Goal: Information Seeking & Learning: Learn about a topic

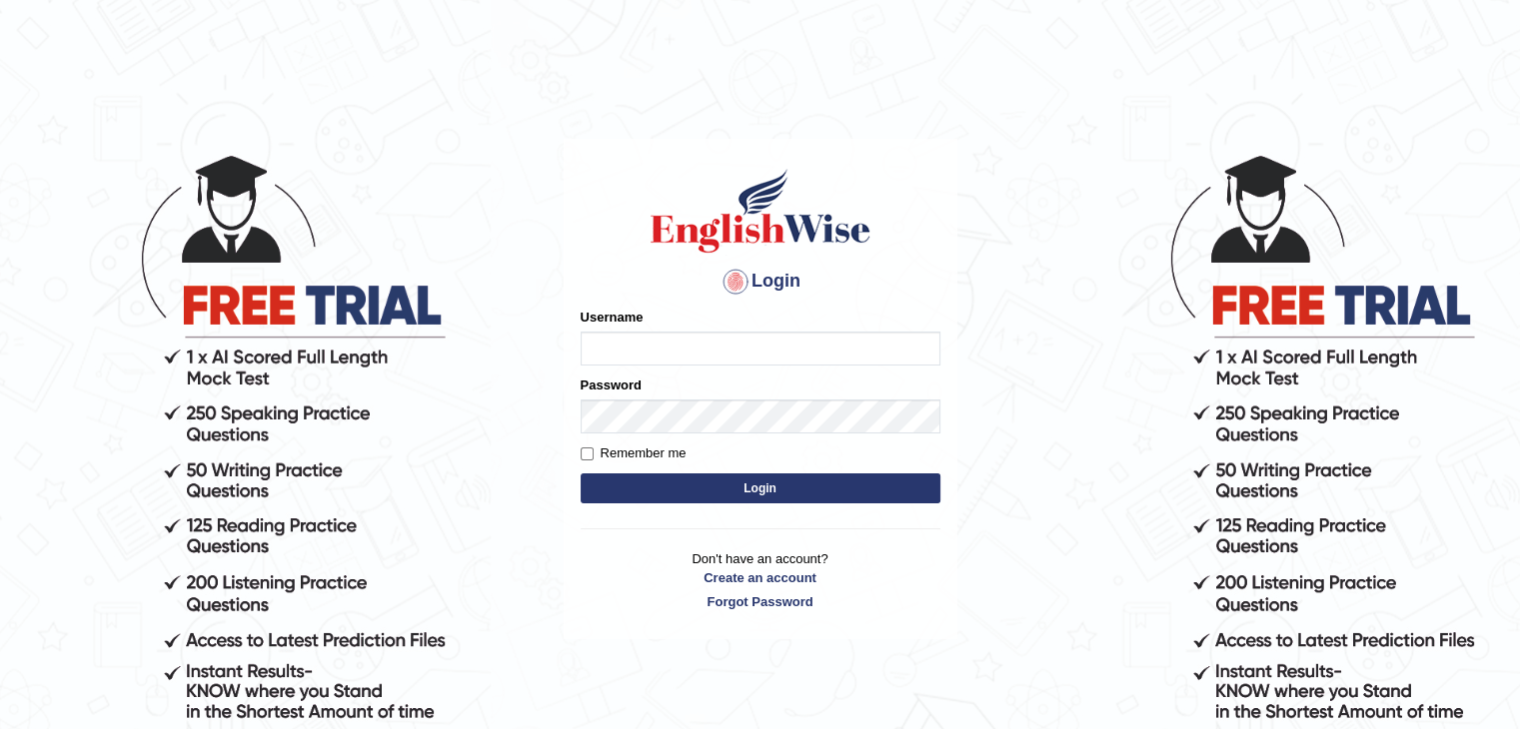
type input "Miko39"
click at [791, 485] on button "Login" at bounding box center [761, 489] width 360 height 30
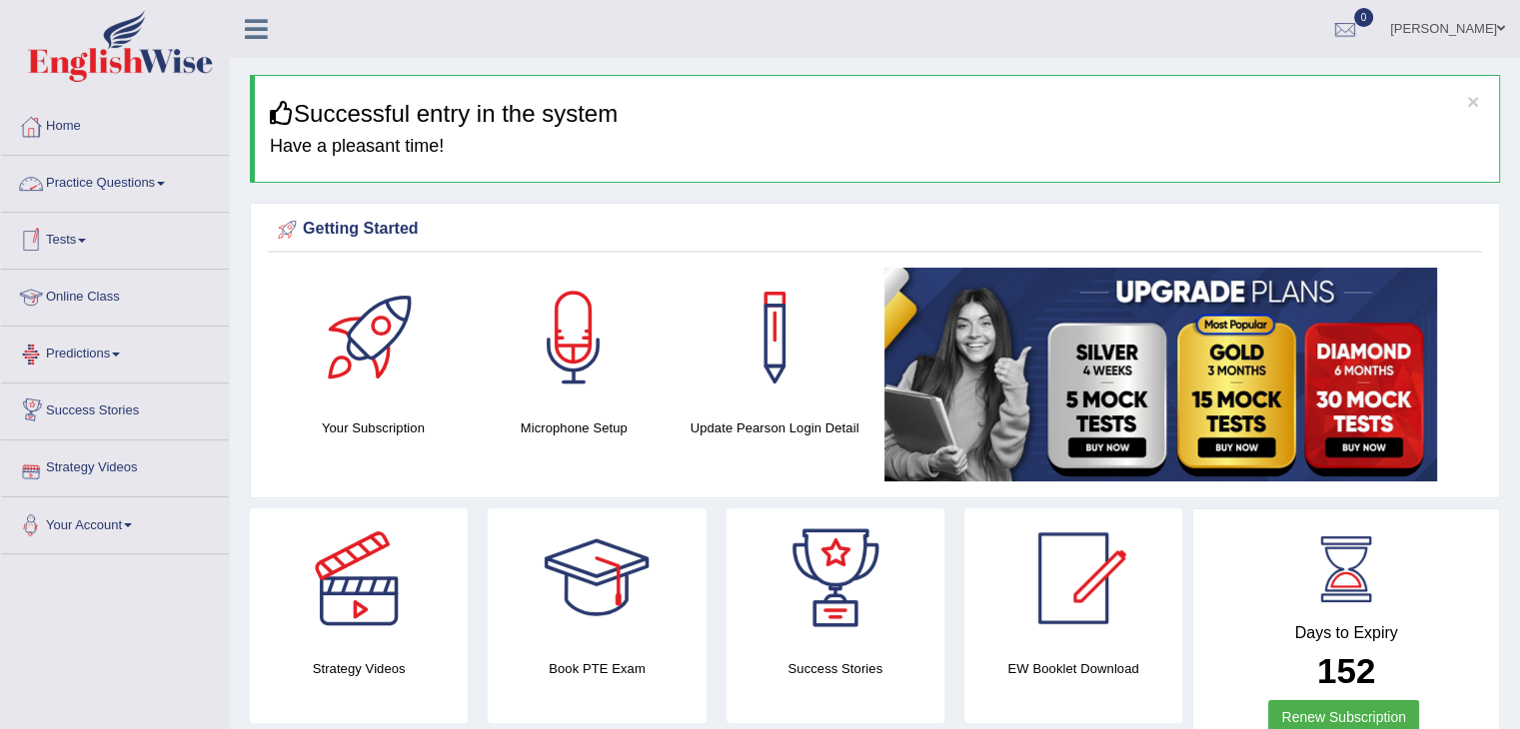
click at [165, 182] on span at bounding box center [161, 184] width 8 height 4
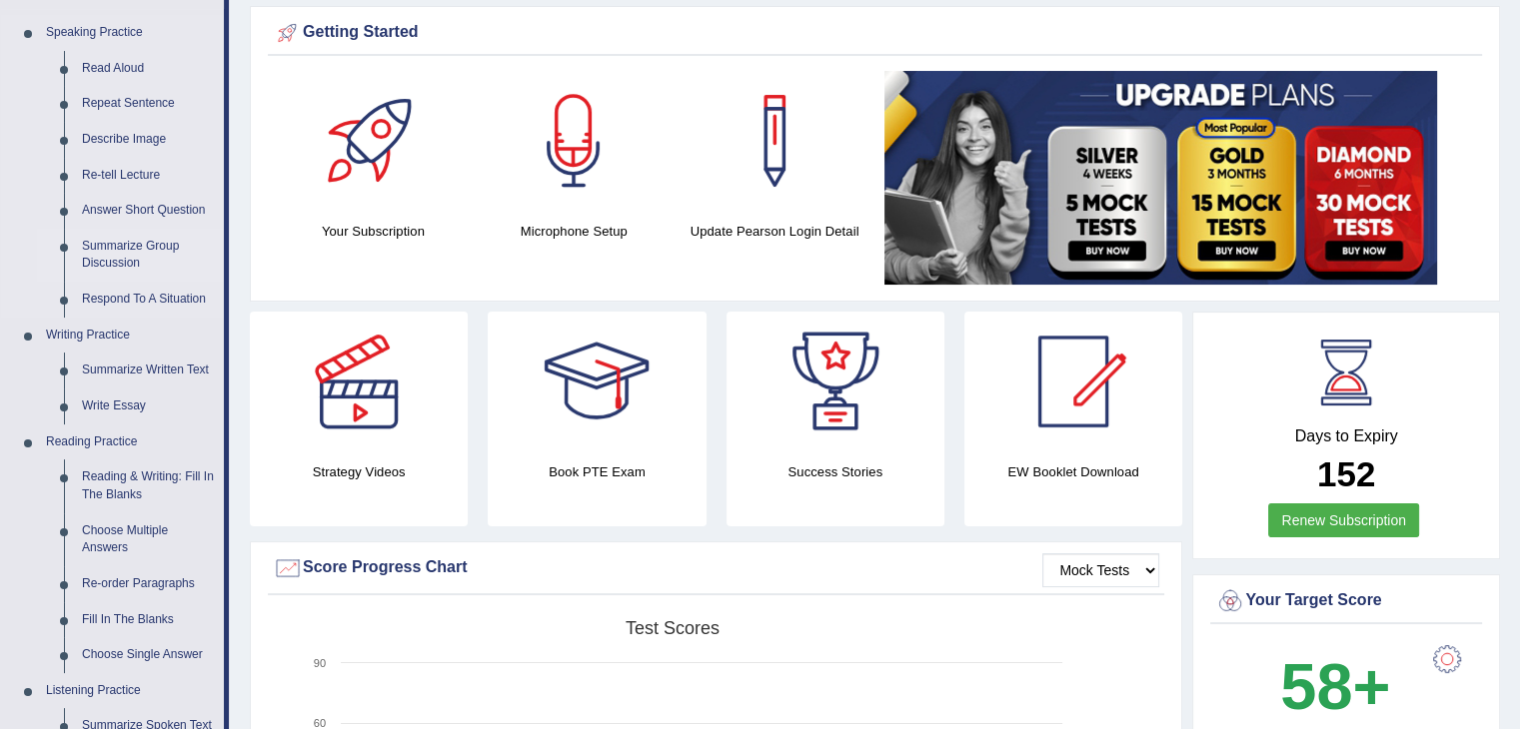
scroll to position [200, 0]
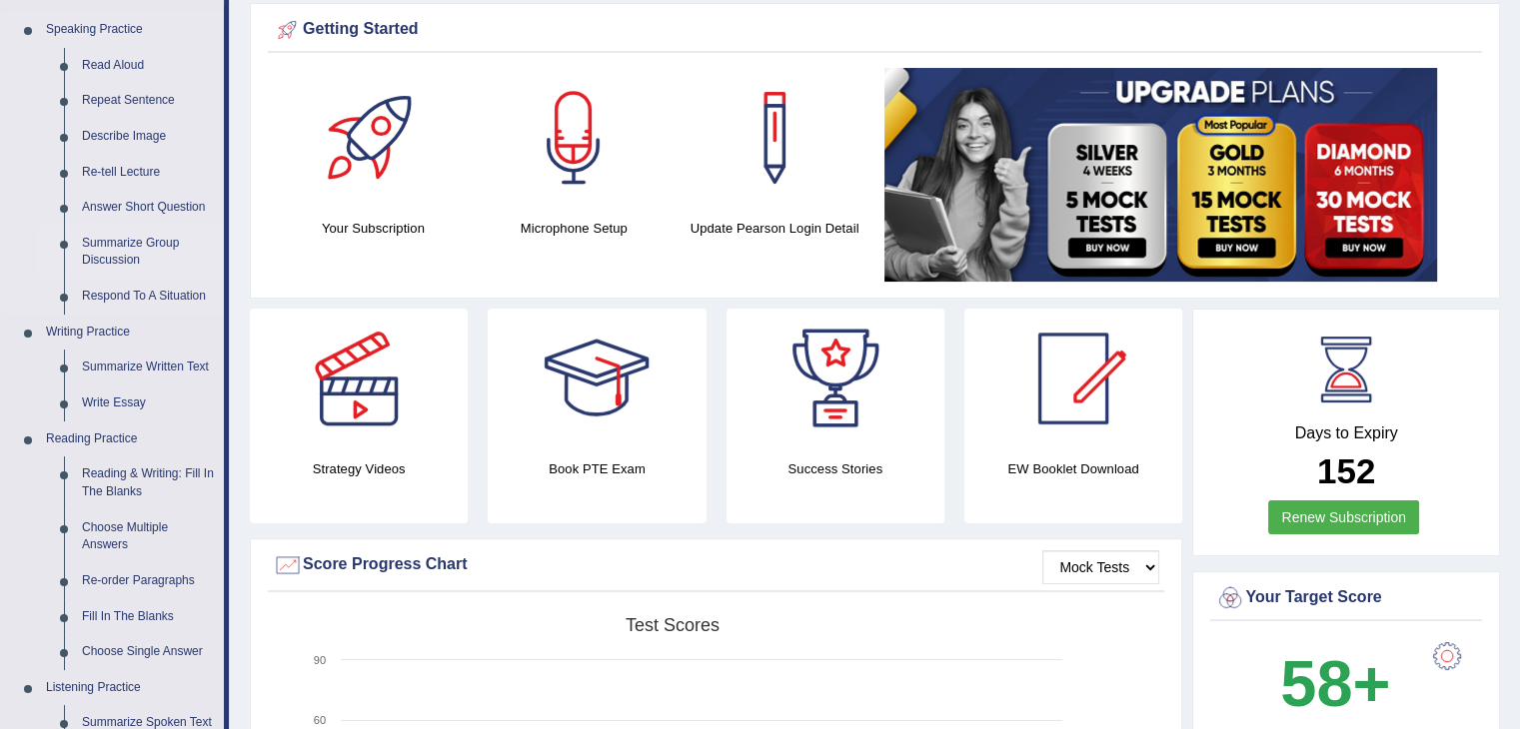
click at [141, 249] on link "Summarize Group Discussion" at bounding box center [148, 252] width 151 height 53
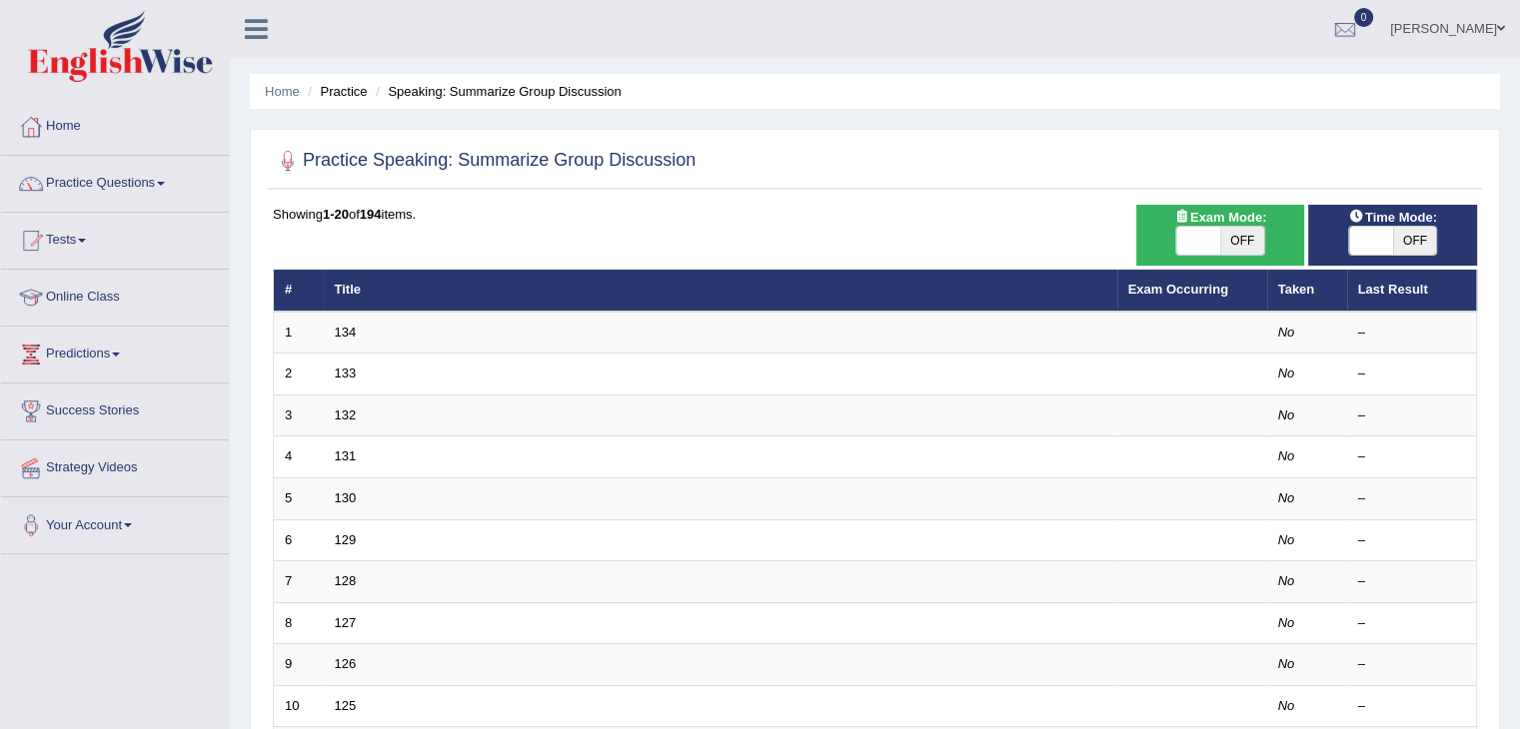
click at [1202, 237] on span at bounding box center [1198, 241] width 44 height 28
checkbox input "true"
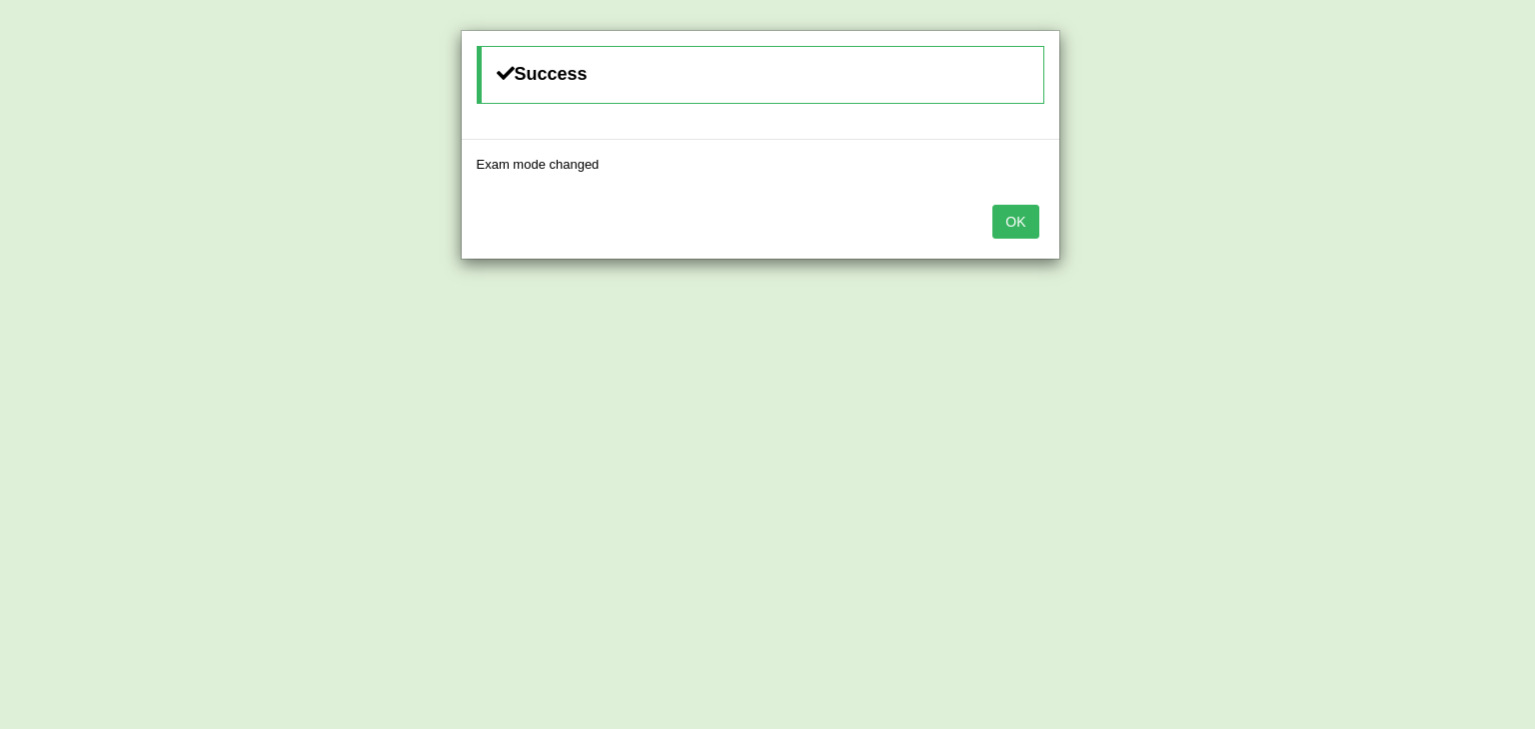
drag, startPoint x: 1369, startPoint y: 241, endPoint x: 1167, endPoint y: 252, distance: 202.1
click at [1358, 244] on div "Success Exam mode changed OK" at bounding box center [767, 364] width 1535 height 729
drag, startPoint x: 1004, startPoint y: 211, endPoint x: 1210, endPoint y: 214, distance: 205.8
click at [1034, 212] on button "OK" at bounding box center [1015, 222] width 46 height 34
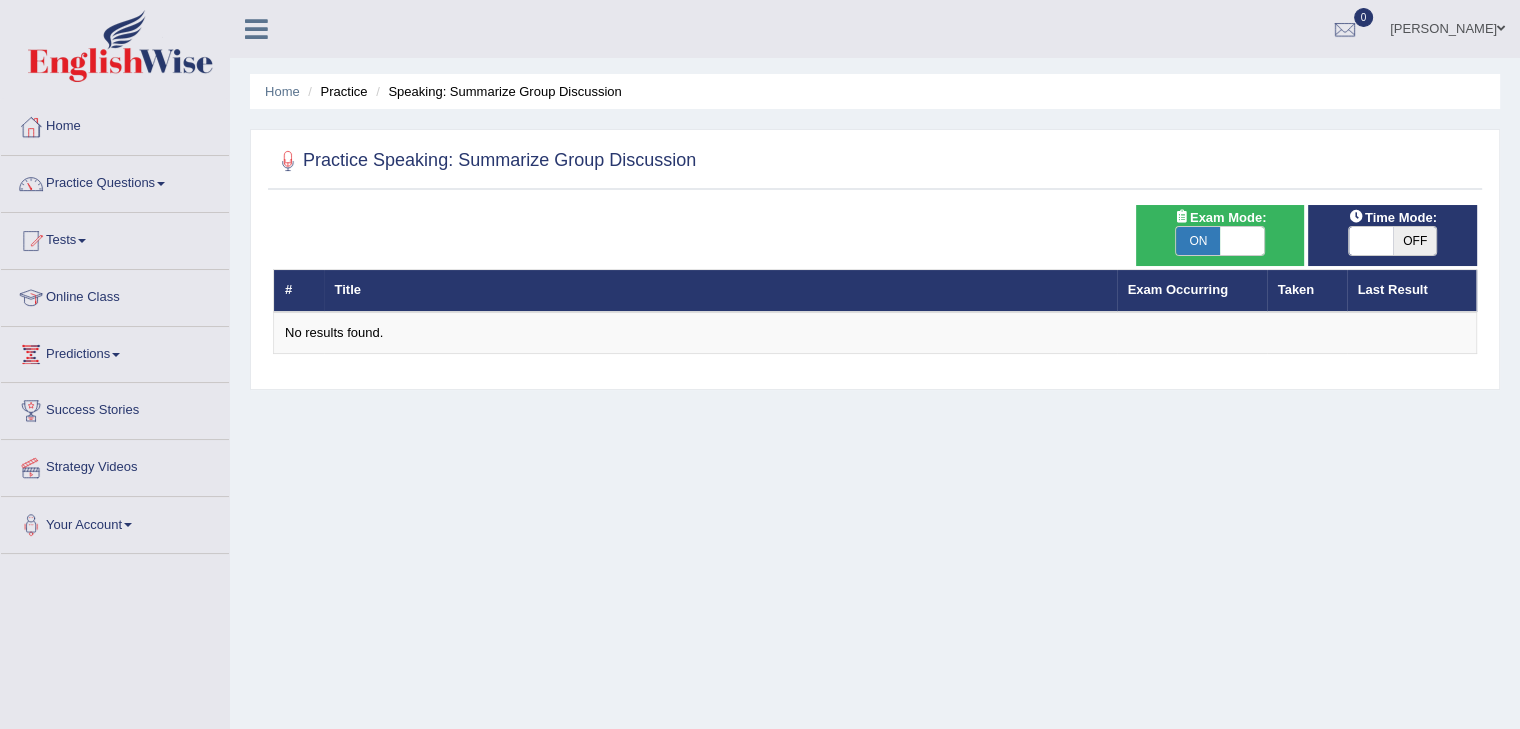
click at [1367, 242] on span at bounding box center [1371, 241] width 44 height 28
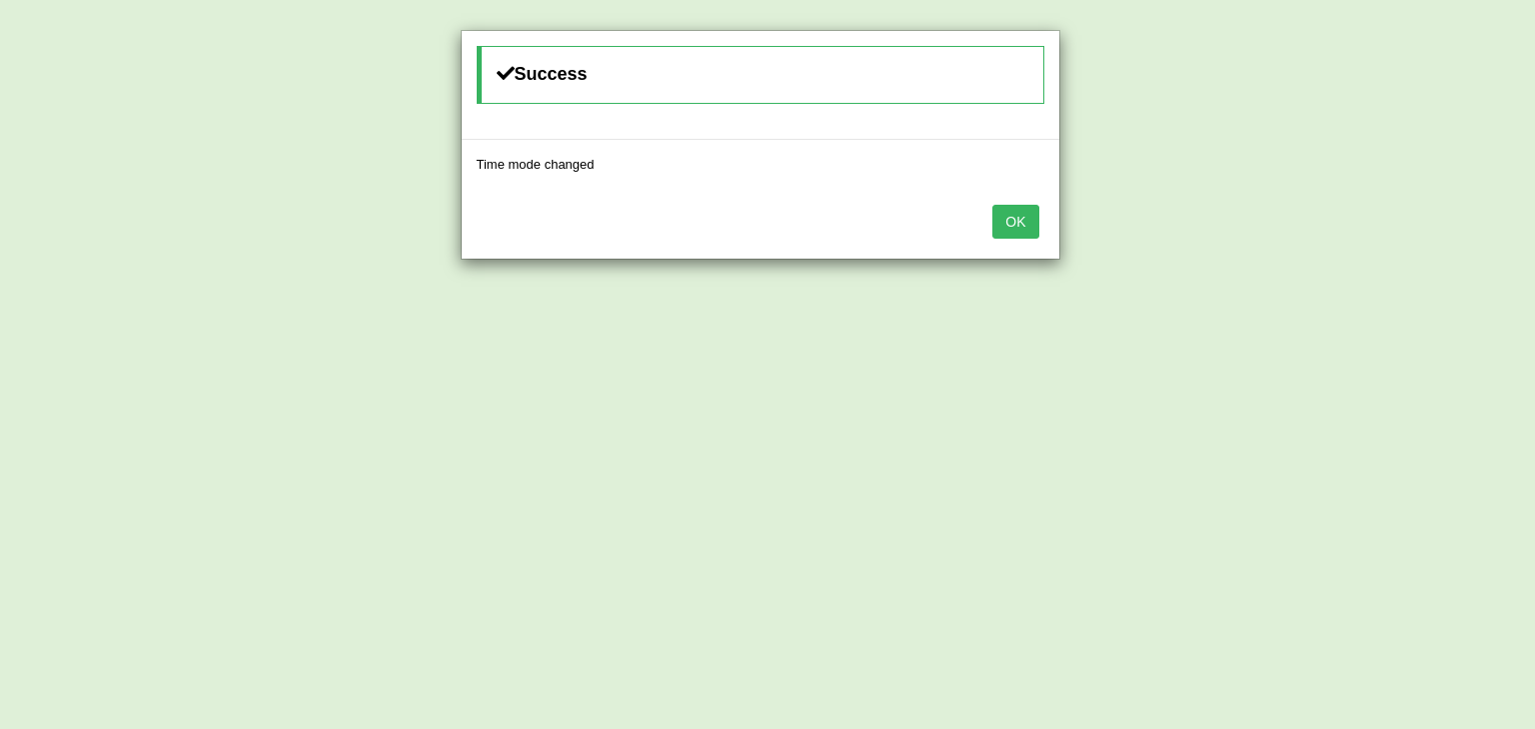
click at [1001, 221] on button "OK" at bounding box center [1015, 222] width 46 height 34
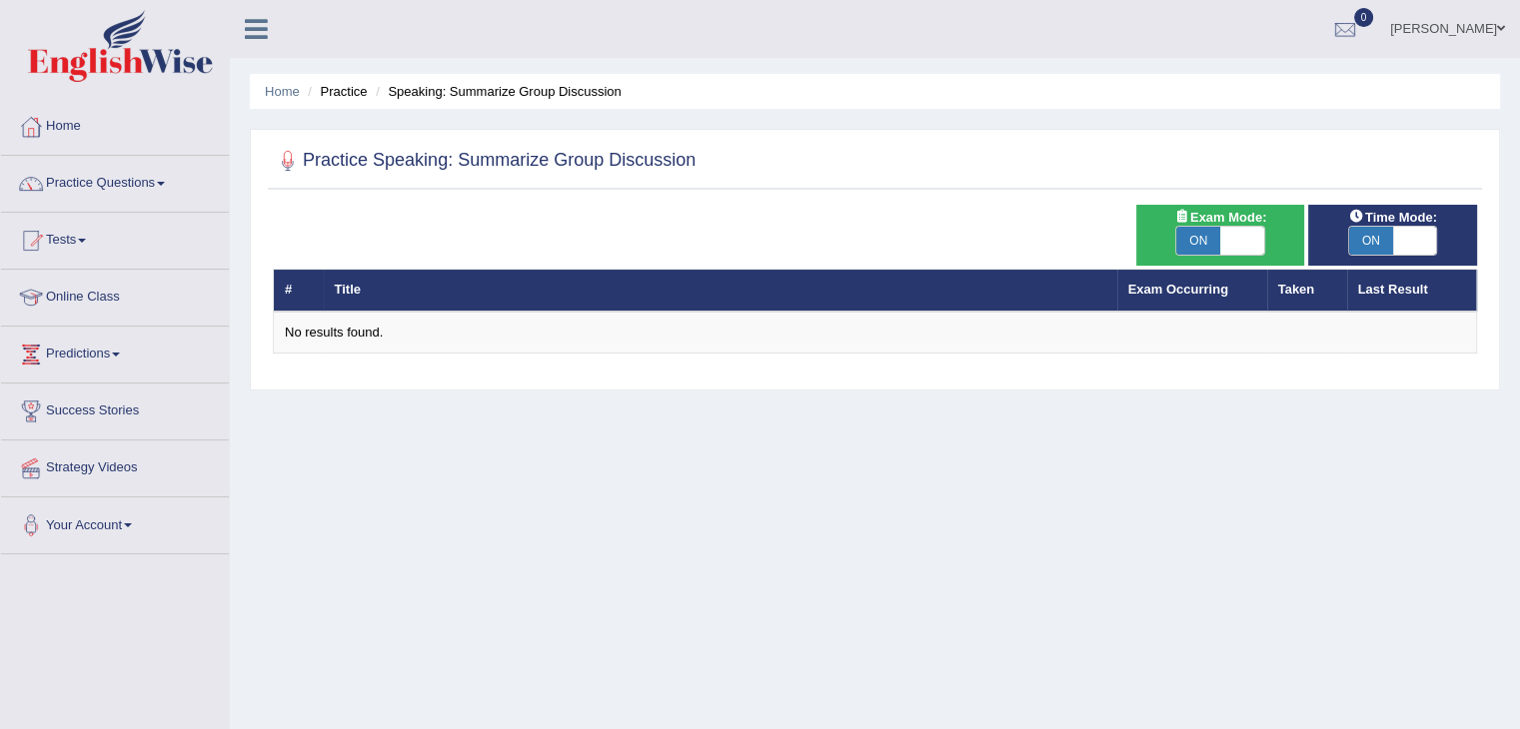
drag, startPoint x: 1443, startPoint y: 236, endPoint x: 1411, endPoint y: 249, distance: 34.5
click at [1439, 240] on div "ON OFF" at bounding box center [1392, 241] width 149 height 30
click at [1411, 249] on span at bounding box center [1415, 241] width 44 height 28
checkbox input "false"
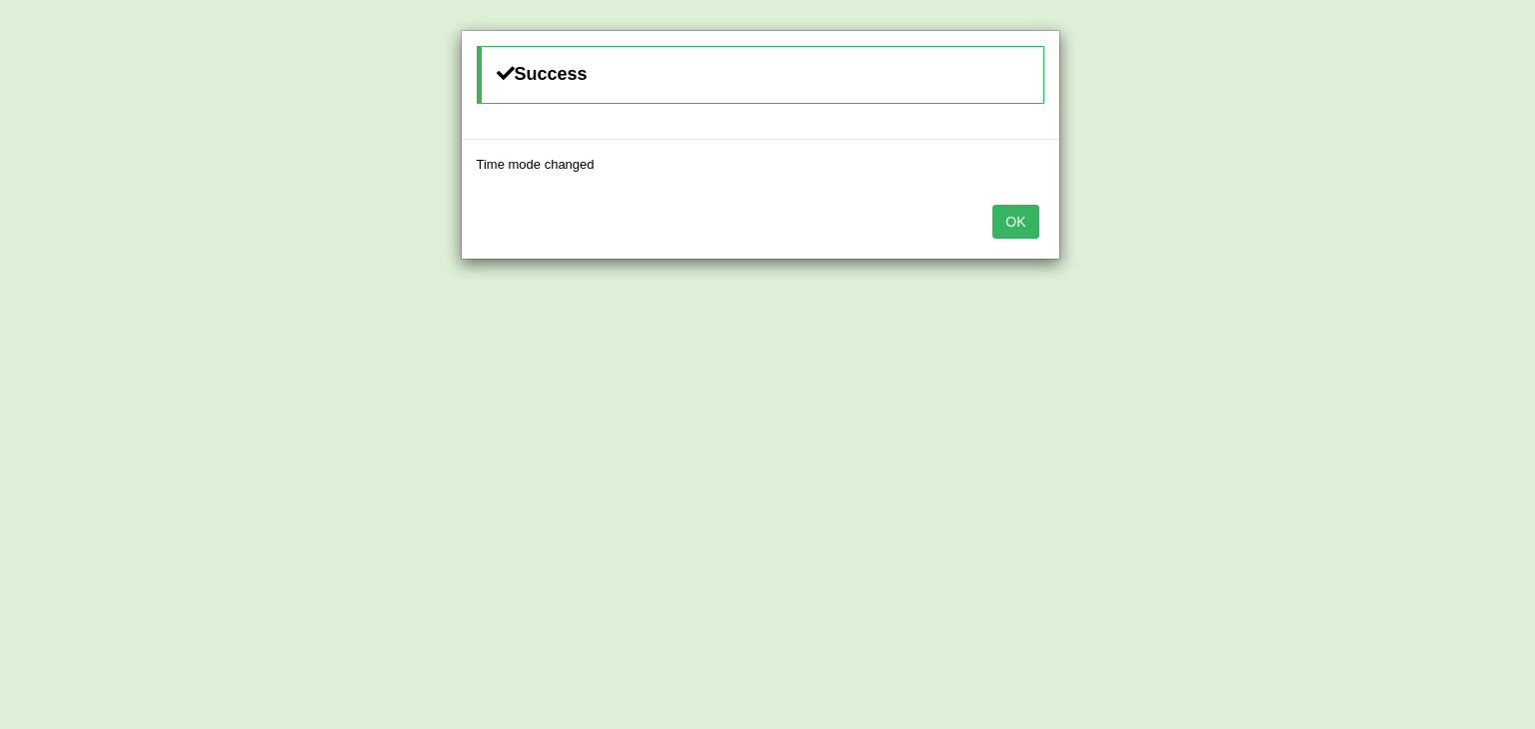
click at [1028, 225] on button "OK" at bounding box center [1015, 222] width 46 height 34
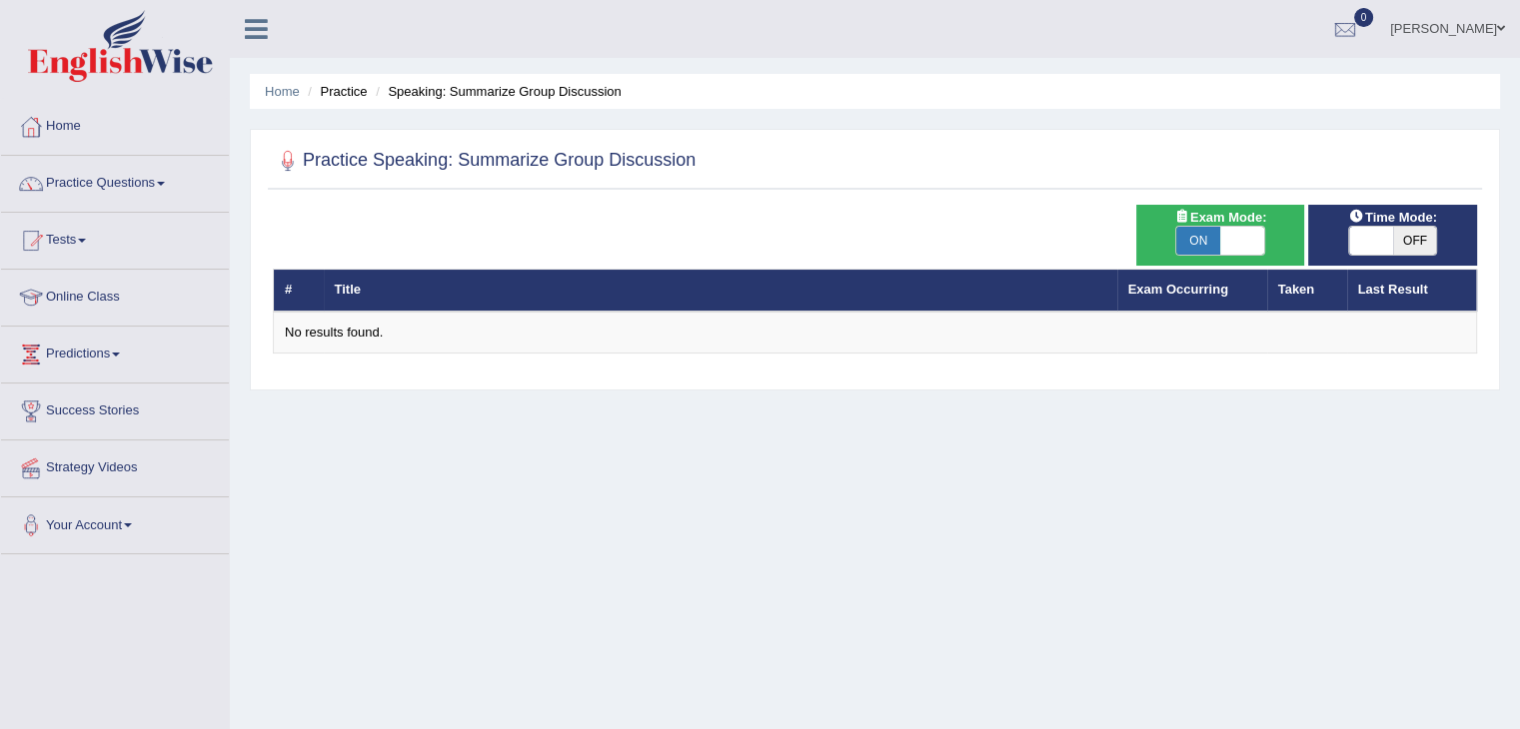
click at [1221, 246] on span at bounding box center [1242, 241] width 44 height 28
checkbox input "false"
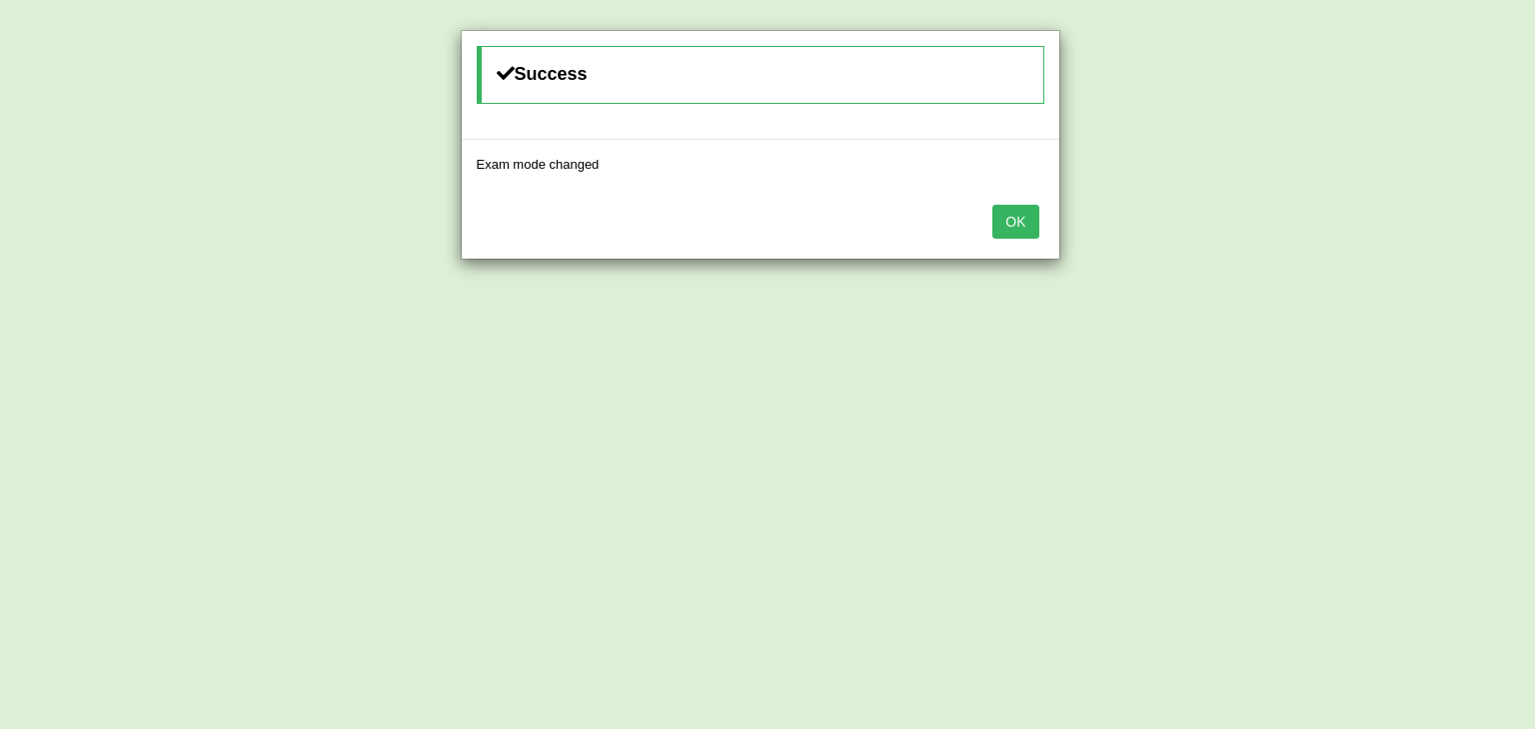
click at [1014, 215] on button "OK" at bounding box center [1015, 222] width 46 height 34
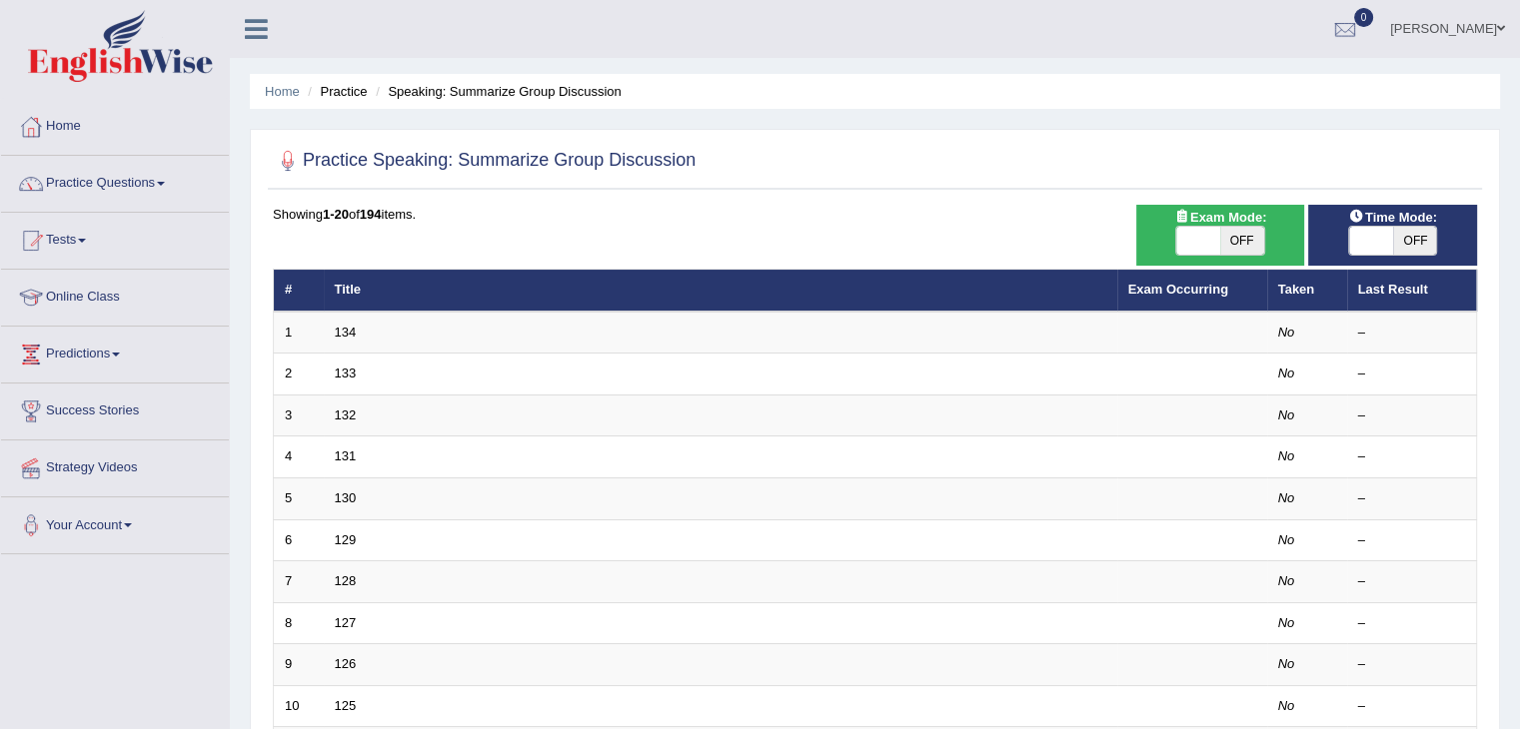
click at [1373, 239] on span at bounding box center [1371, 241] width 44 height 28
checkbox input "true"
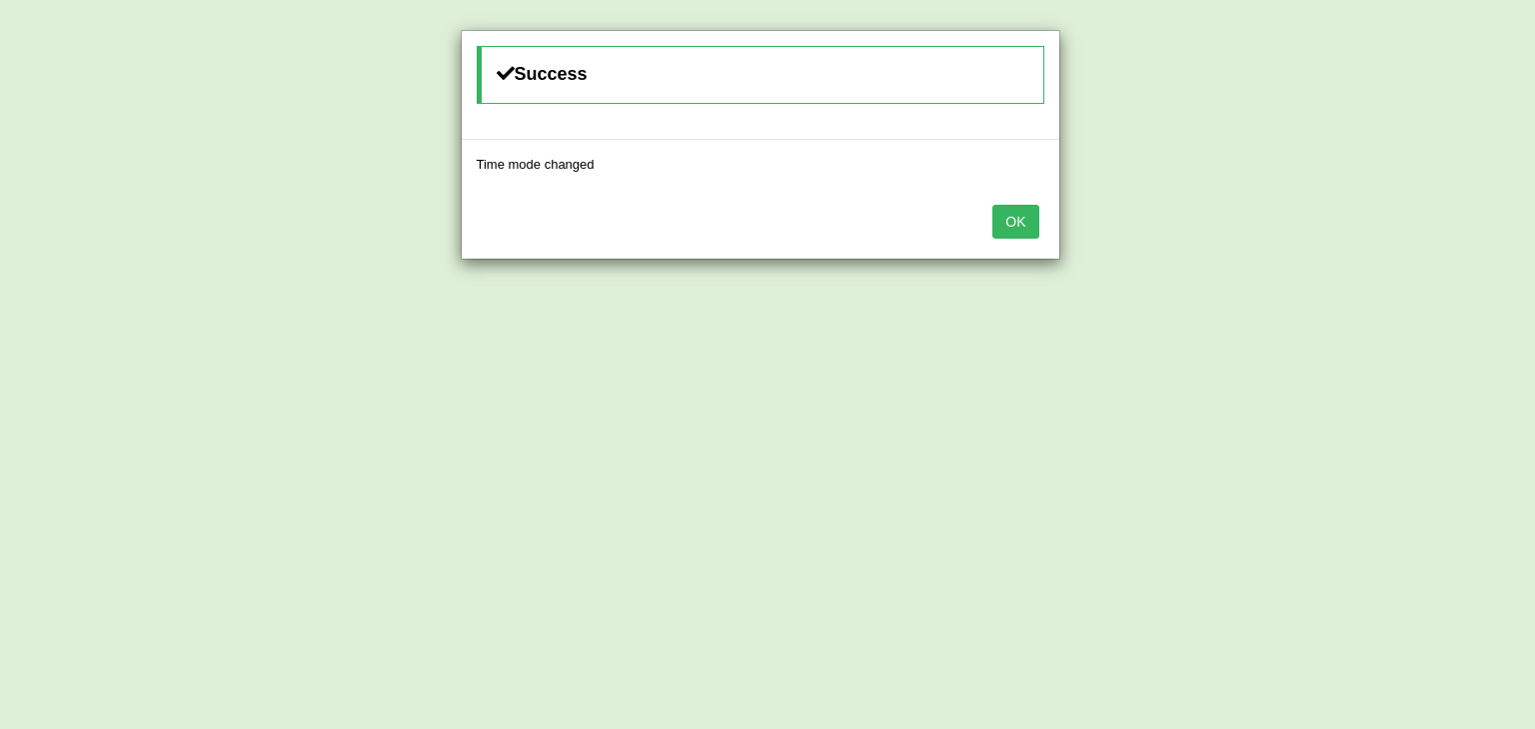
click at [992, 226] on button "OK" at bounding box center [1015, 222] width 46 height 34
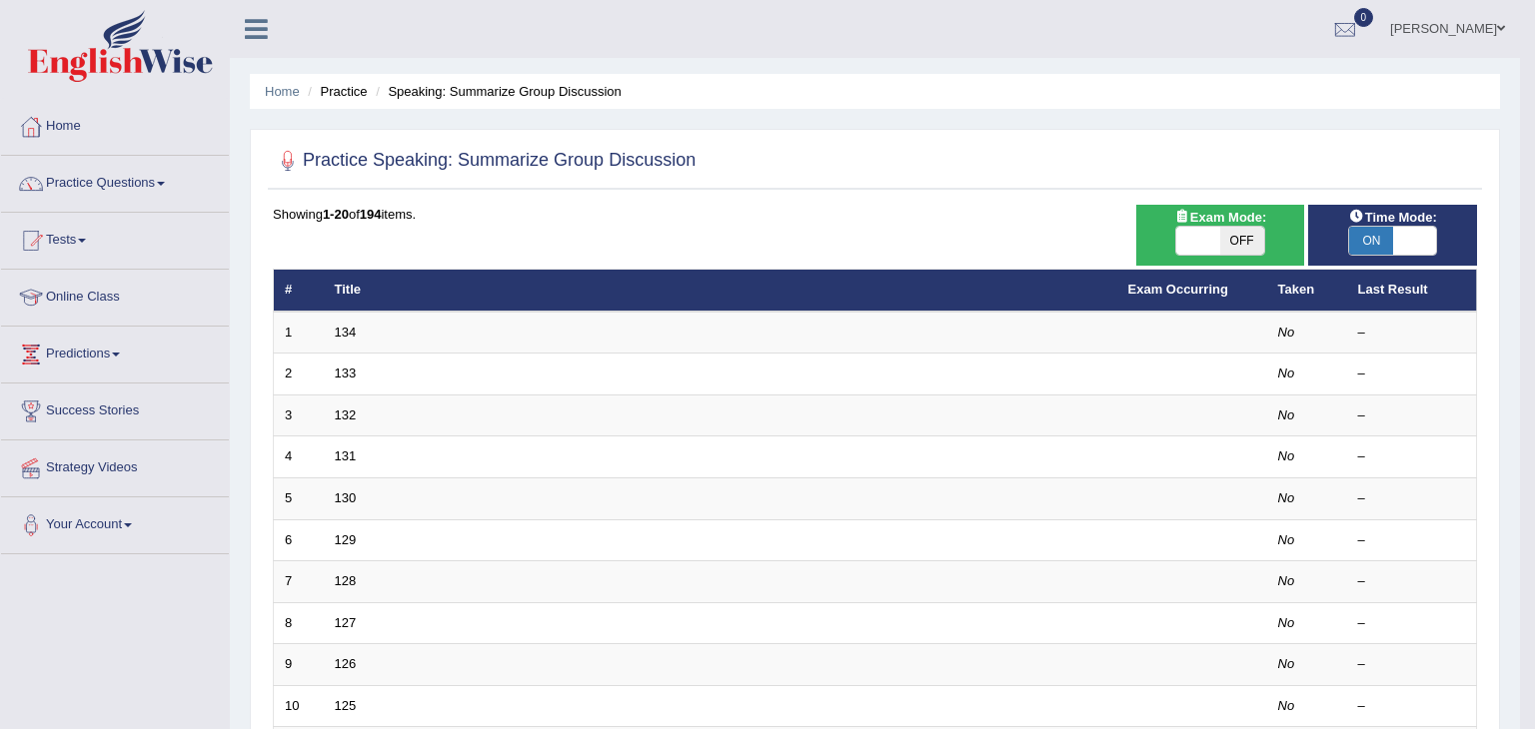
click at [1014, 221] on body "Toggle navigation Home Practice Questions Speaking Practice Read Aloud Repeat S…" at bounding box center [767, 364] width 1535 height 729
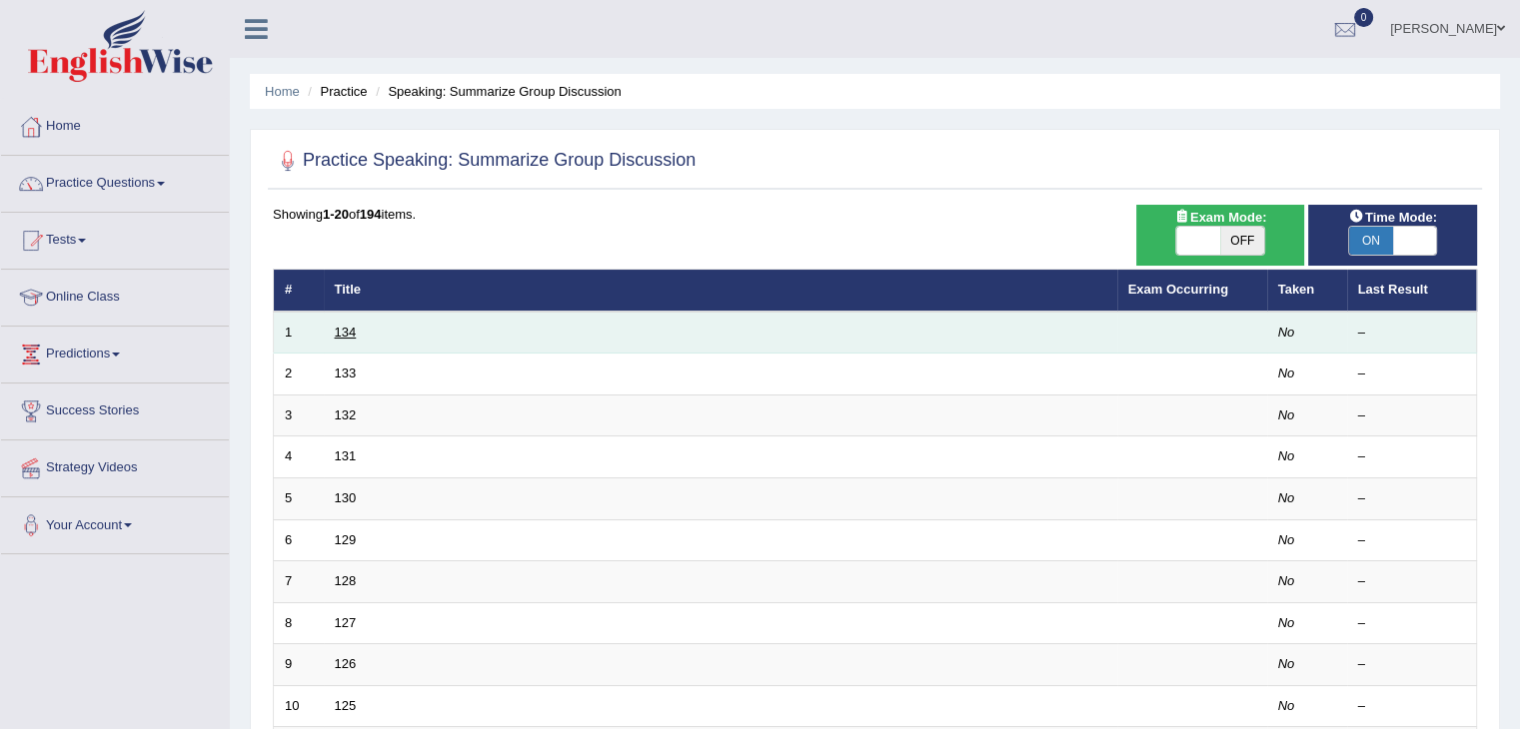
click at [346, 327] on link "134" at bounding box center [346, 332] width 22 height 15
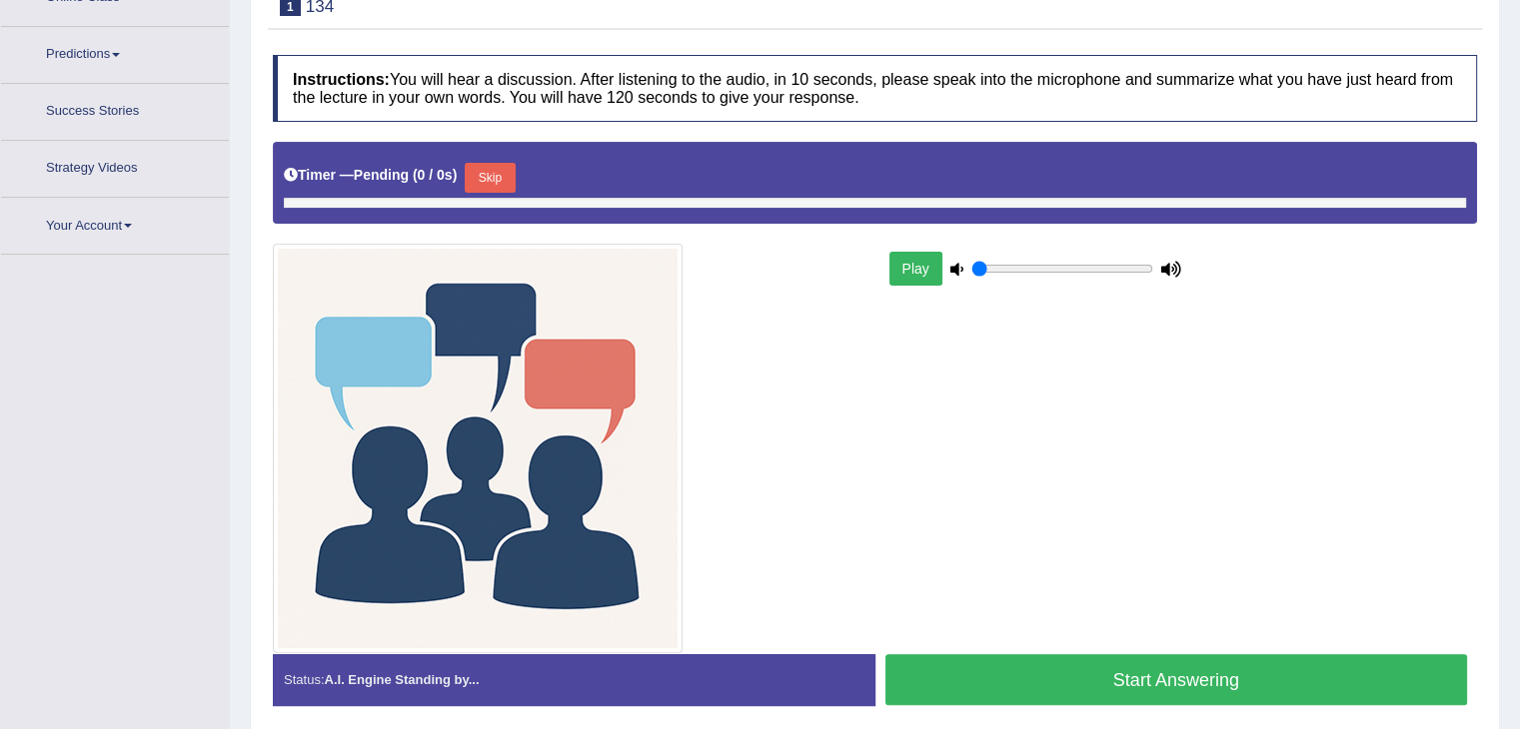
type input "0.65"
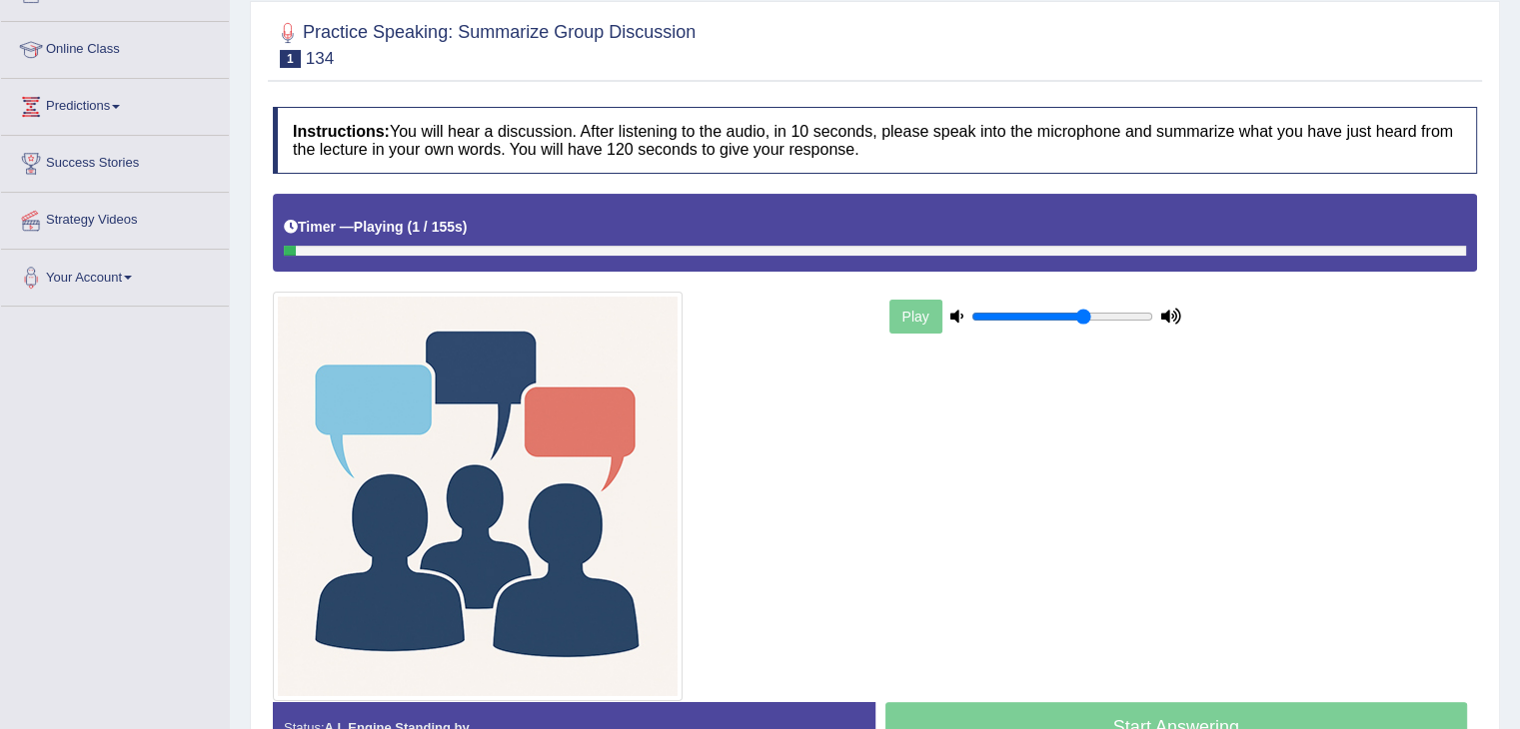
scroll to position [348, 0]
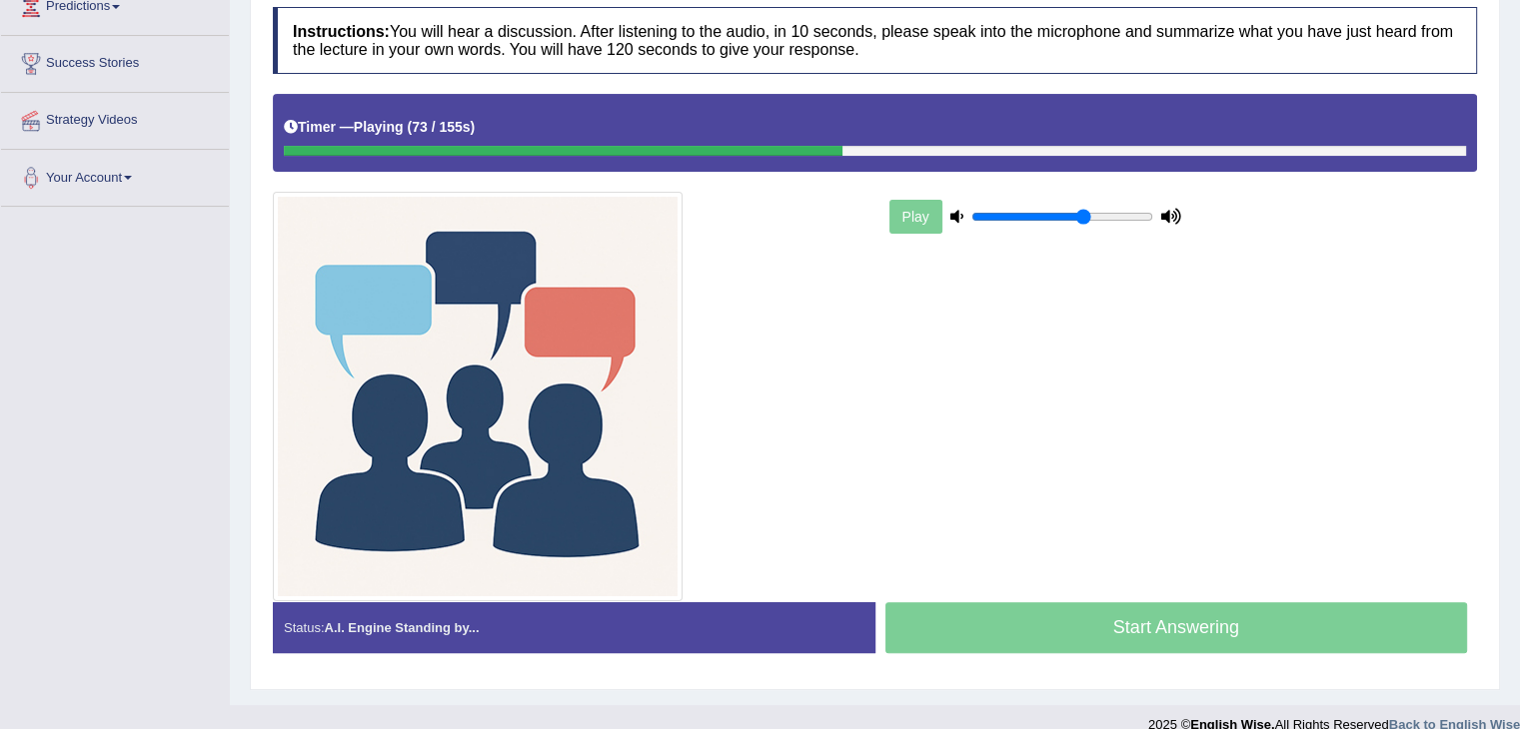
click at [1035, 624] on div "Start Answering" at bounding box center [1176, 630] width 602 height 56
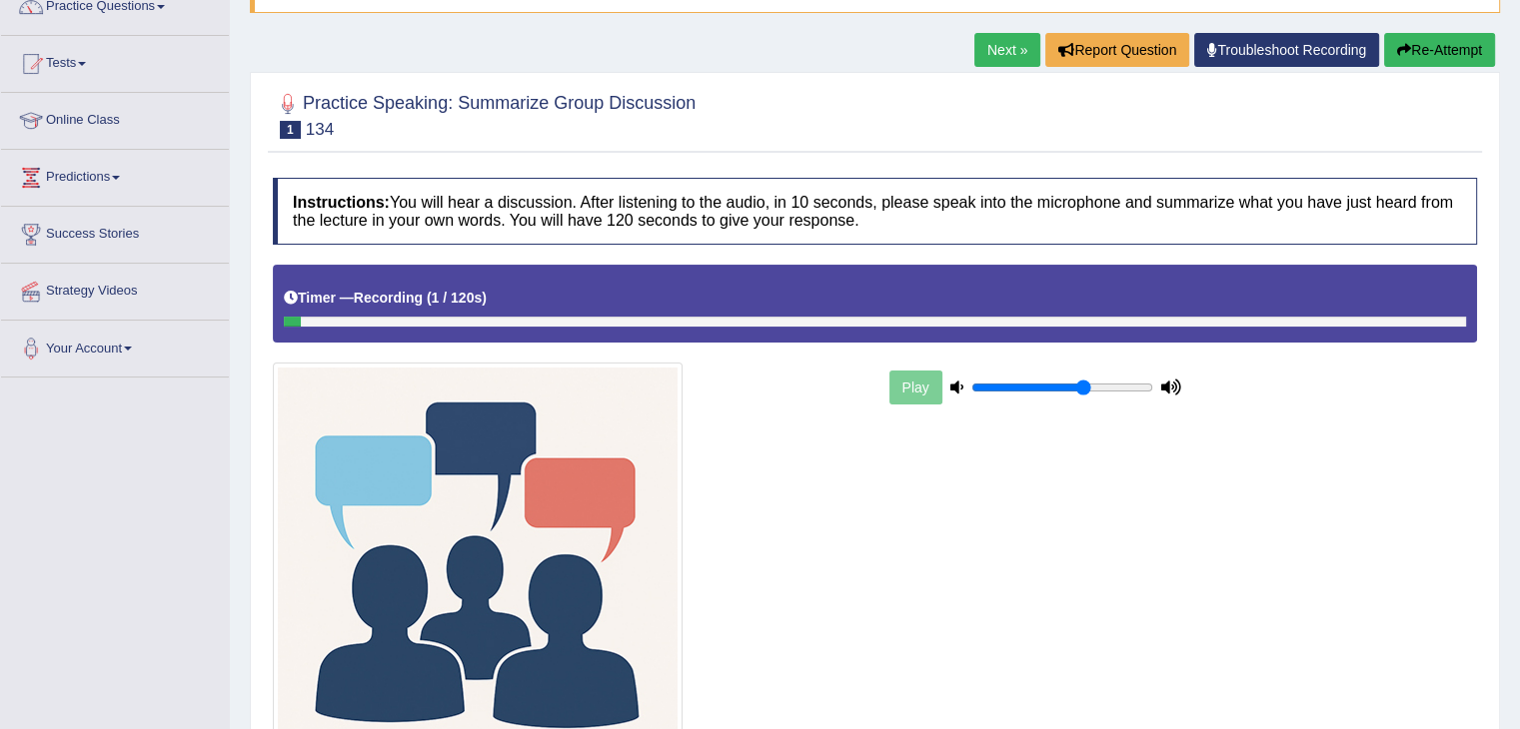
scroll to position [0, 0]
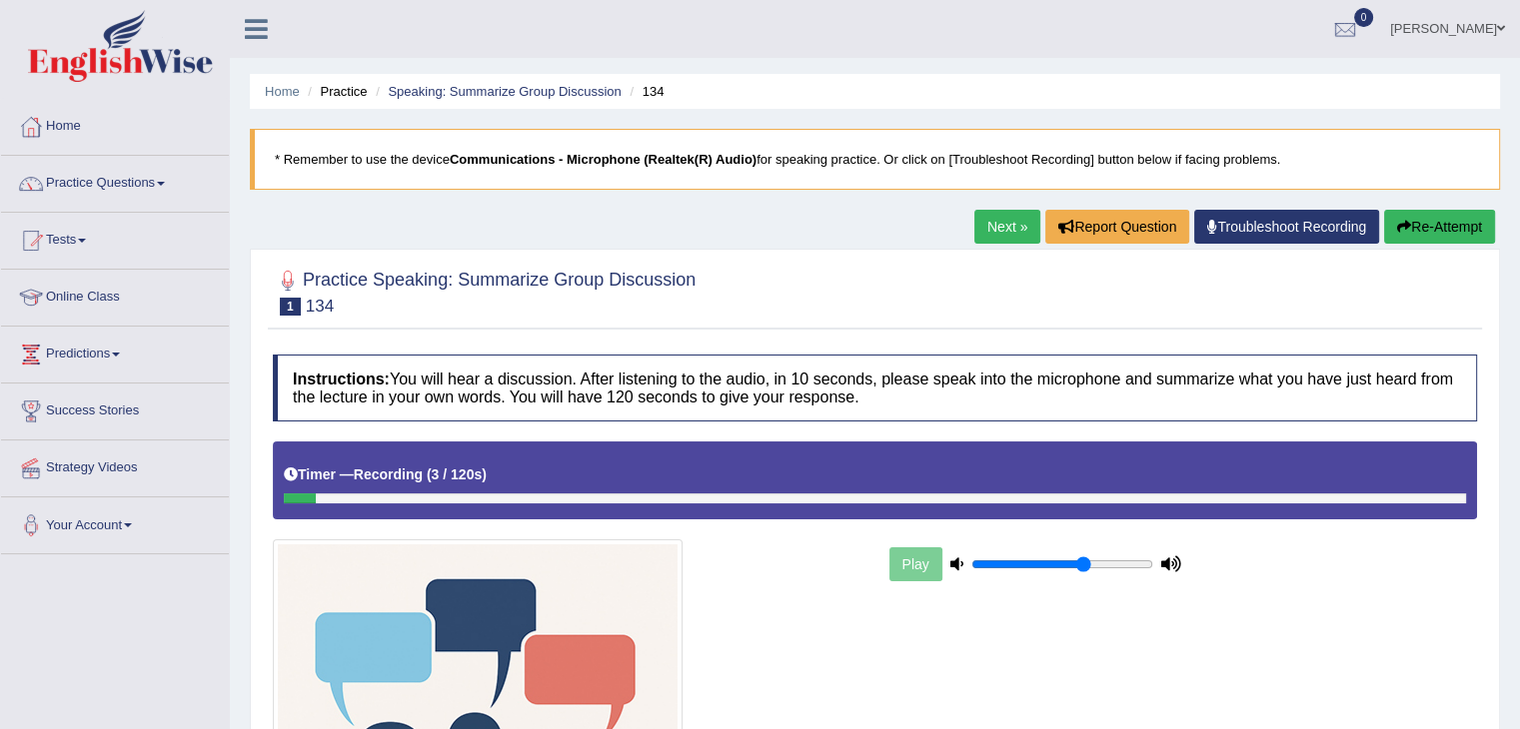
click at [998, 227] on link "Next »" at bounding box center [1007, 227] width 66 height 34
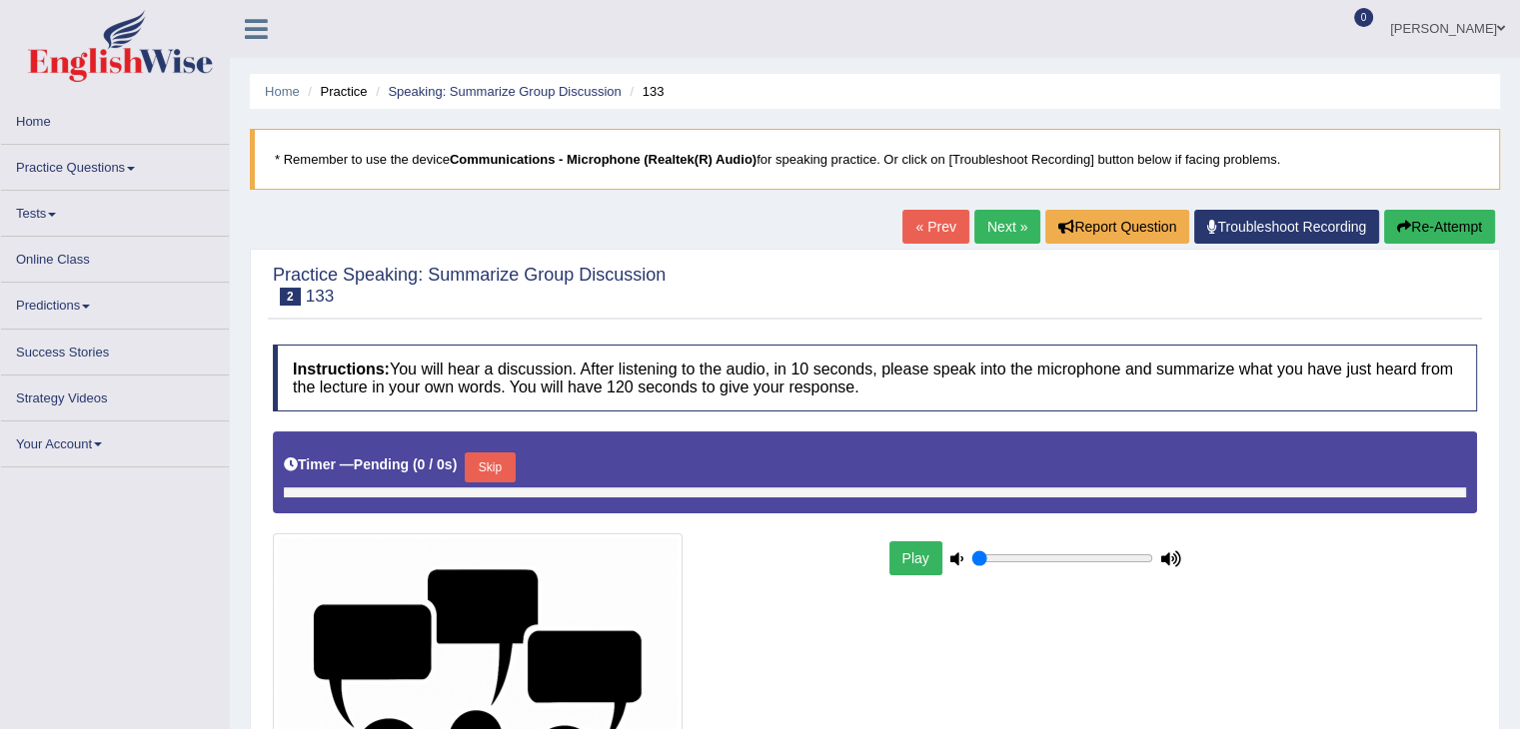
type input "0.65"
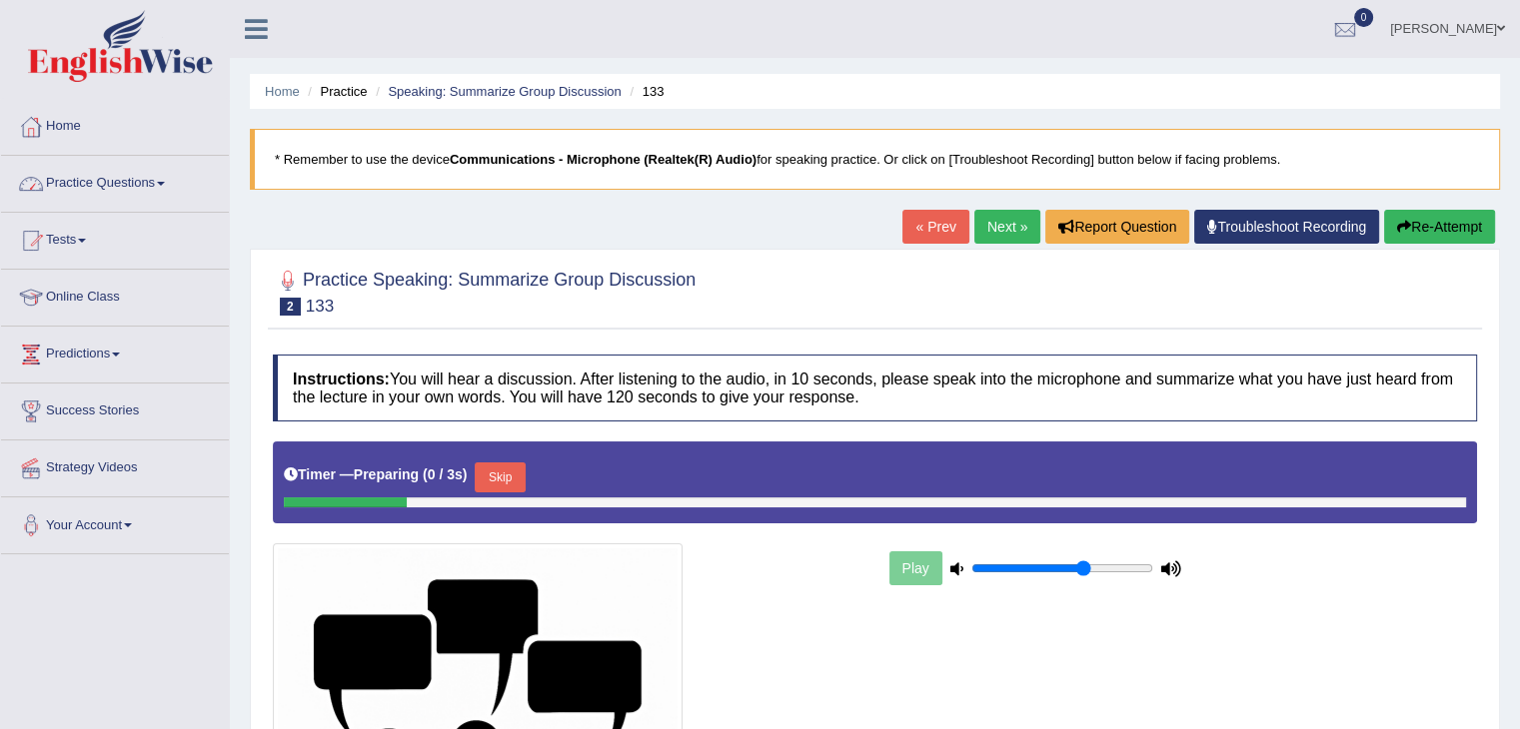
click at [100, 187] on link "Practice Questions" at bounding box center [115, 181] width 228 height 50
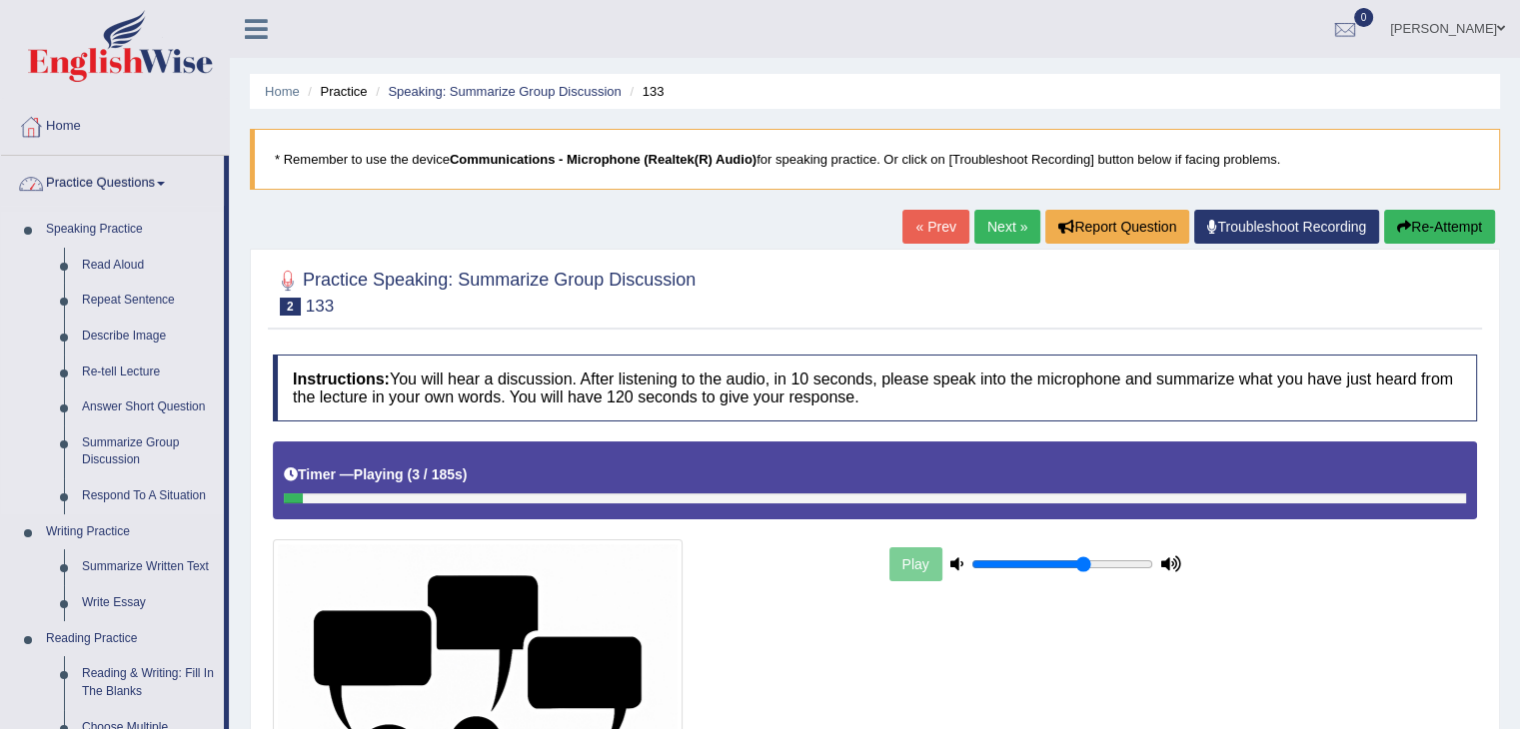
click at [117, 222] on link "Speaking Practice" at bounding box center [130, 230] width 187 height 36
click at [110, 265] on link "Read Aloud" at bounding box center [148, 266] width 151 height 36
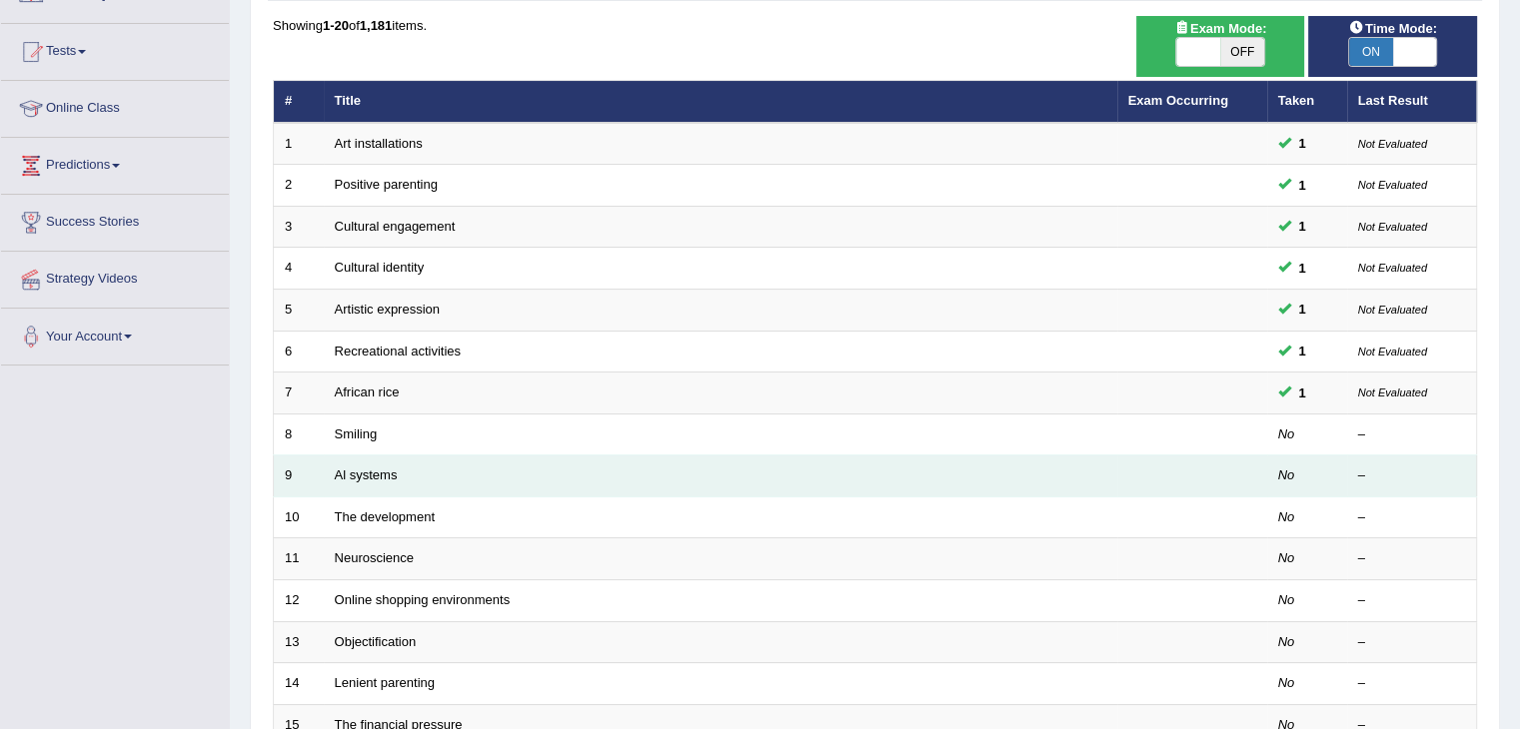
scroll to position [200, 0]
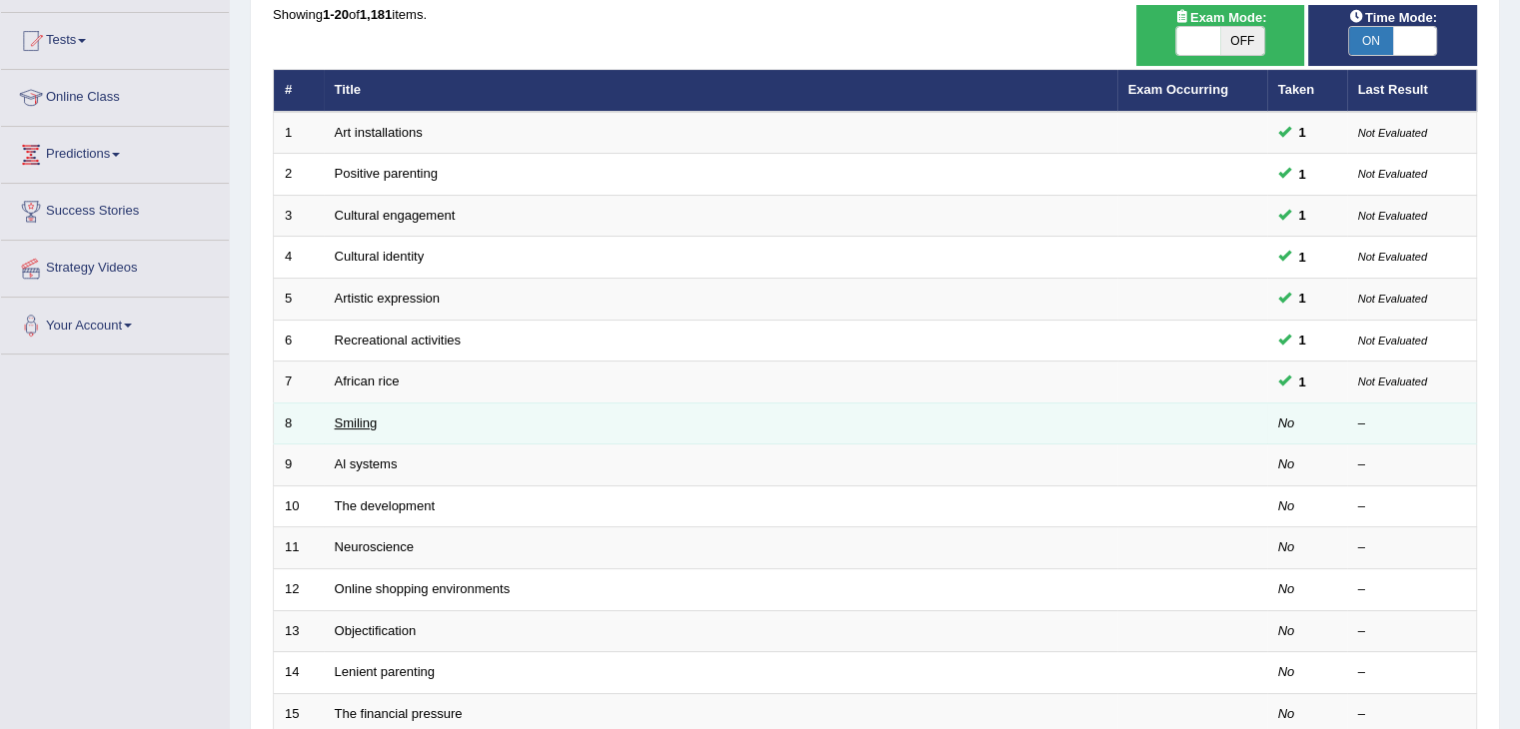
click at [364, 423] on link "Smiling" at bounding box center [356, 423] width 43 height 15
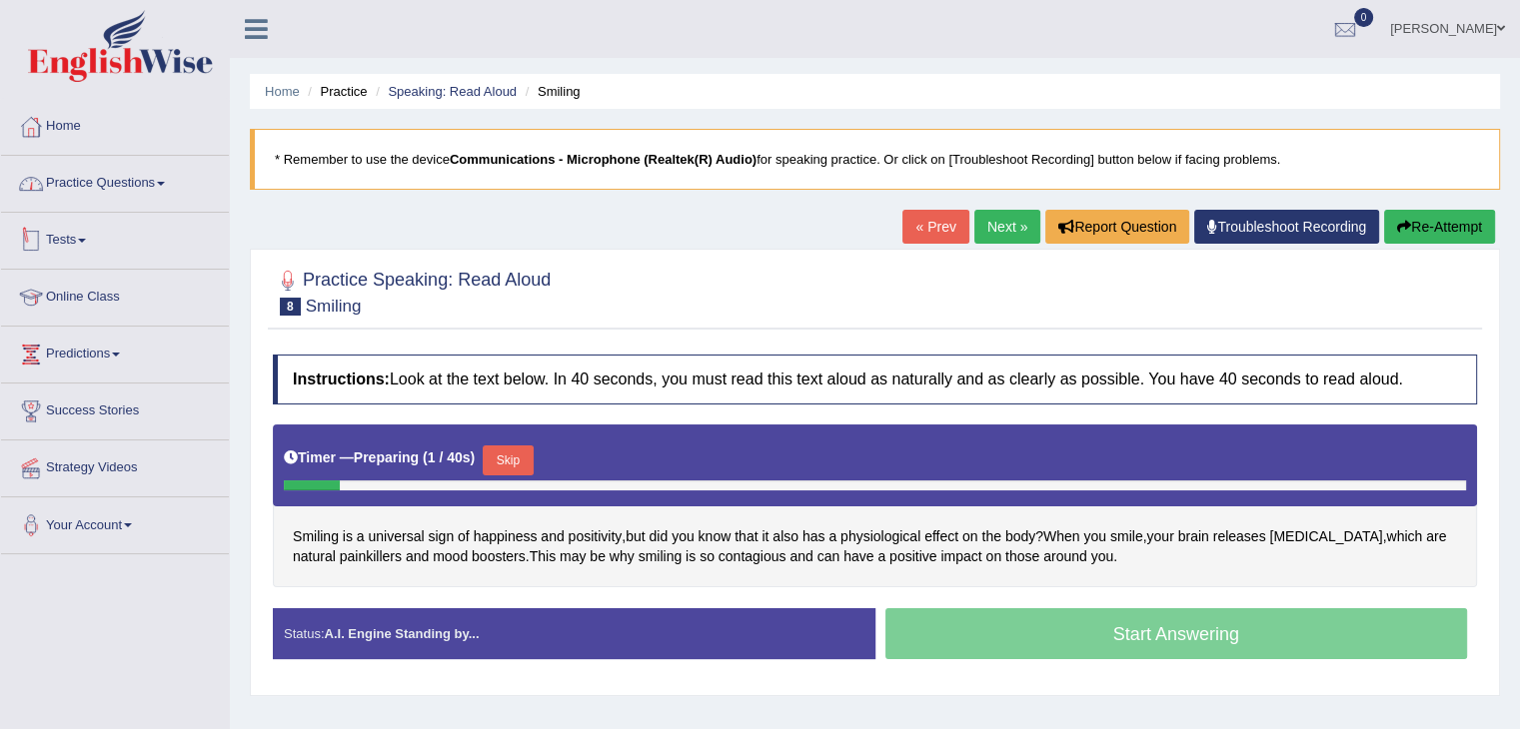
click at [132, 172] on link "Practice Questions" at bounding box center [115, 181] width 228 height 50
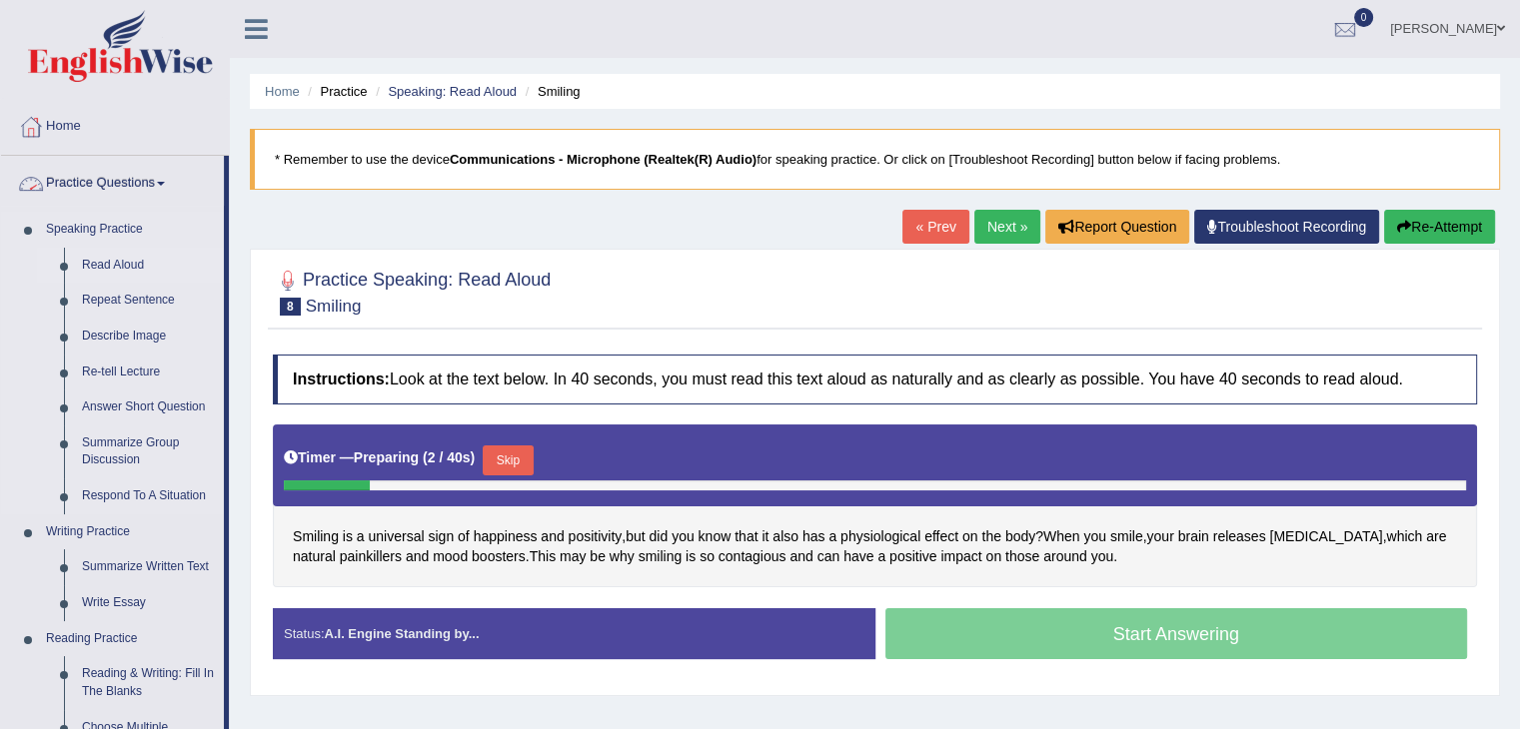
click at [96, 265] on link "Read Aloud" at bounding box center [148, 266] width 151 height 36
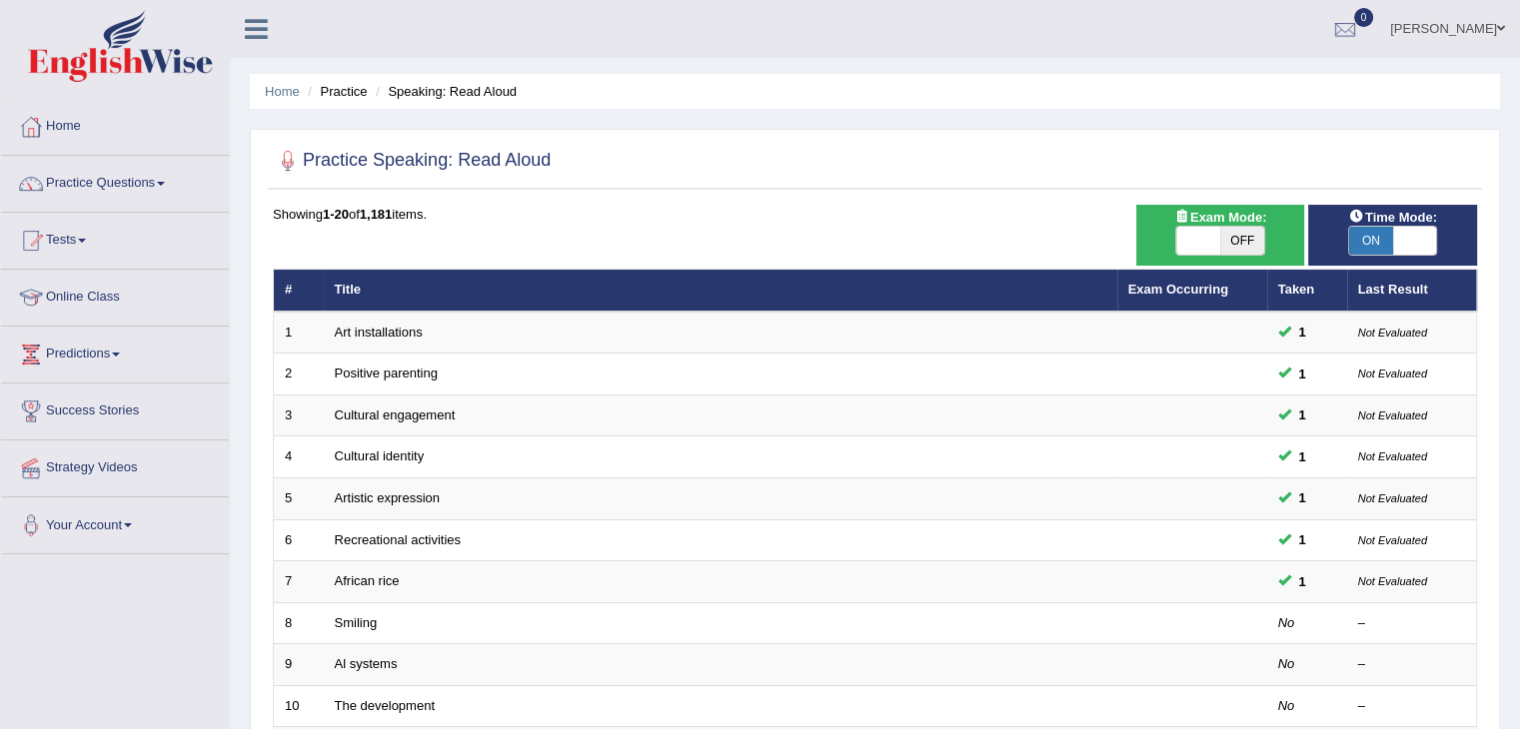
click at [1204, 245] on span at bounding box center [1198, 241] width 44 height 28
checkbox input "true"
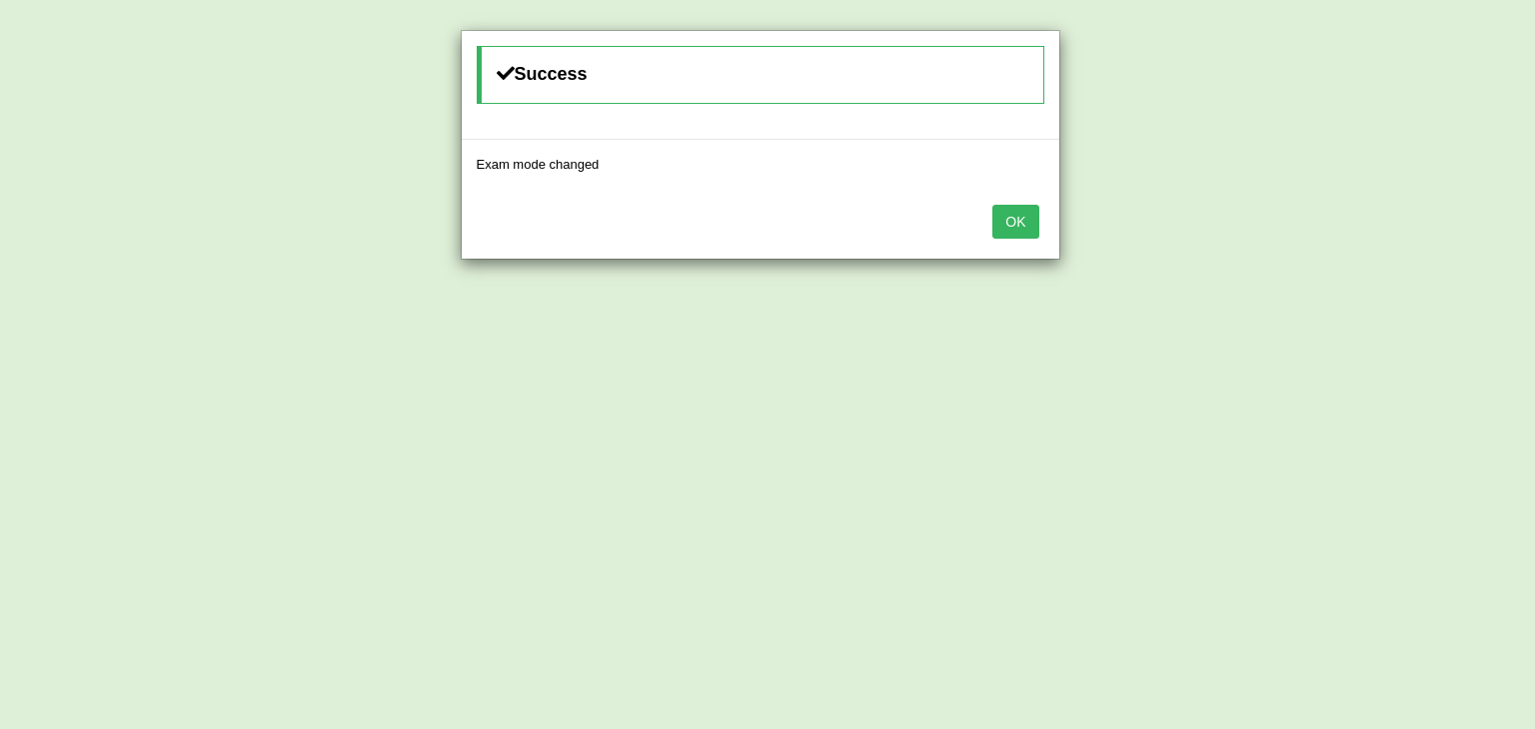
click at [1009, 212] on button "OK" at bounding box center [1015, 222] width 46 height 34
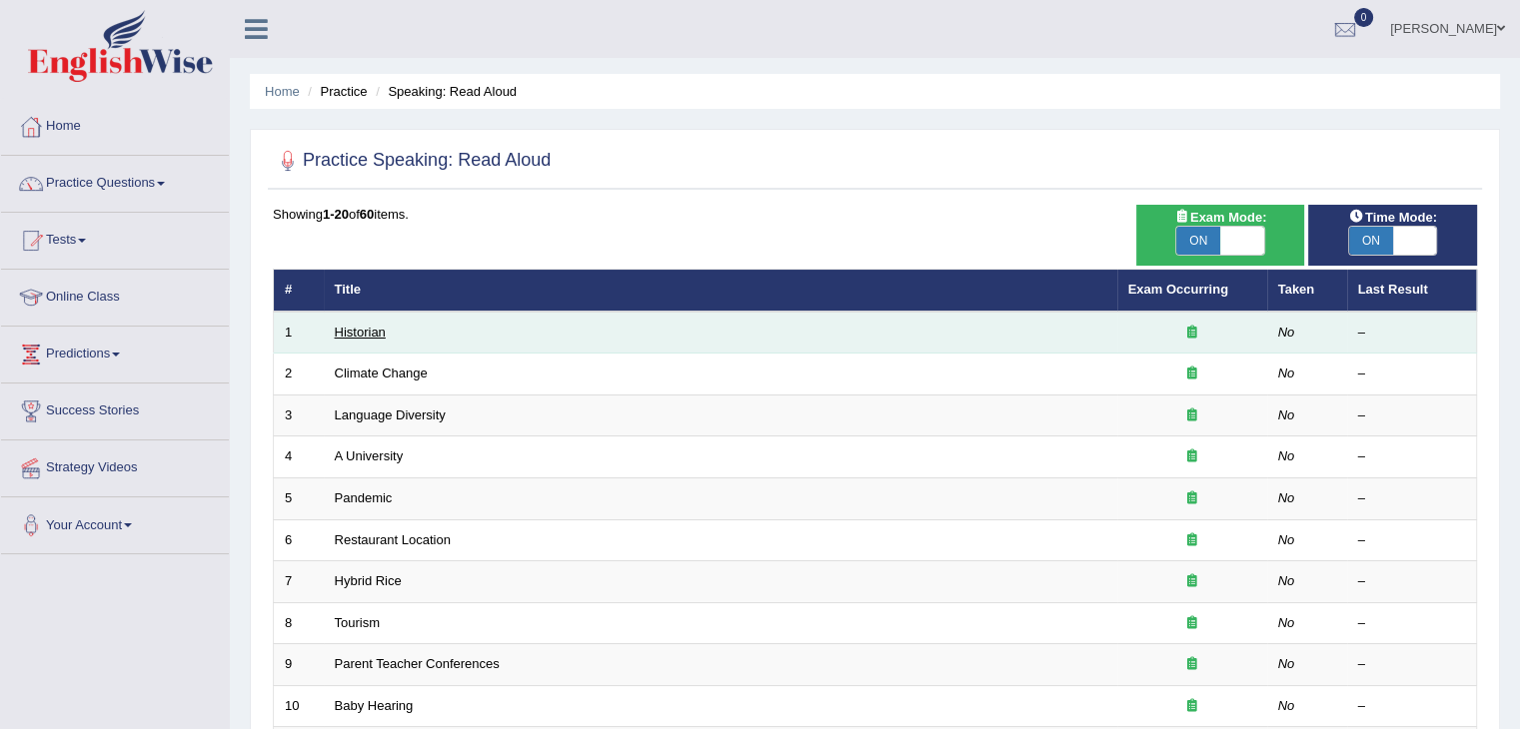
click at [359, 330] on link "Historian" at bounding box center [360, 332] width 51 height 15
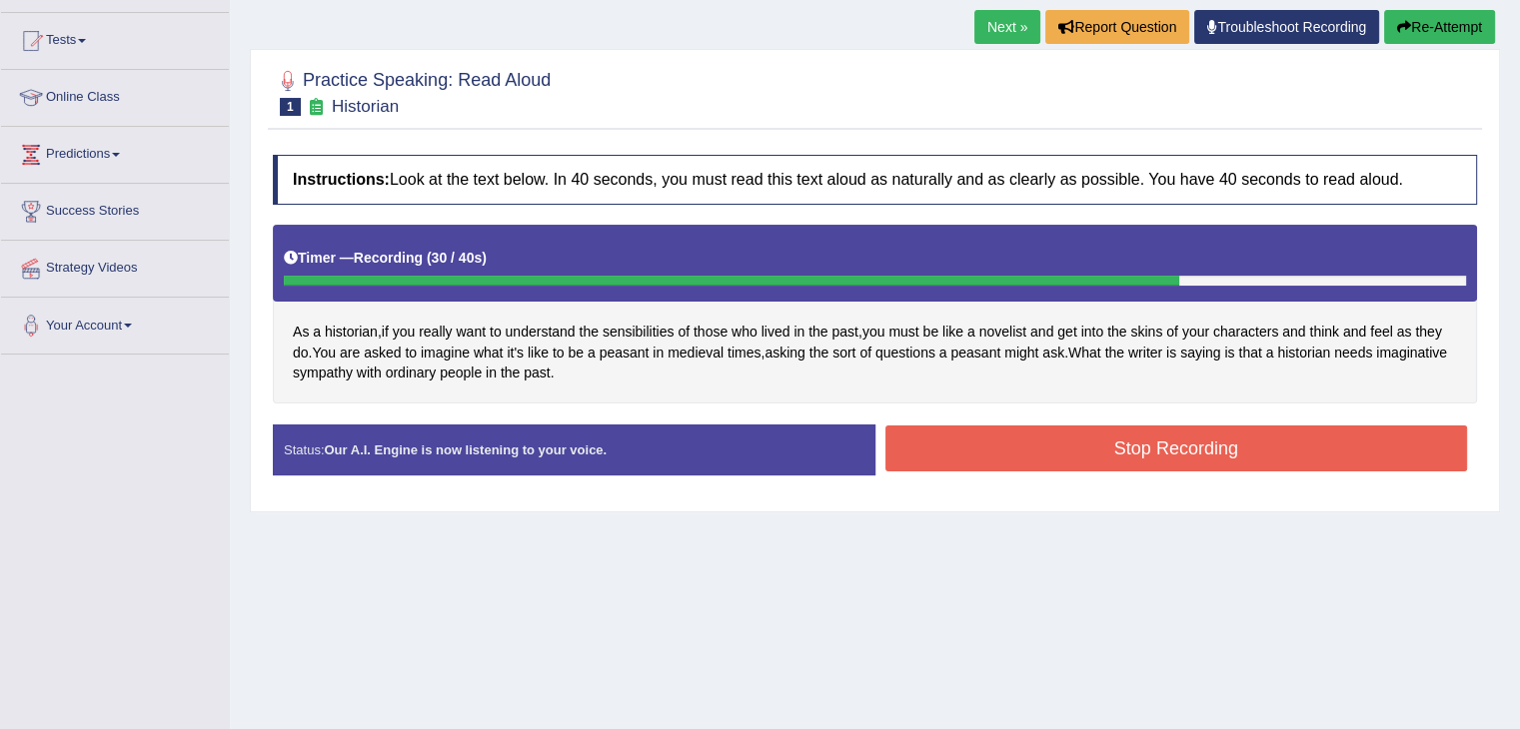
click at [1219, 452] on button "Stop Recording" at bounding box center [1176, 449] width 583 height 46
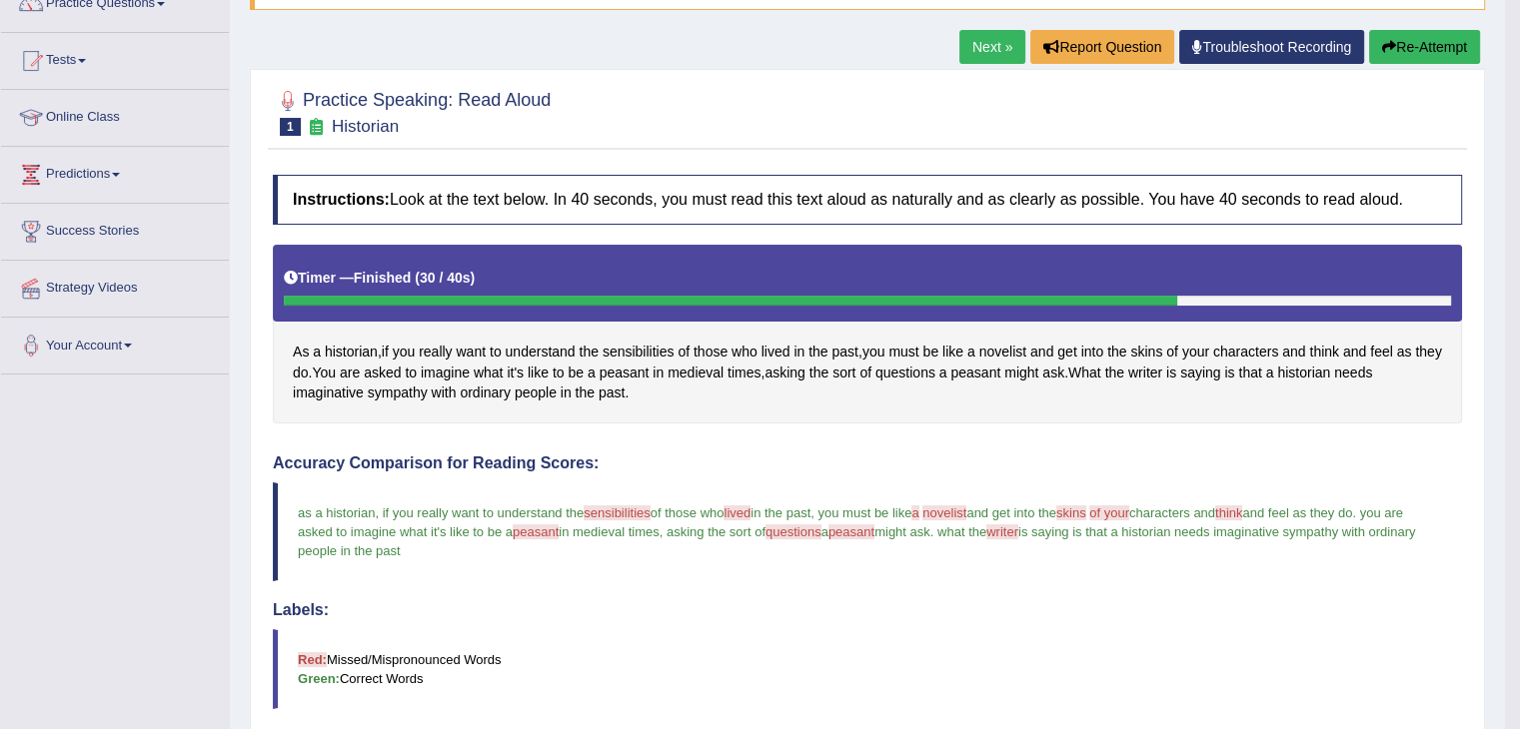
scroll to position [173, 0]
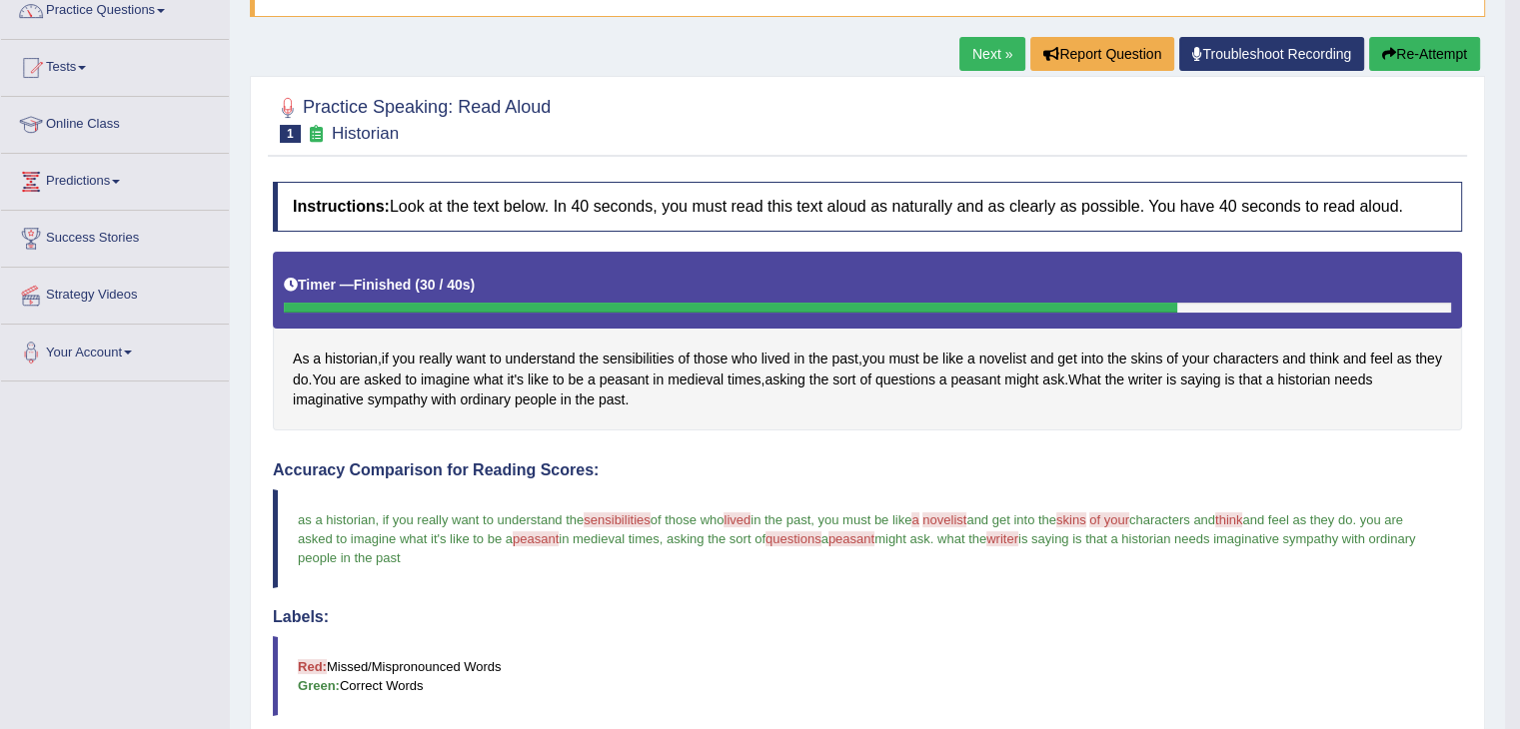
click at [992, 52] on link "Next »" at bounding box center [992, 54] width 66 height 34
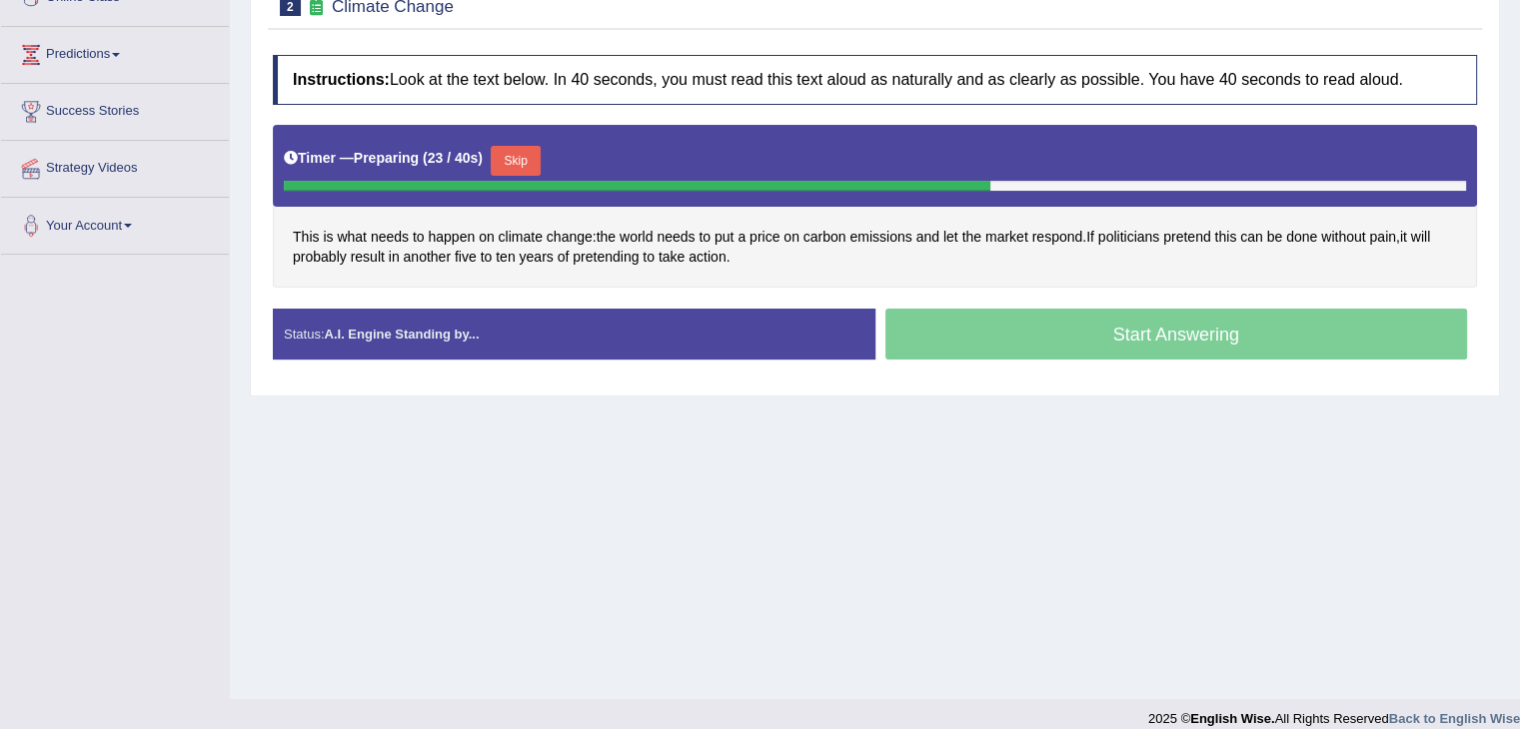
click at [534, 161] on button "Skip" at bounding box center [516, 161] width 50 height 30
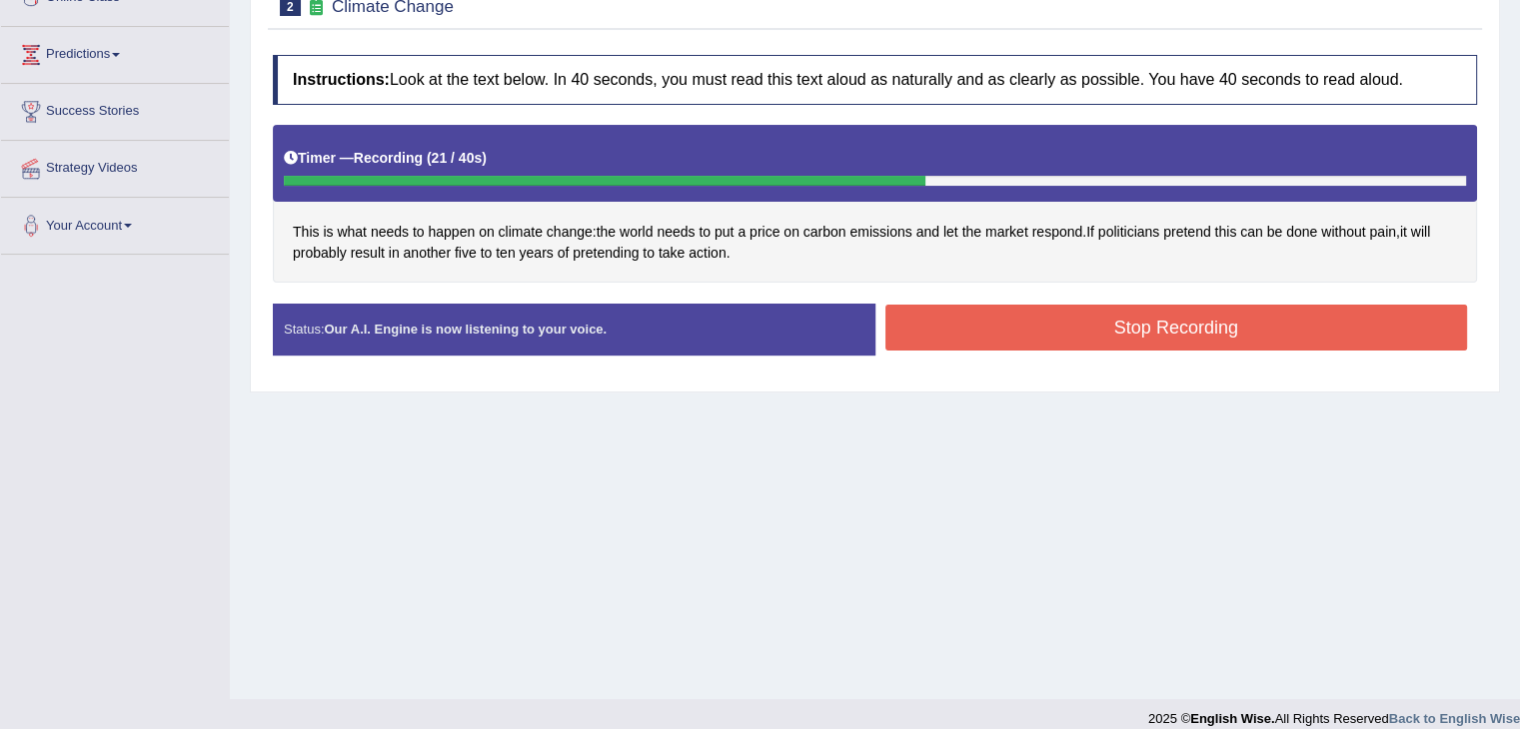
click at [1232, 327] on button "Stop Recording" at bounding box center [1176, 328] width 583 height 46
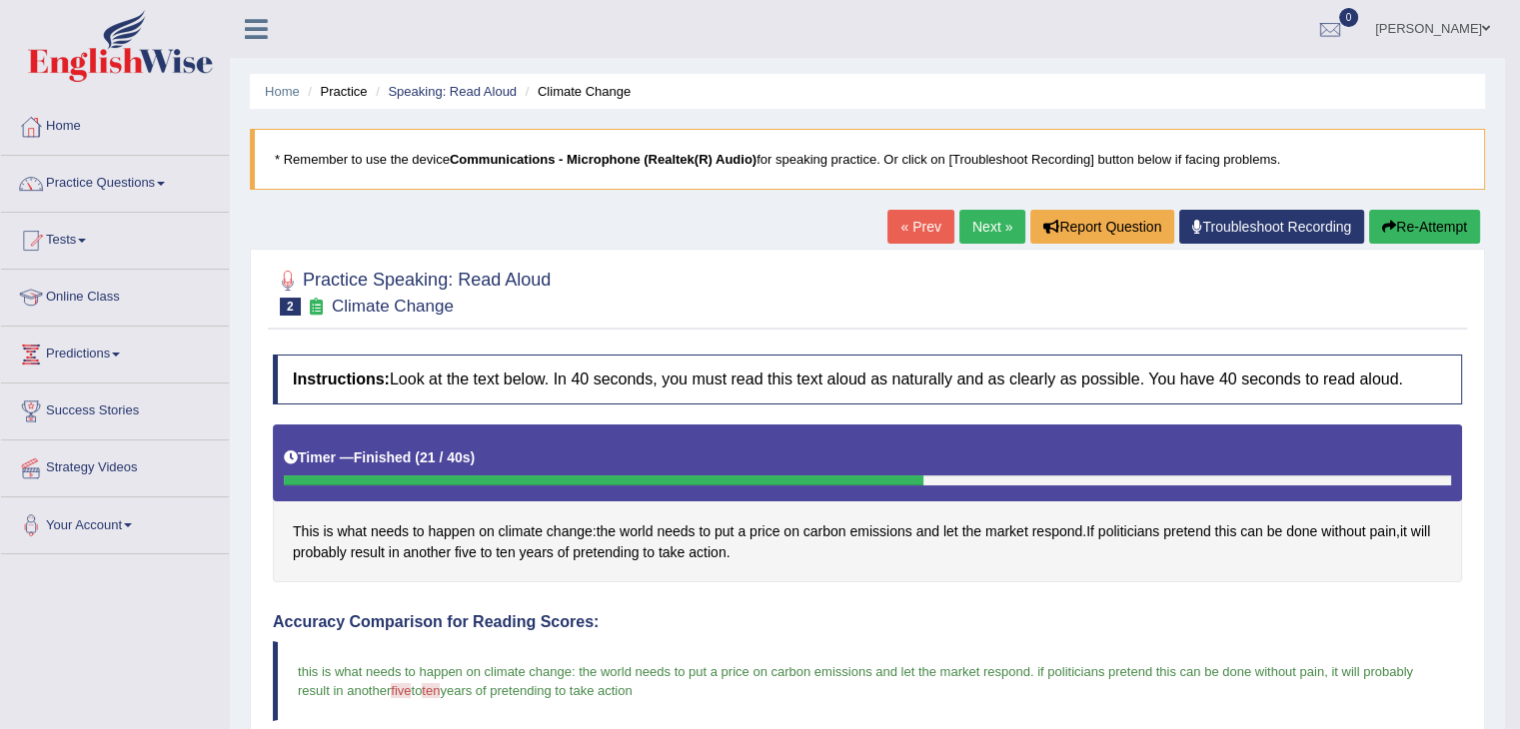
click at [972, 216] on link "Next »" at bounding box center [992, 227] width 66 height 34
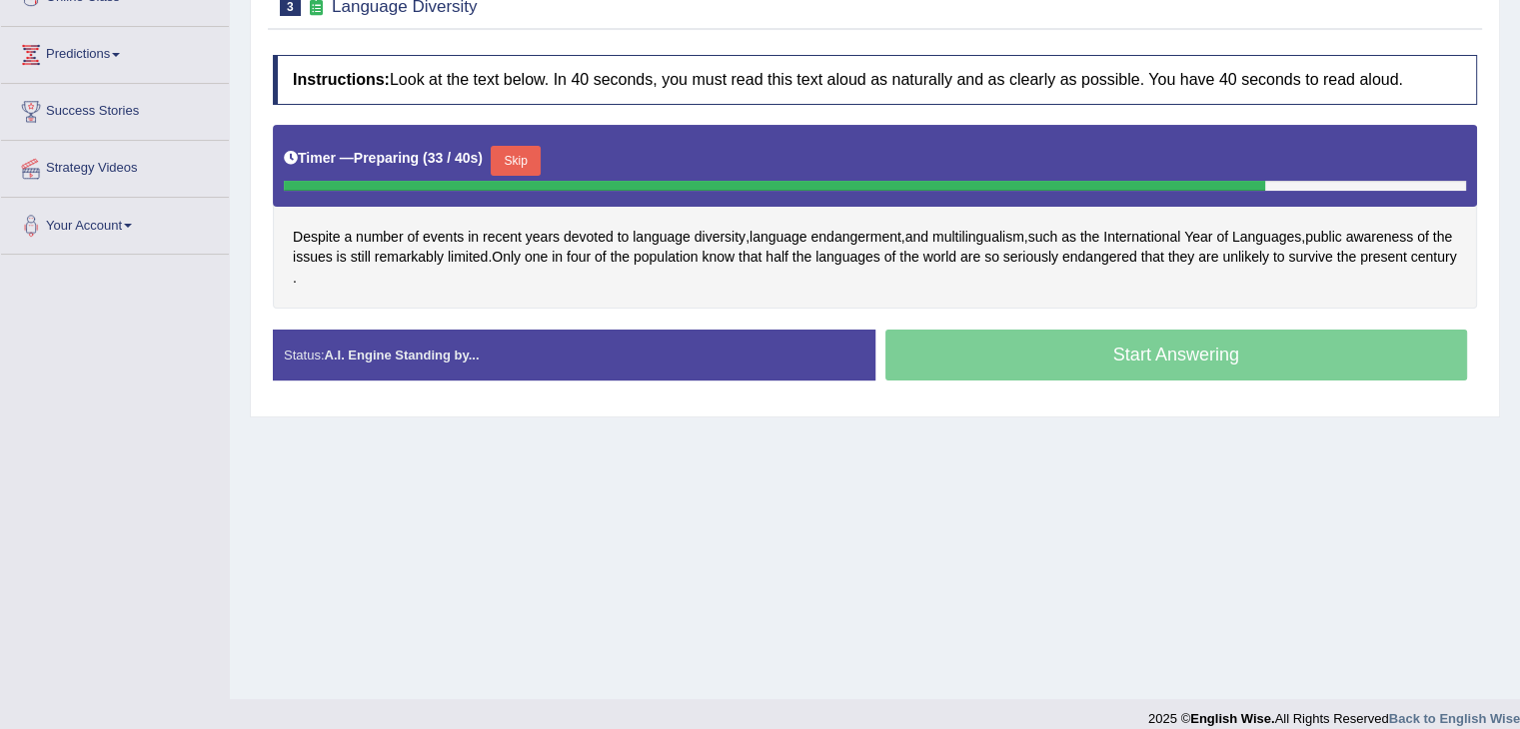
click at [530, 158] on button "Skip" at bounding box center [516, 161] width 50 height 30
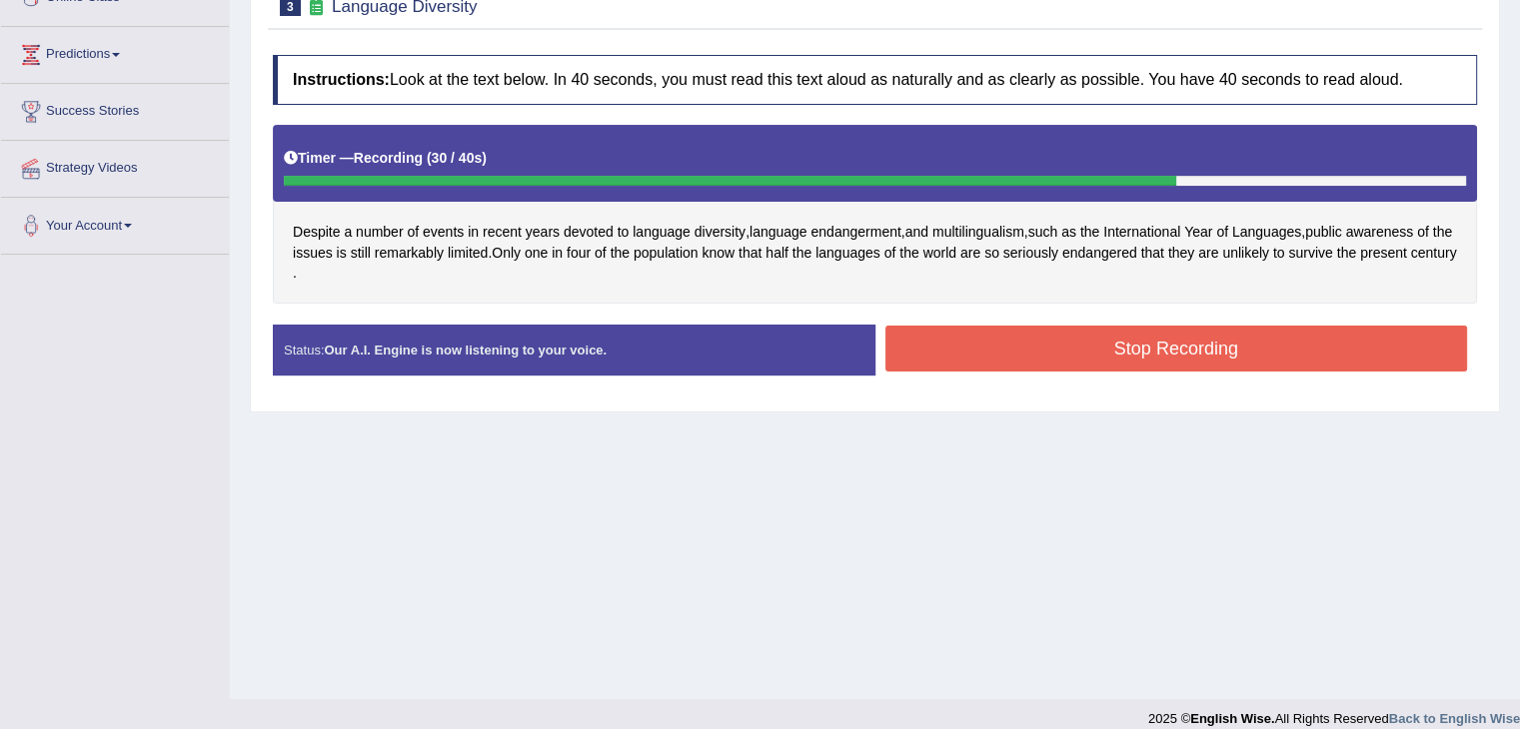
click at [1216, 345] on button "Stop Recording" at bounding box center [1176, 349] width 583 height 46
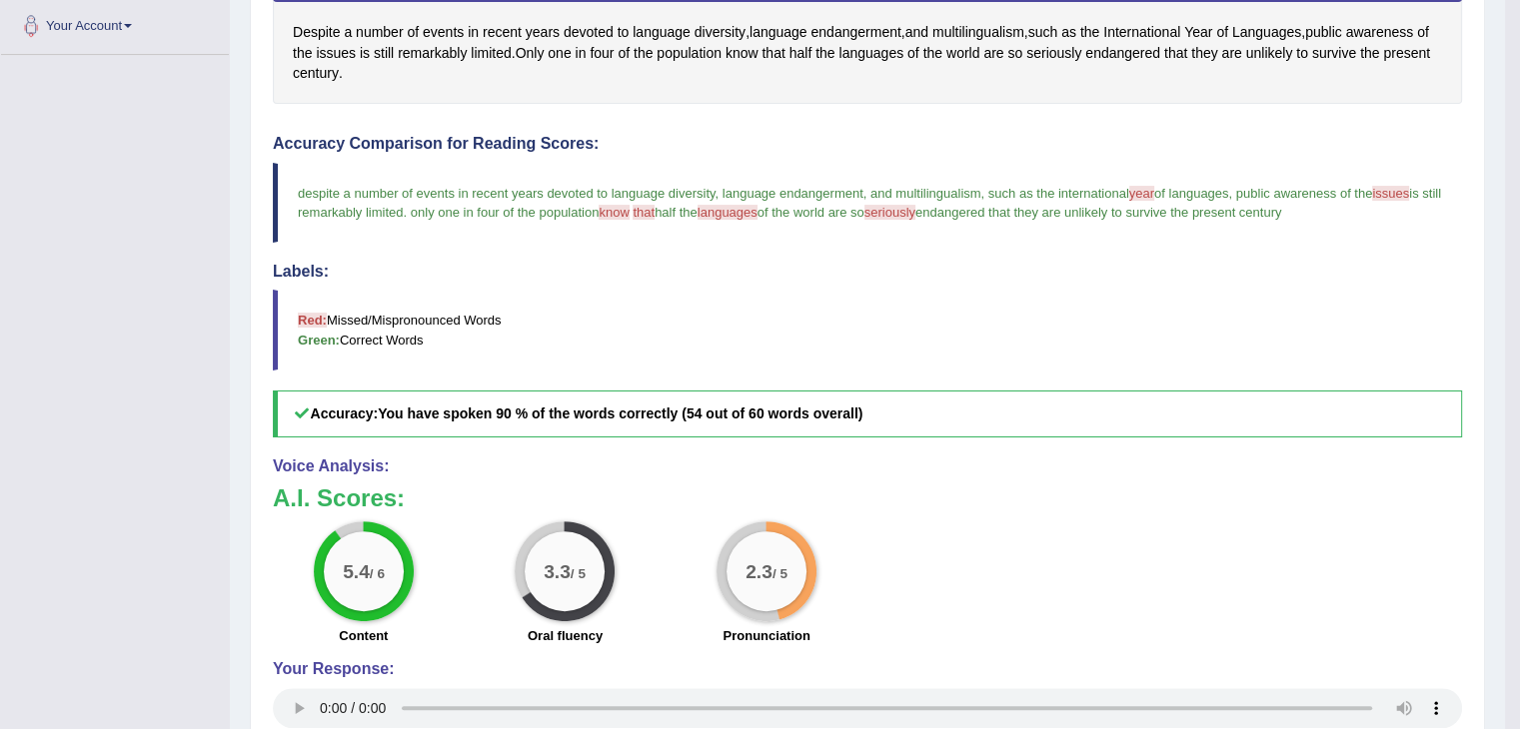
scroll to position [200, 0]
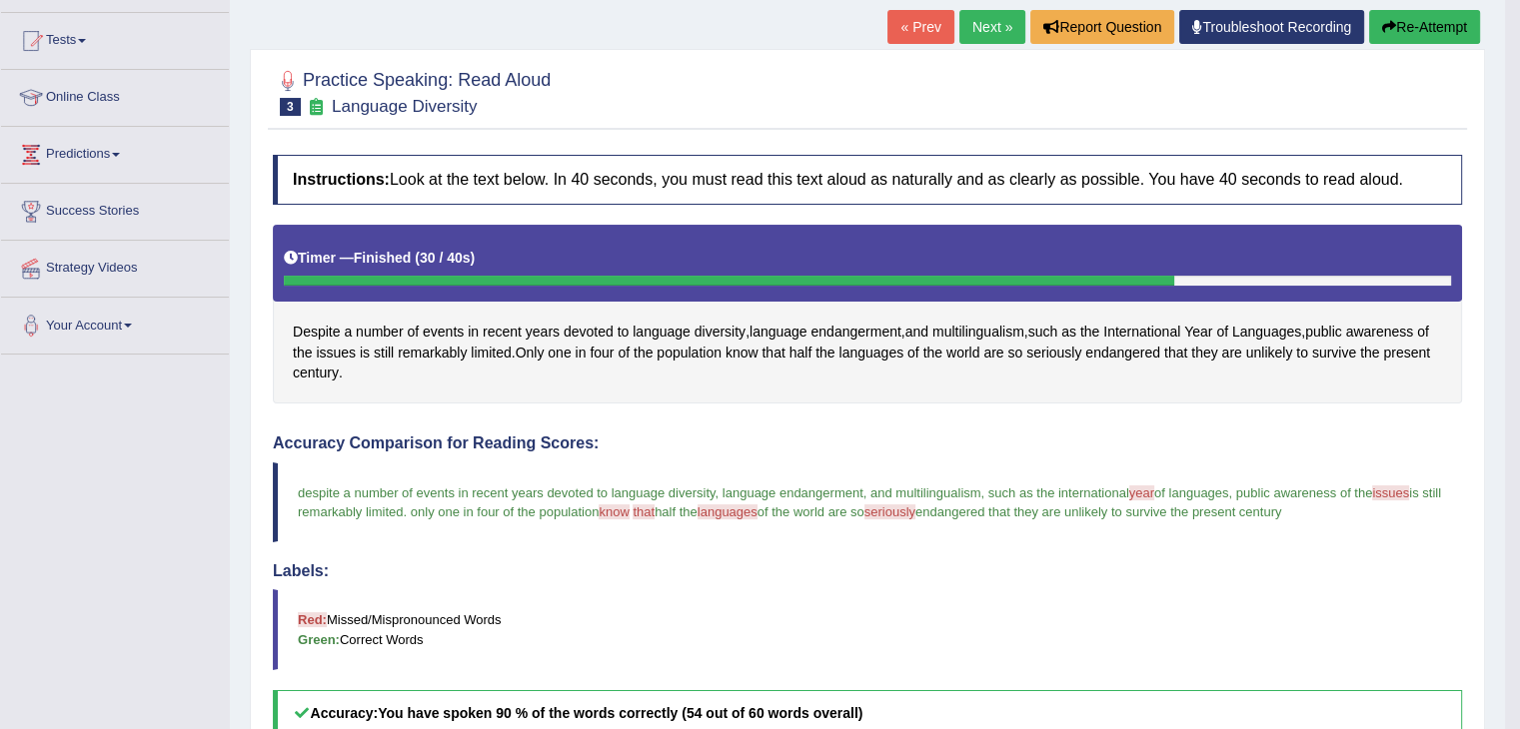
click at [1000, 27] on link "Next »" at bounding box center [992, 27] width 66 height 34
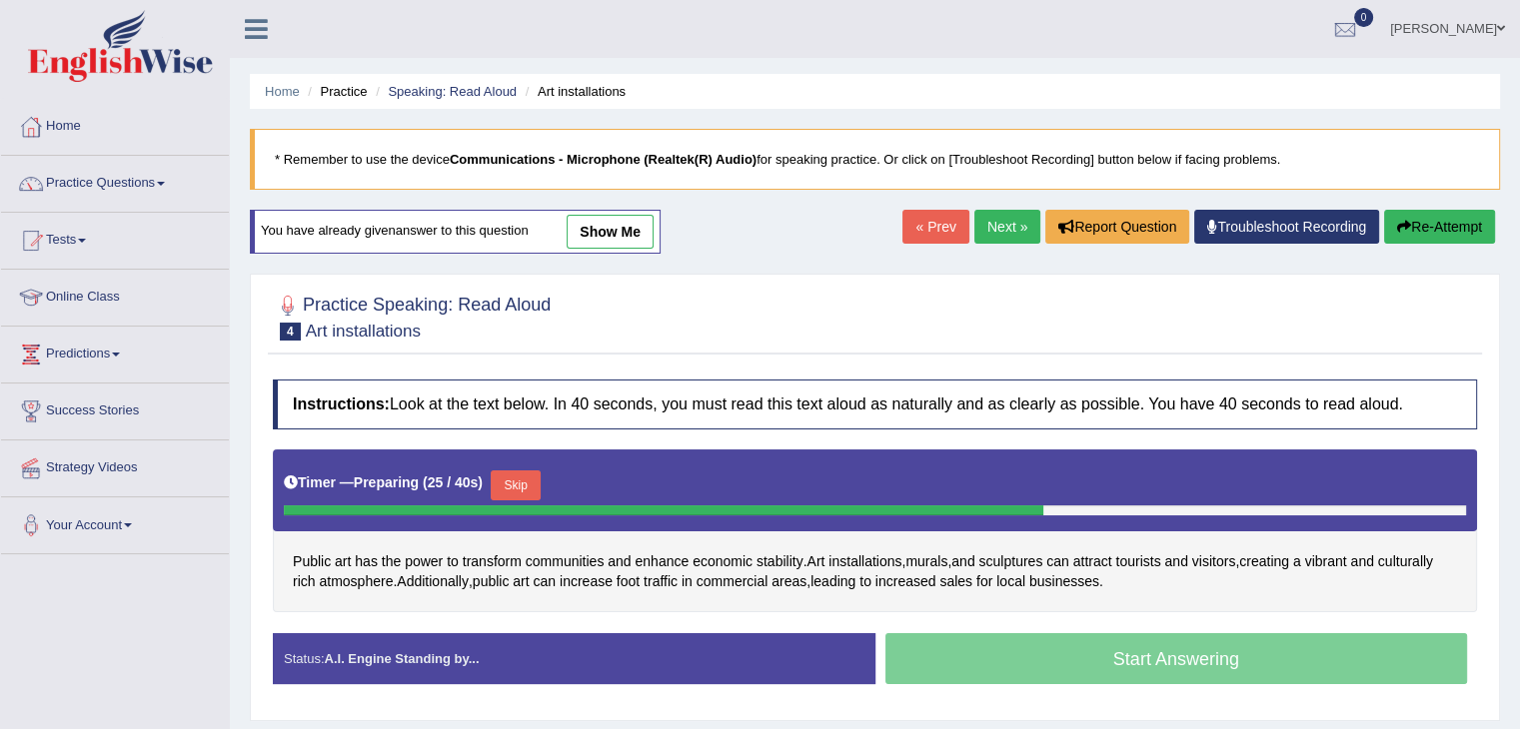
click at [520, 487] on button "Skip" at bounding box center [516, 486] width 50 height 30
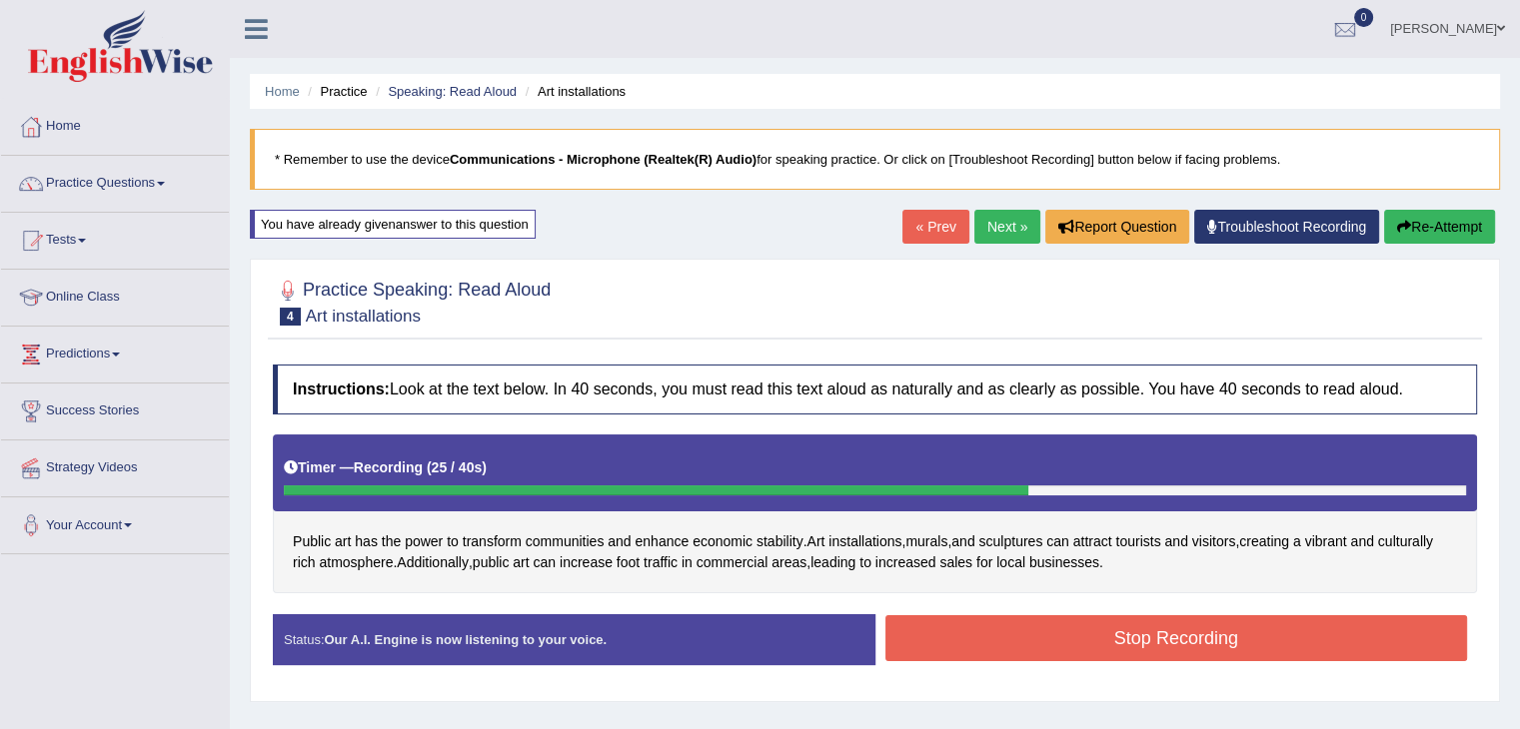
click at [1165, 635] on button "Stop Recording" at bounding box center [1176, 638] width 583 height 46
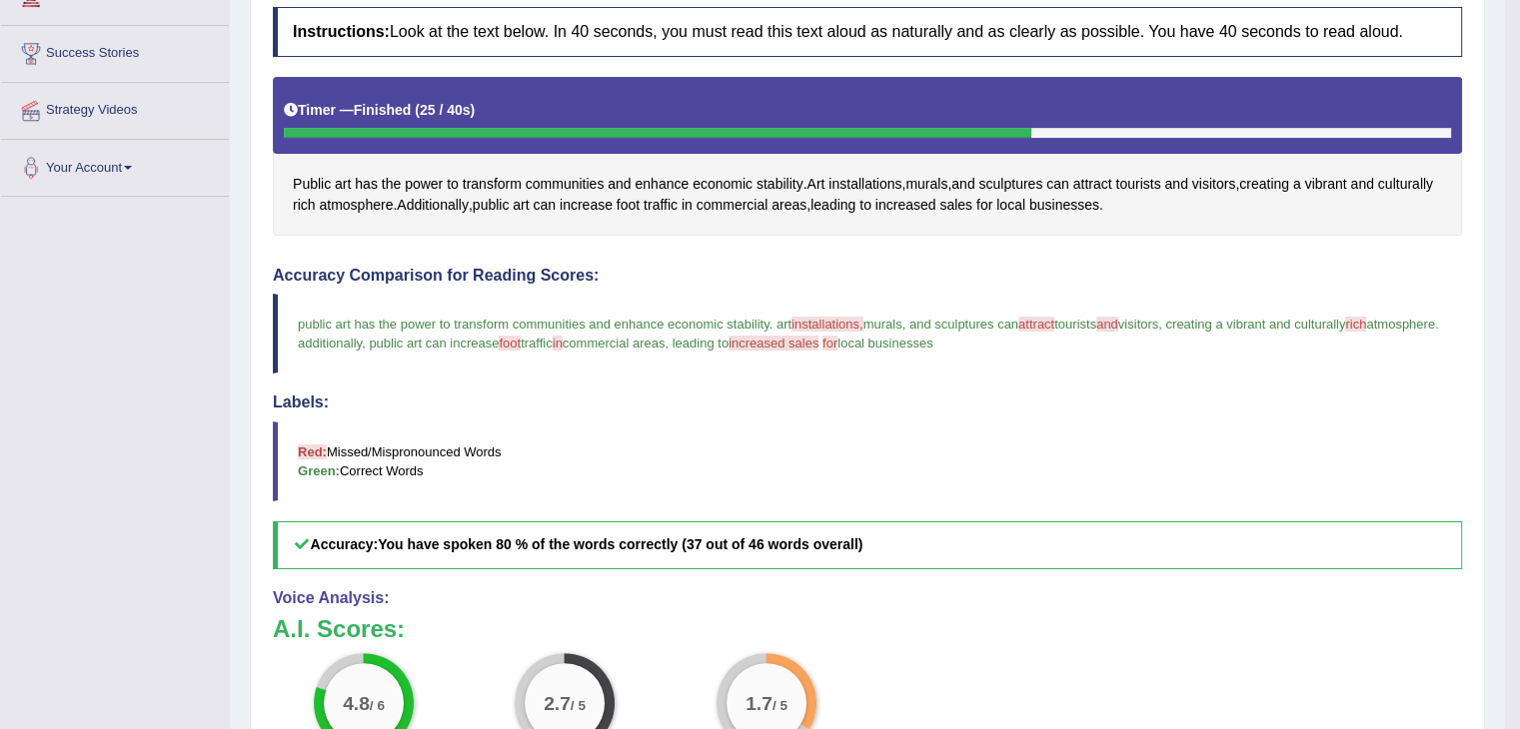
scroll to position [200, 0]
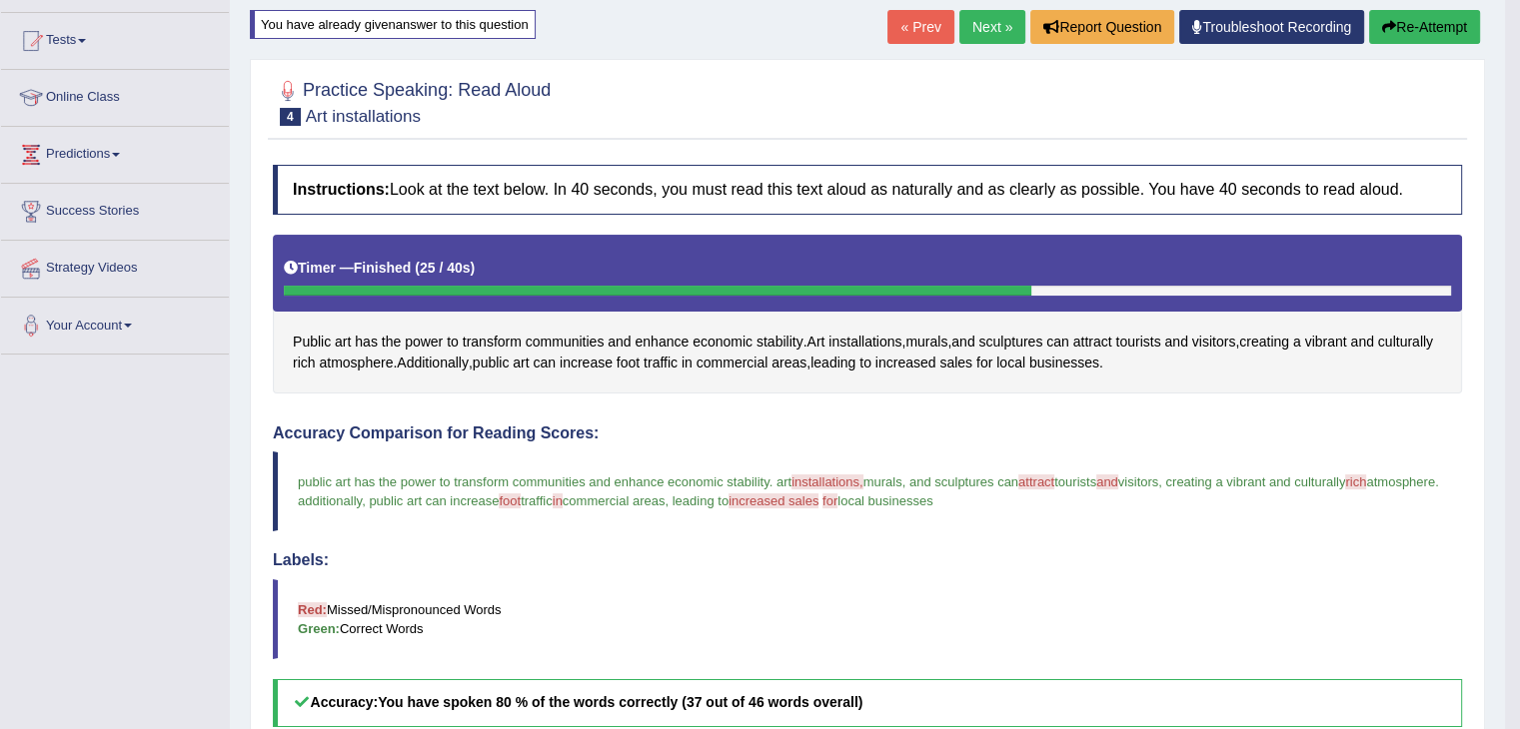
click at [987, 23] on link "Next »" at bounding box center [992, 27] width 66 height 34
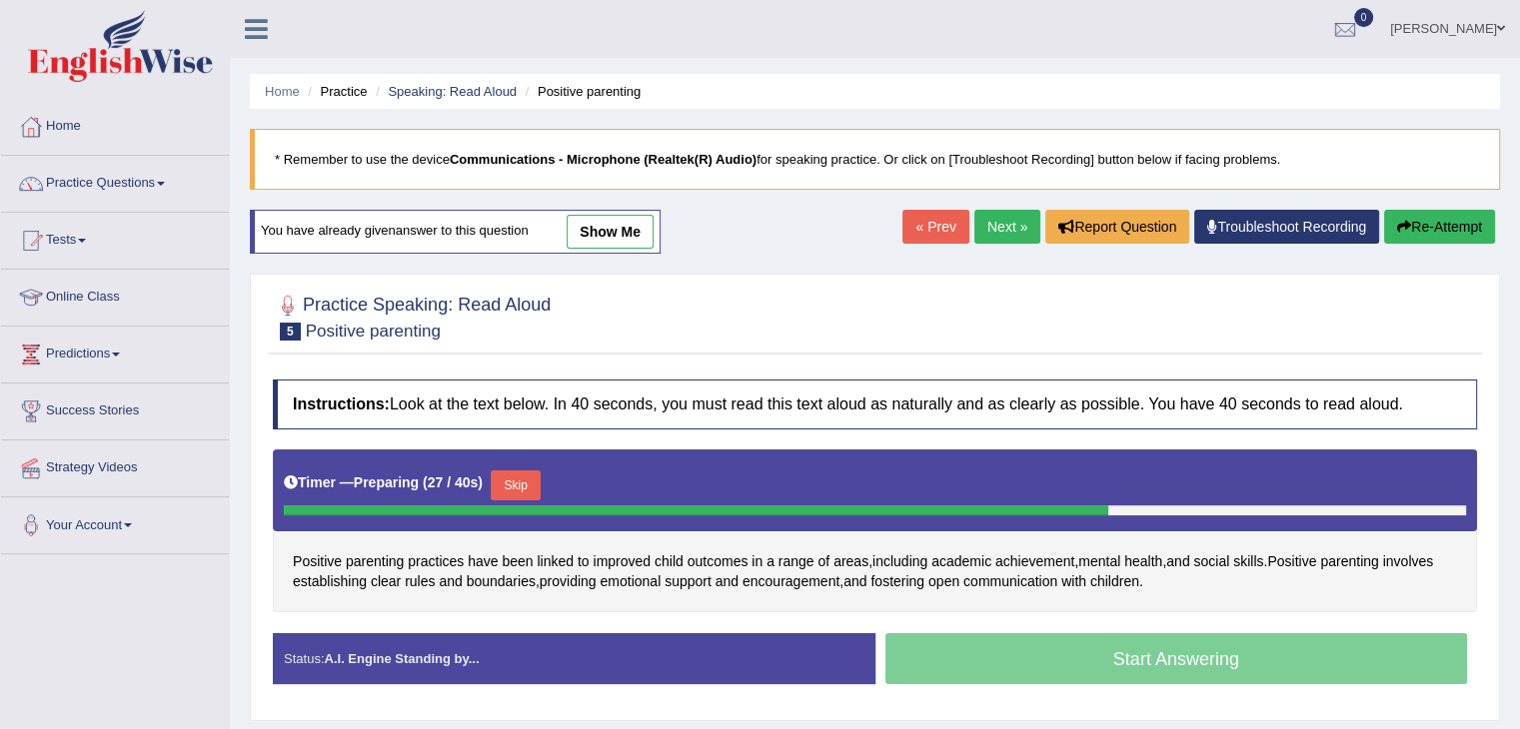
click at [506, 481] on button "Skip" at bounding box center [516, 486] width 50 height 30
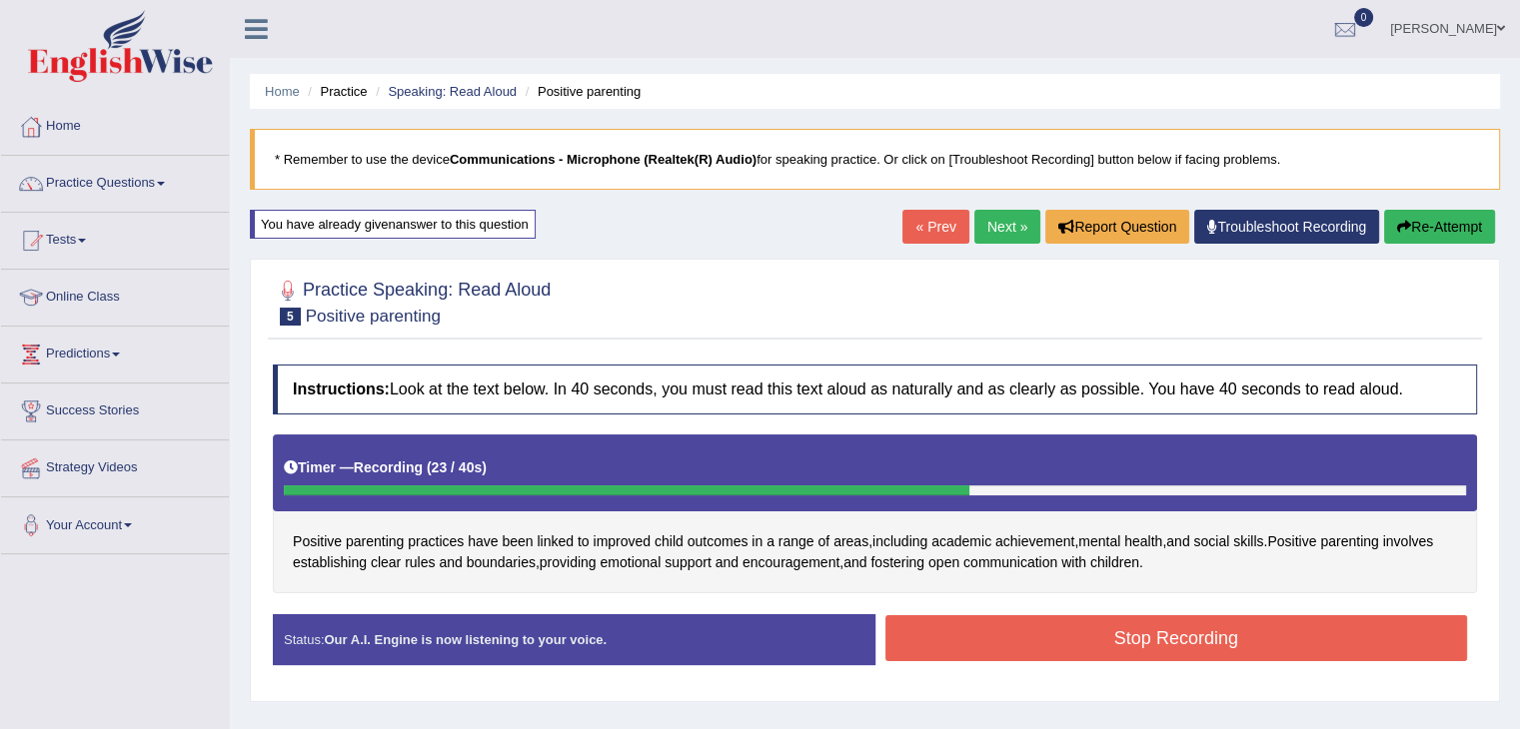
click at [1140, 636] on button "Stop Recording" at bounding box center [1176, 638] width 583 height 46
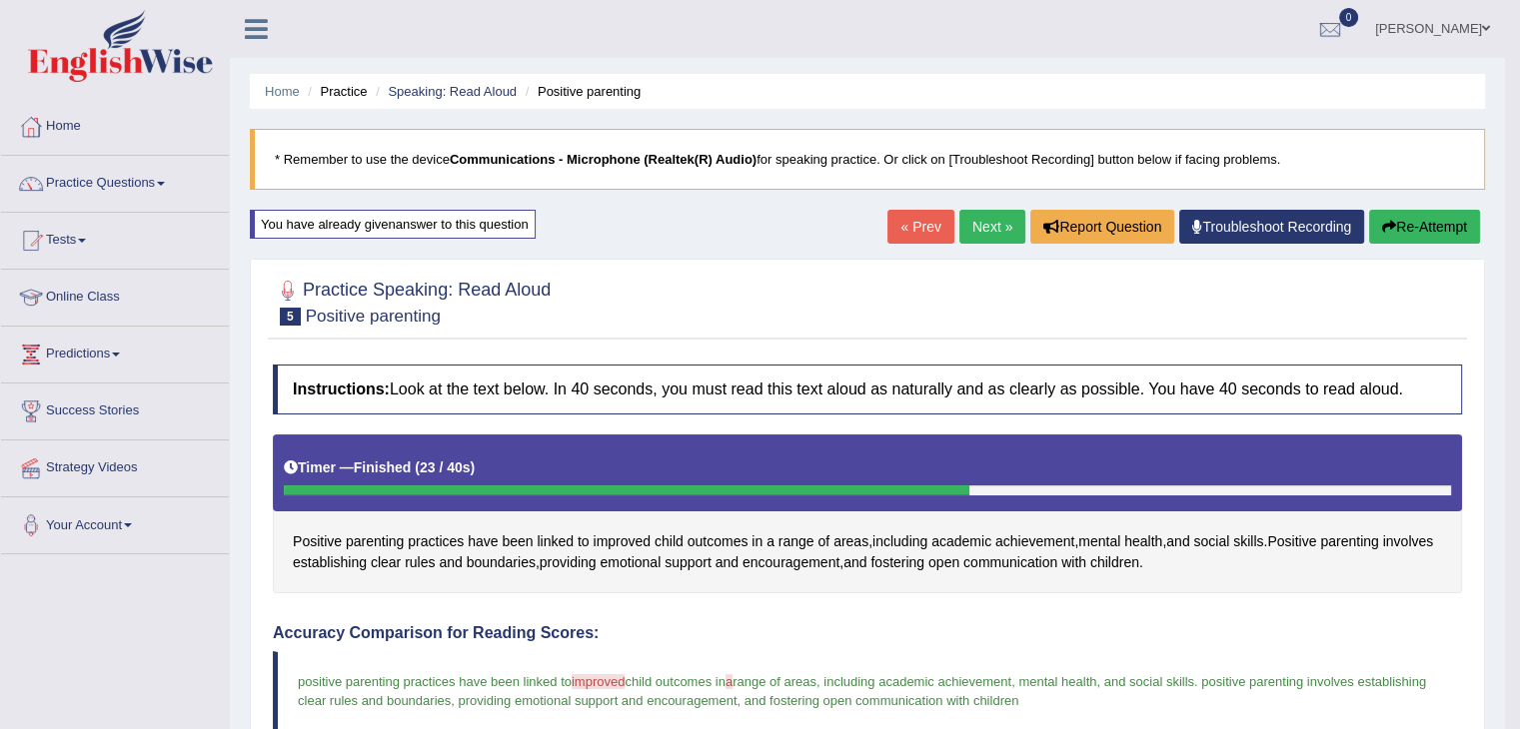
click at [988, 225] on link "Next »" at bounding box center [992, 227] width 66 height 34
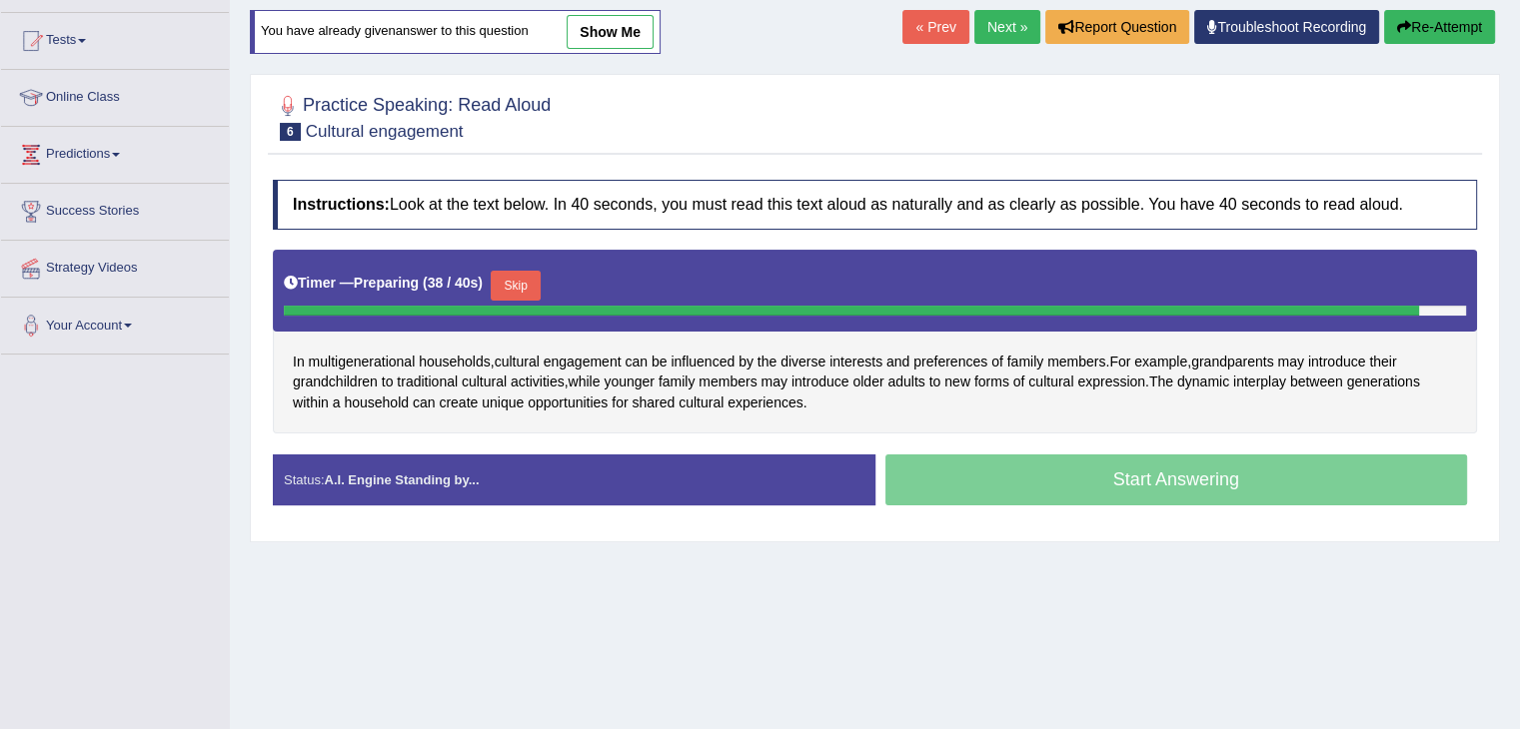
click at [528, 276] on button "Skip" at bounding box center [516, 286] width 50 height 30
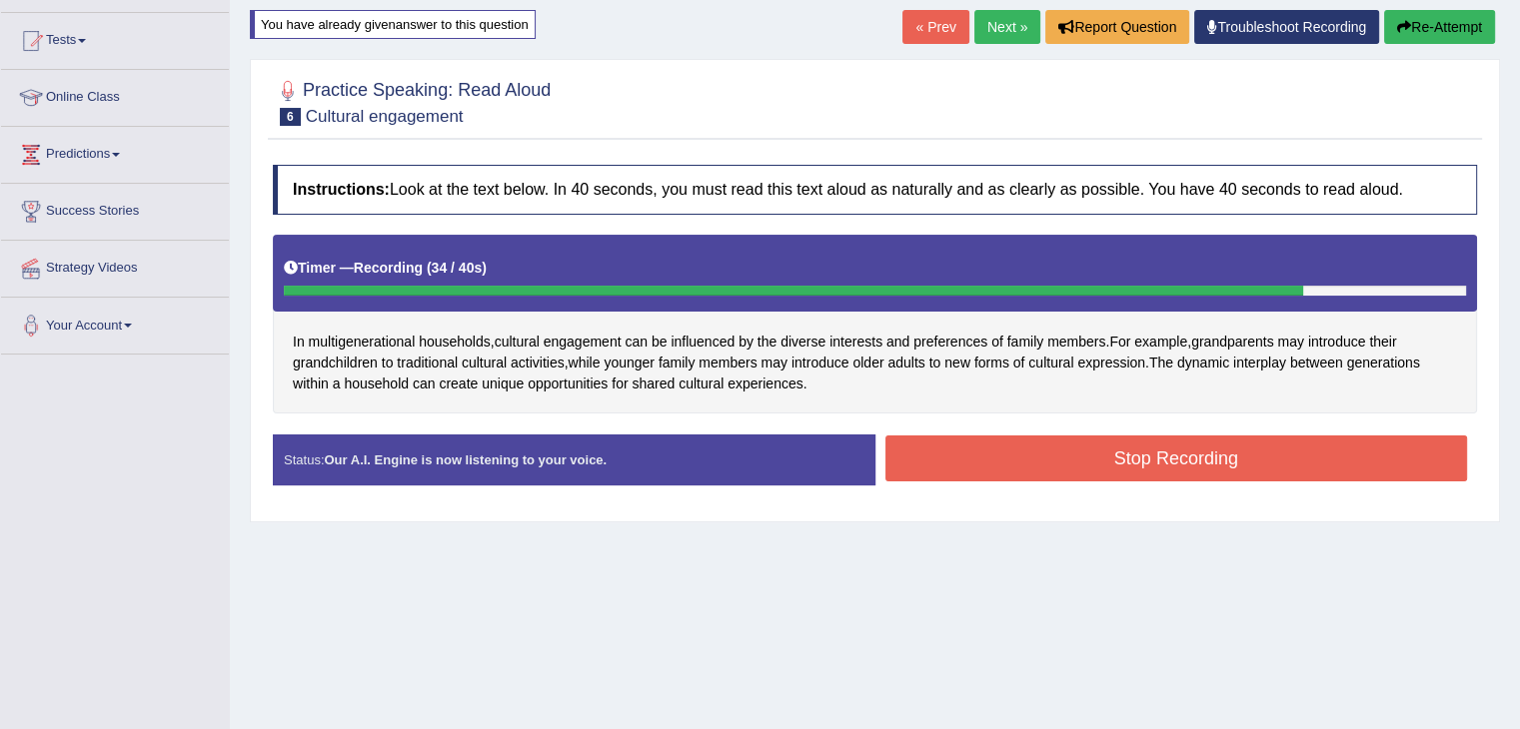
click at [1107, 460] on button "Stop Recording" at bounding box center [1176, 459] width 583 height 46
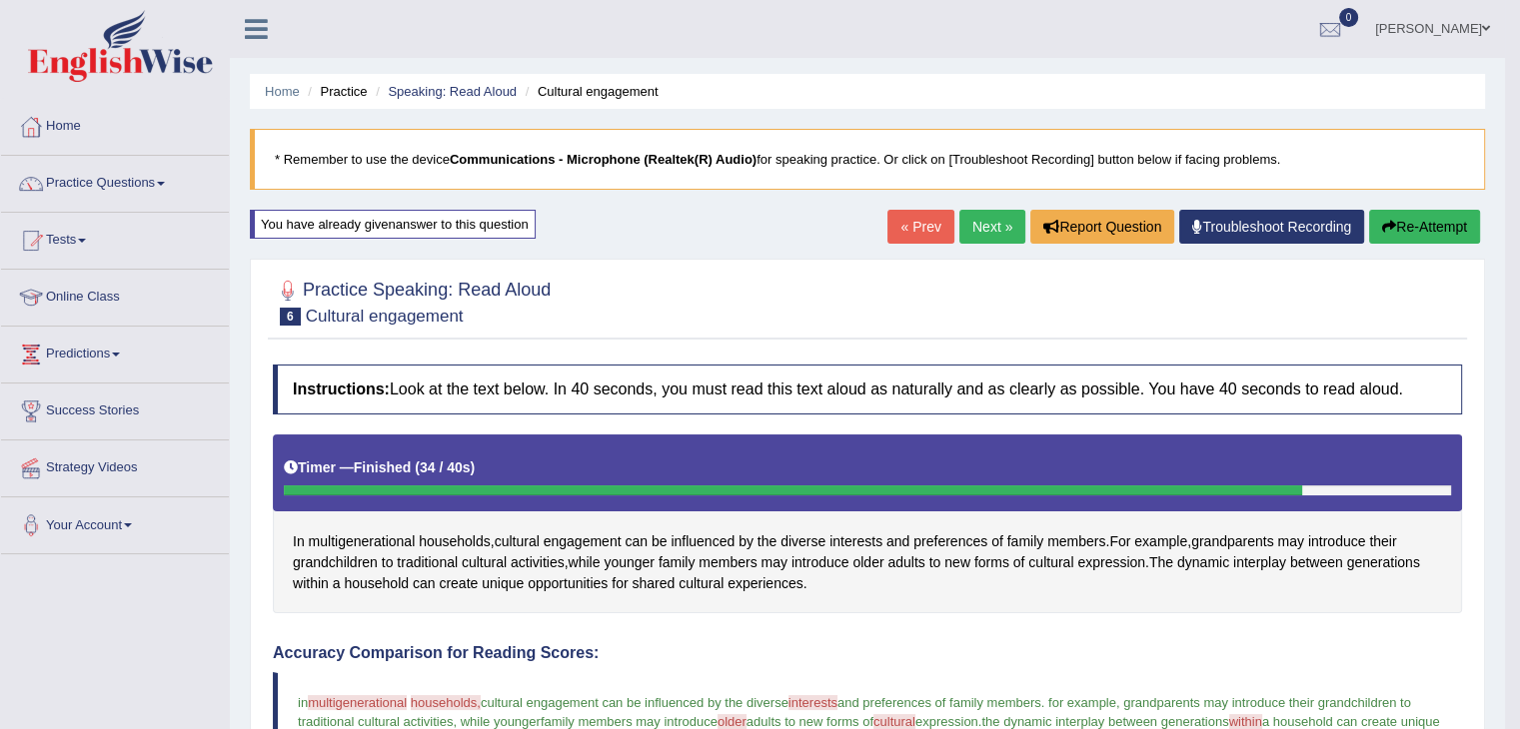
click at [993, 221] on link "Next »" at bounding box center [992, 227] width 66 height 34
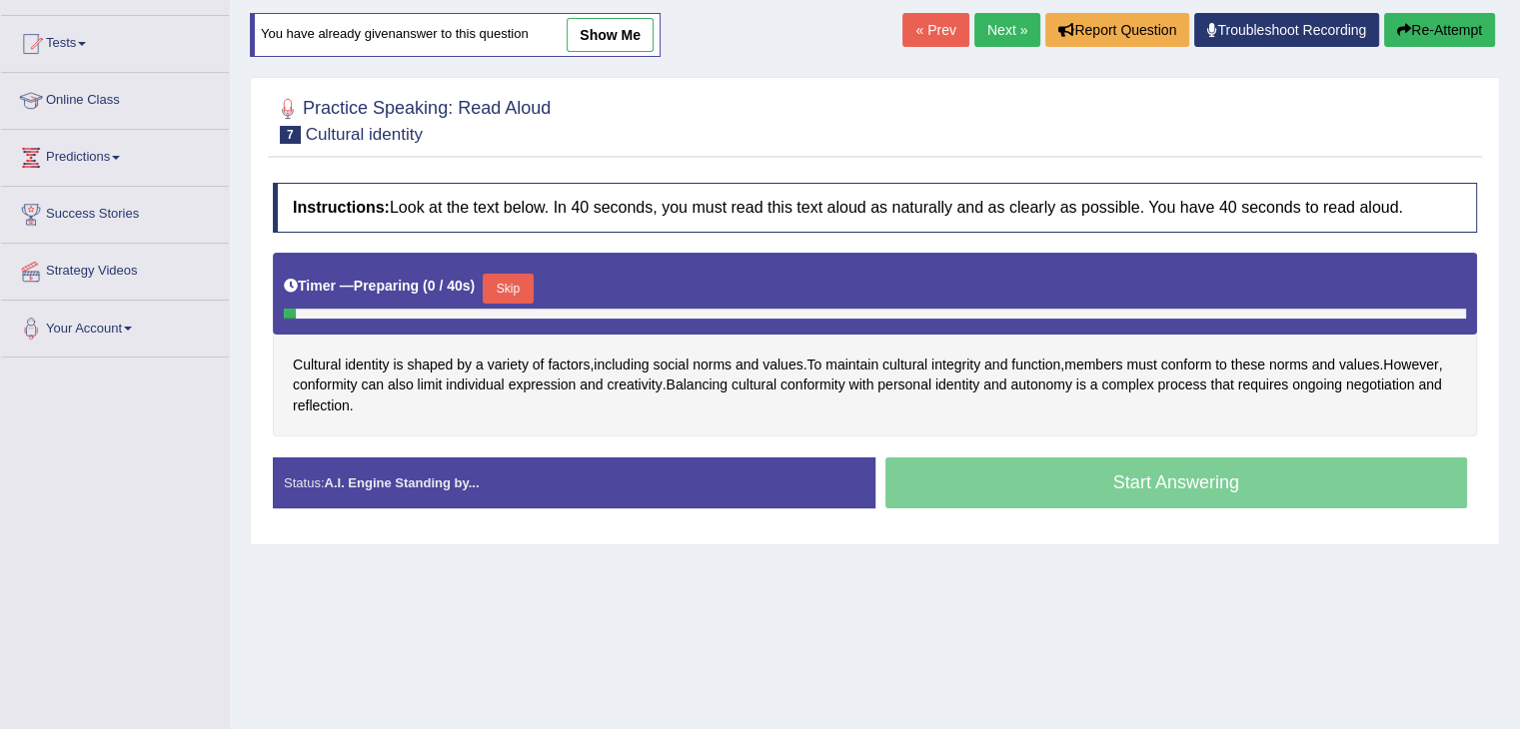
scroll to position [200, 0]
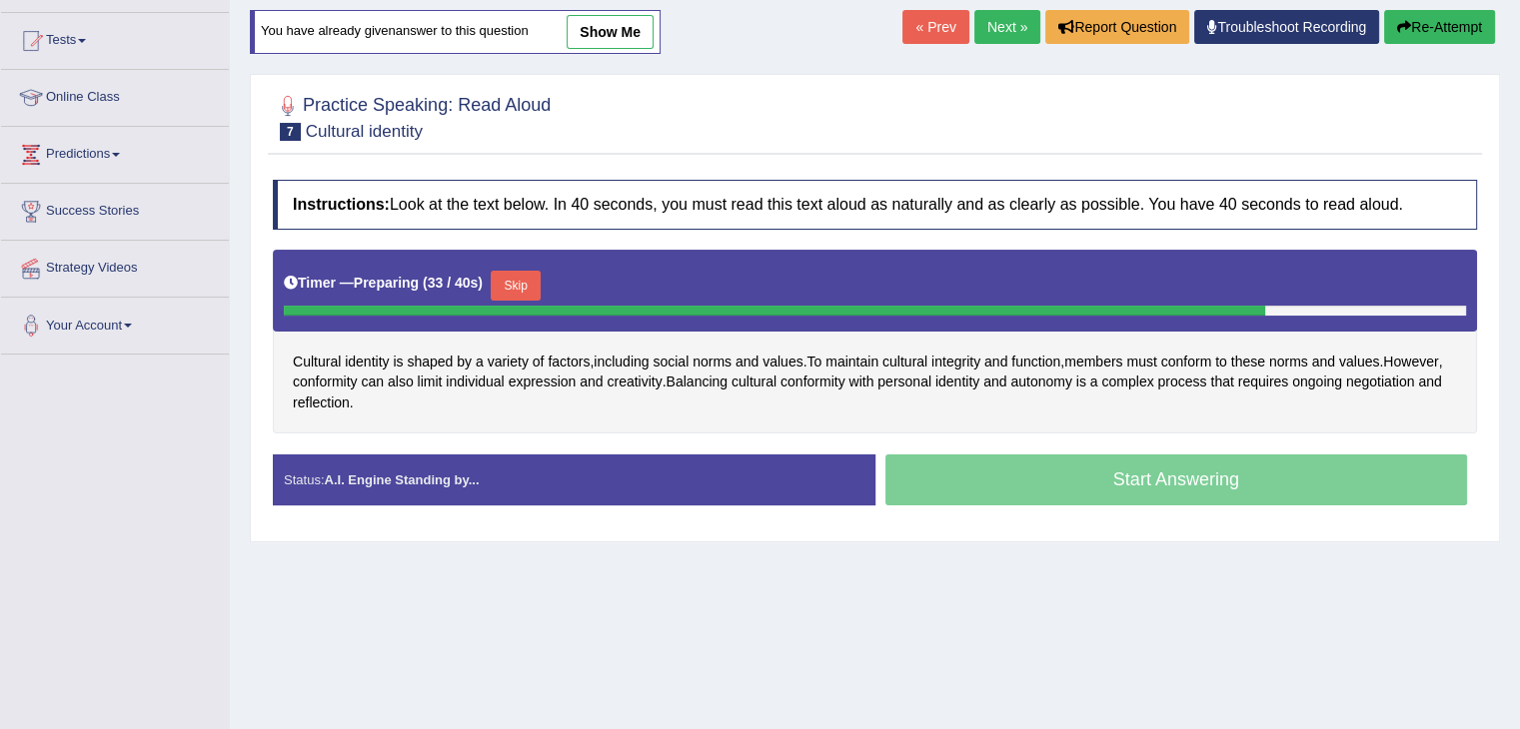
click at [532, 284] on button "Skip" at bounding box center [516, 286] width 50 height 30
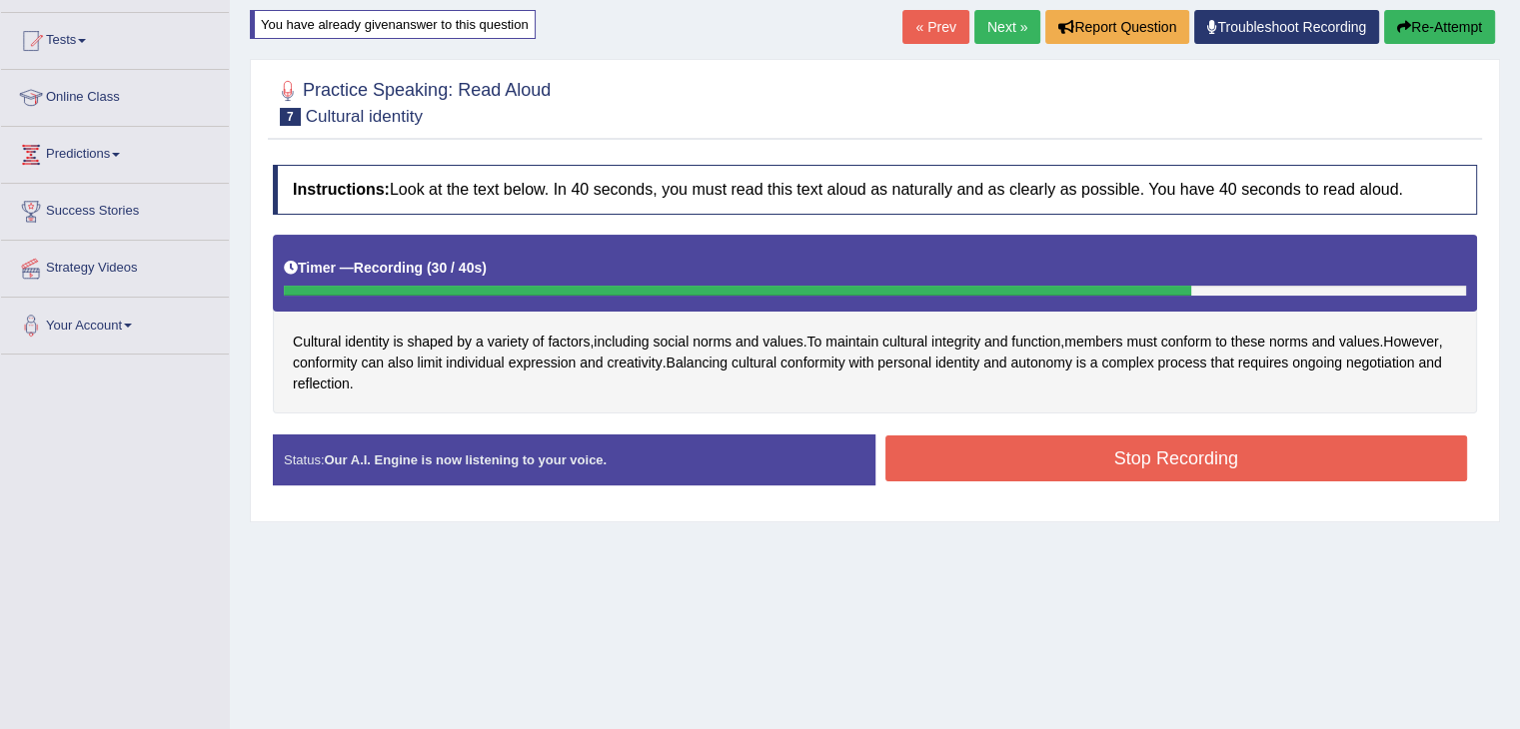
click at [1155, 464] on button "Stop Recording" at bounding box center [1176, 459] width 583 height 46
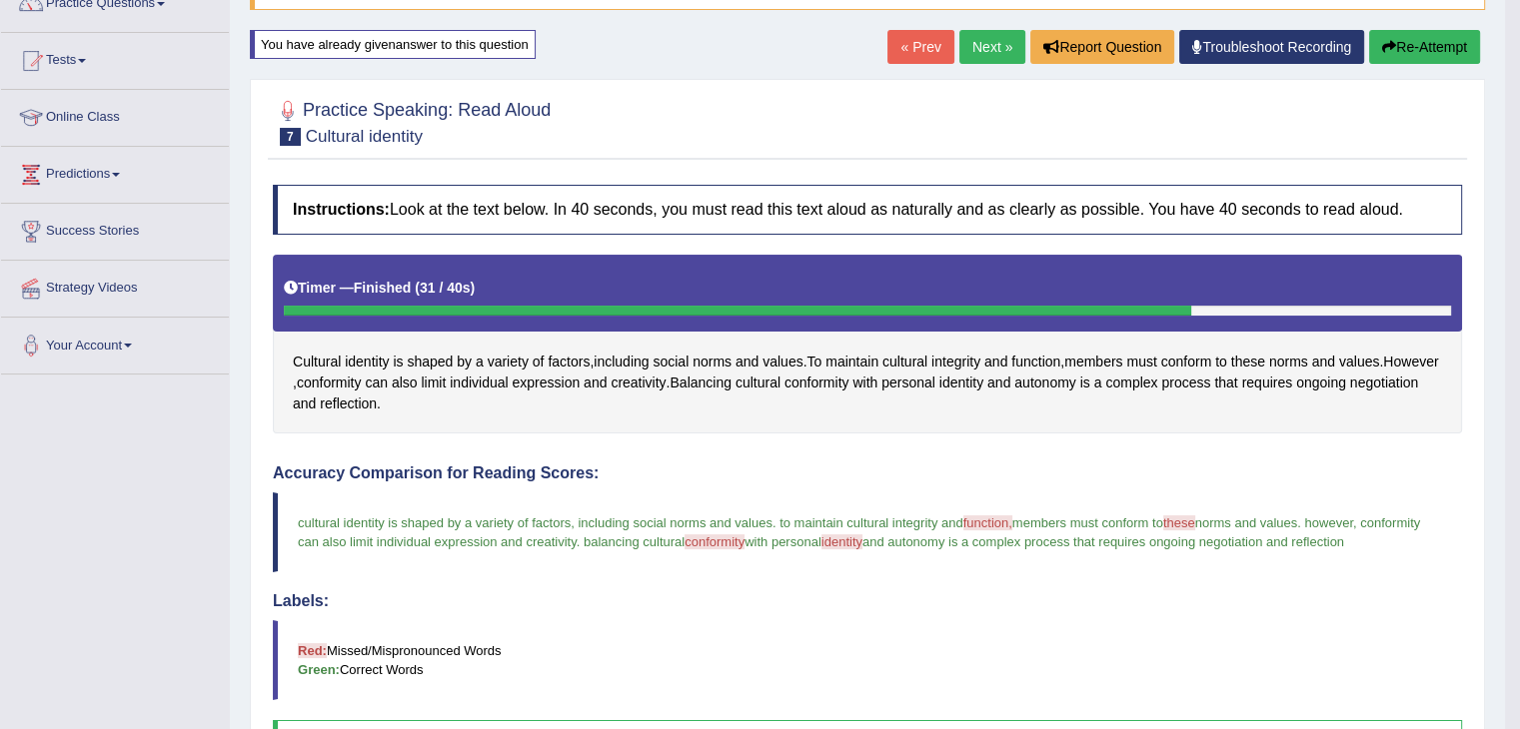
scroll to position [0, 0]
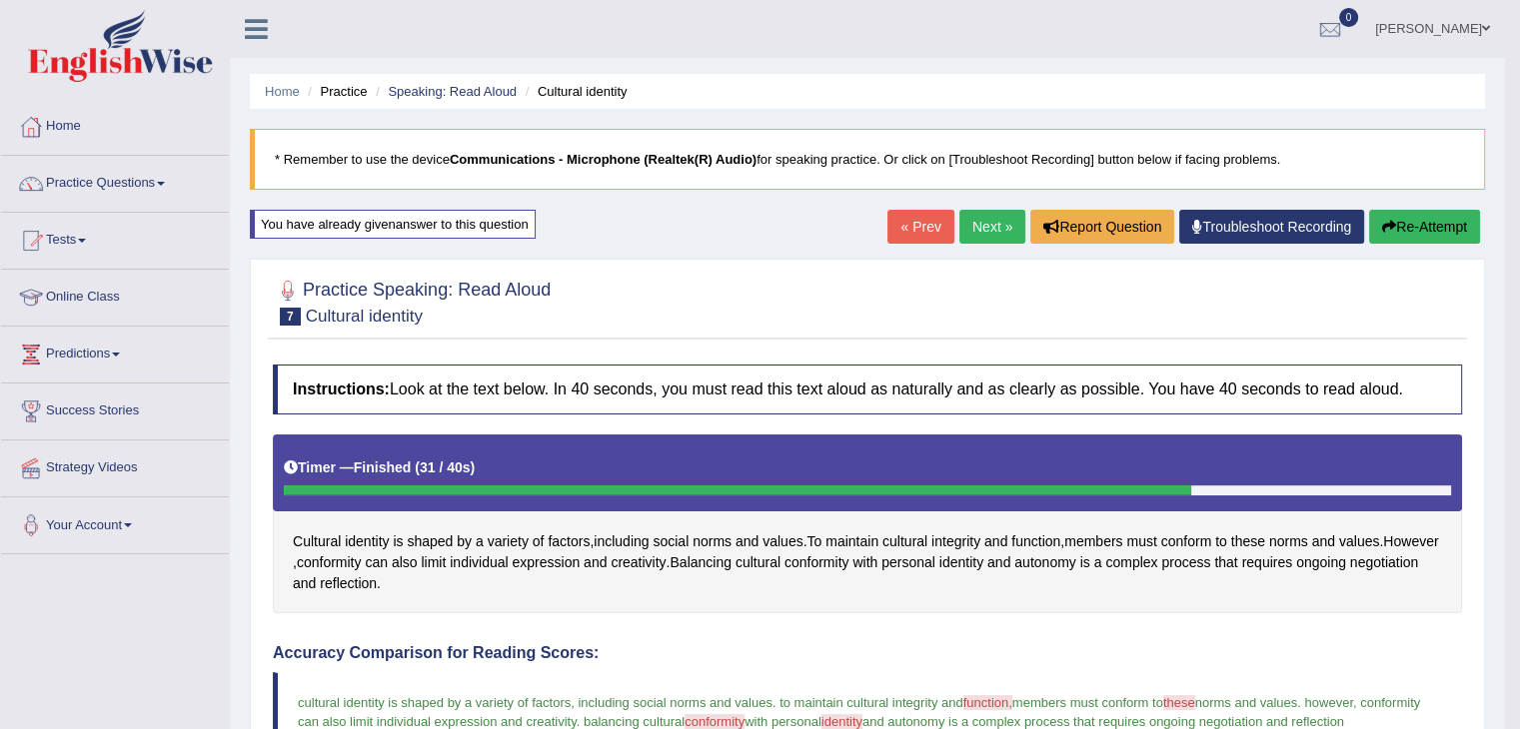
click at [978, 227] on link "Next »" at bounding box center [992, 227] width 66 height 34
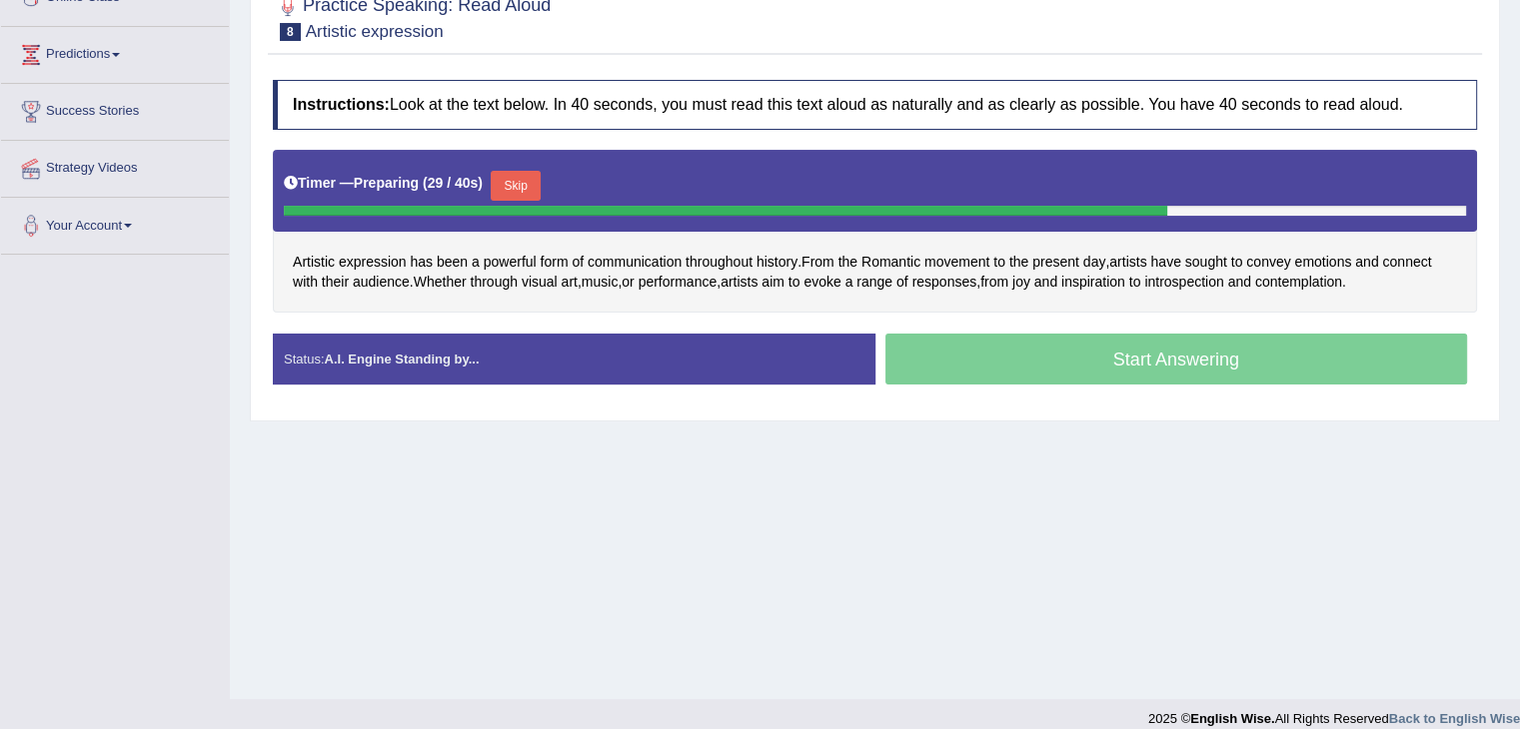
click at [527, 181] on button "Skip" at bounding box center [516, 186] width 50 height 30
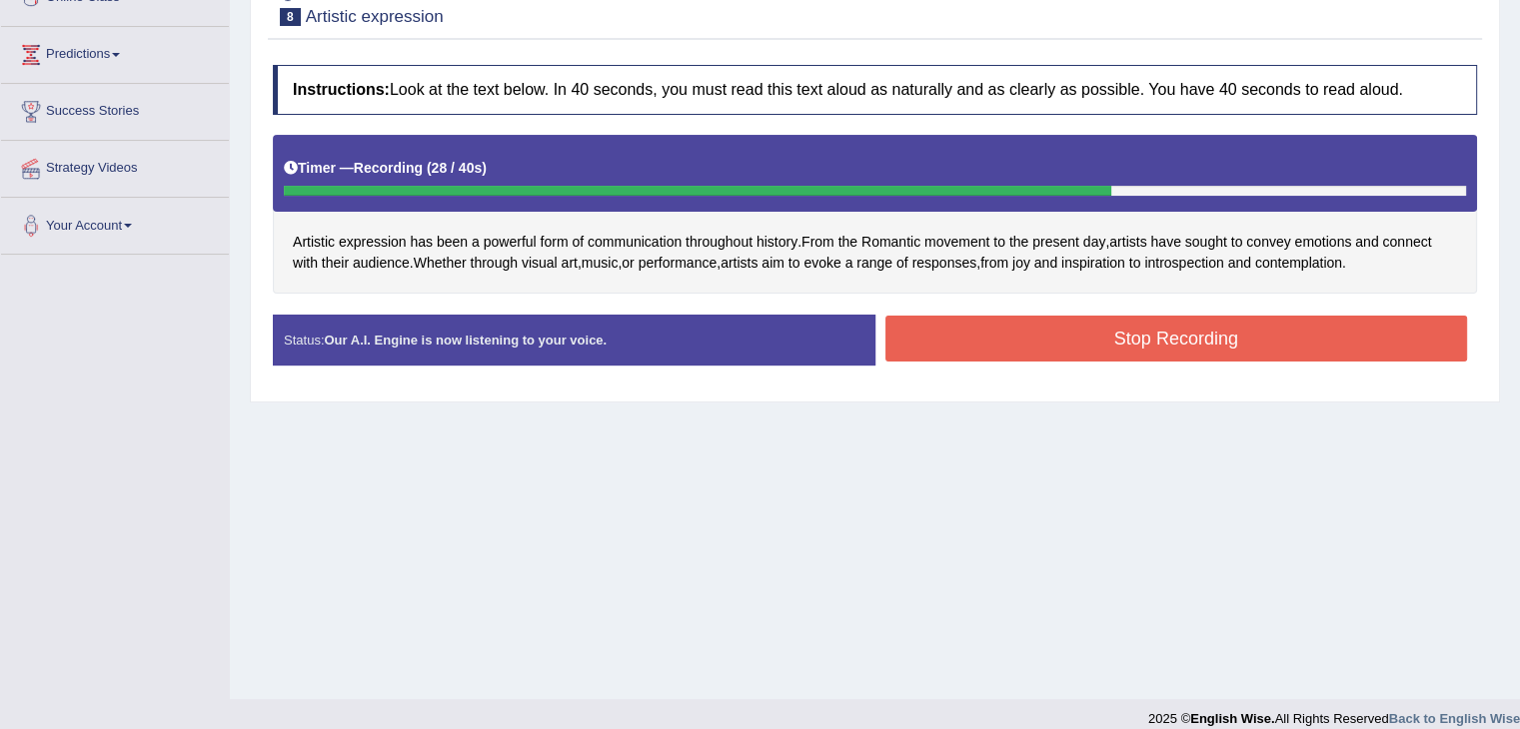
click at [1279, 336] on button "Stop Recording" at bounding box center [1176, 339] width 583 height 46
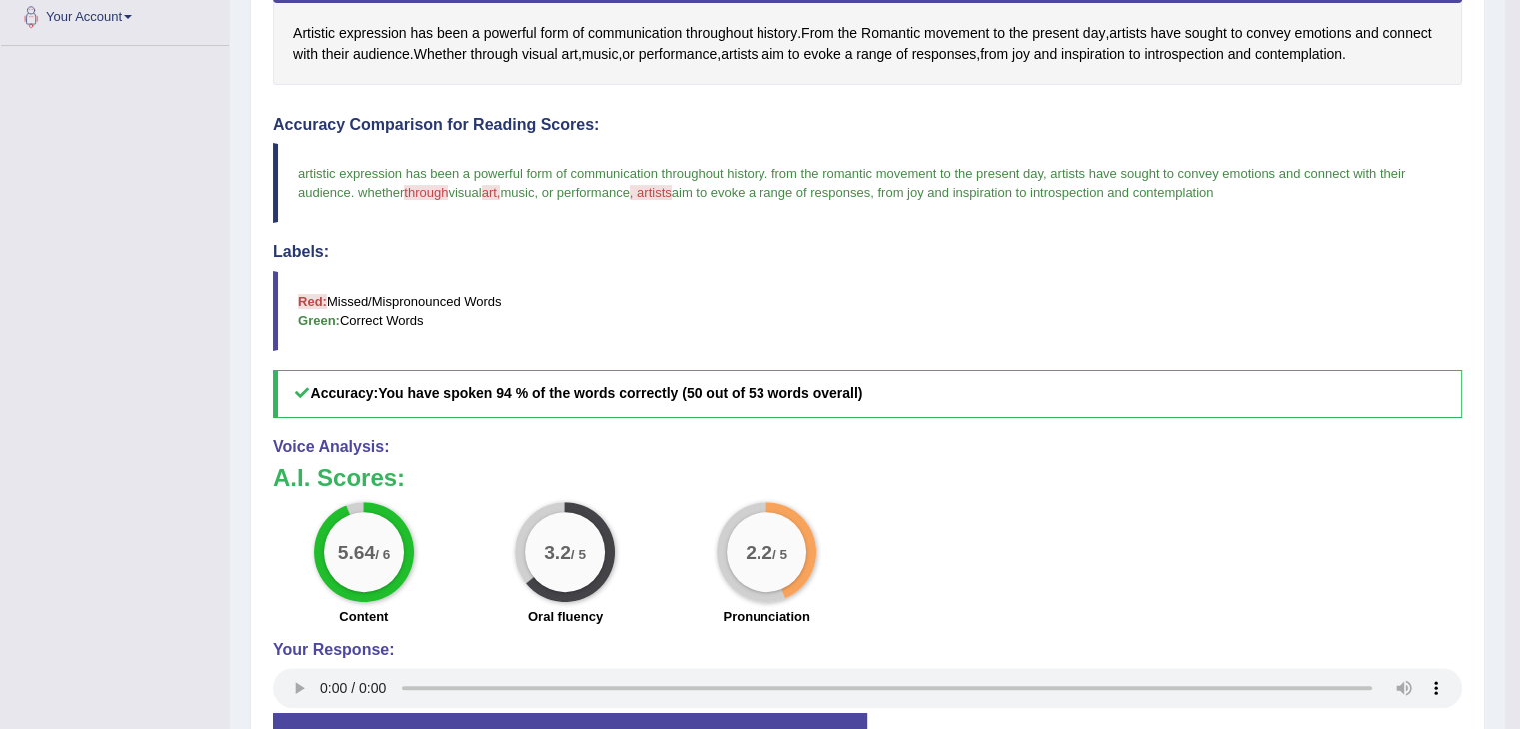
scroll to position [200, 0]
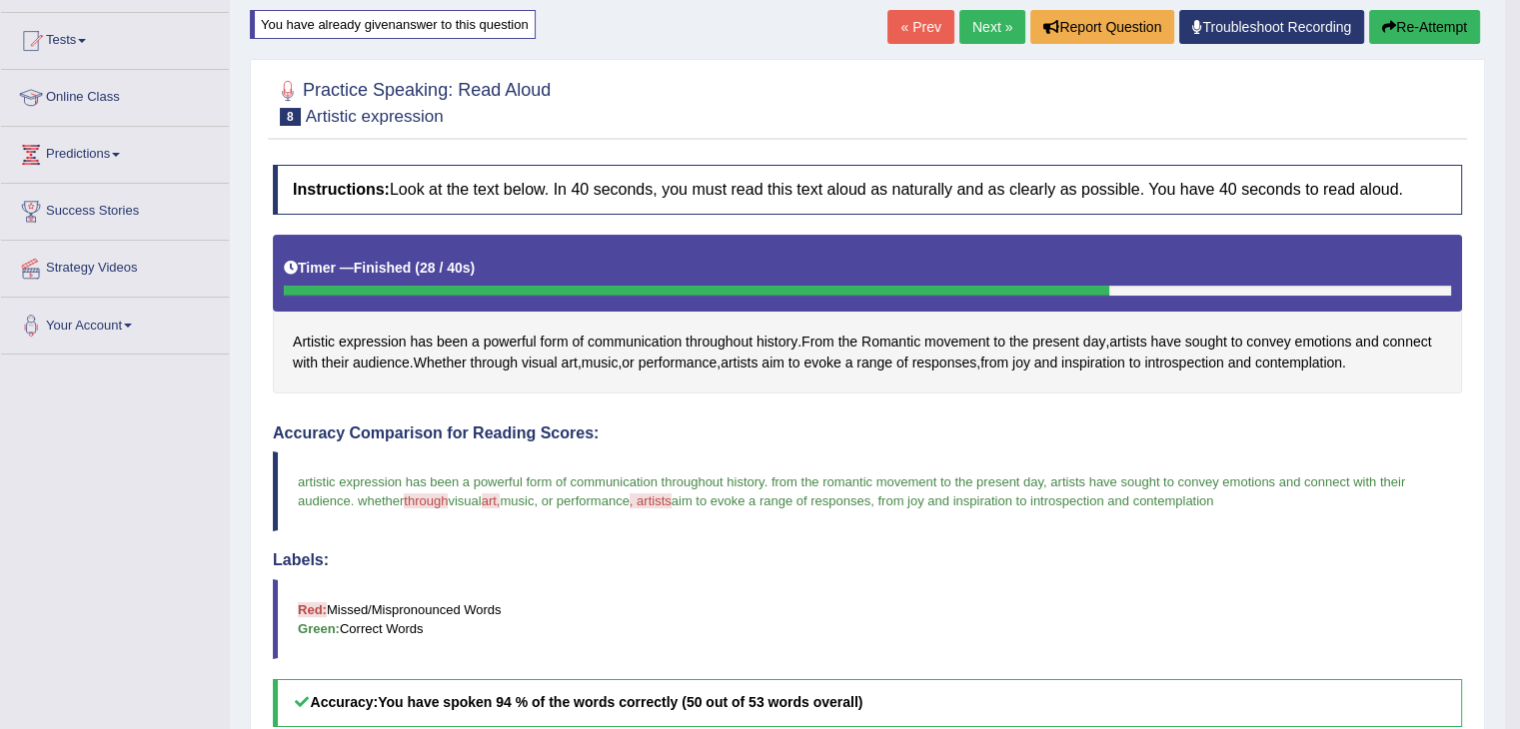
click at [986, 29] on link "Next »" at bounding box center [992, 27] width 66 height 34
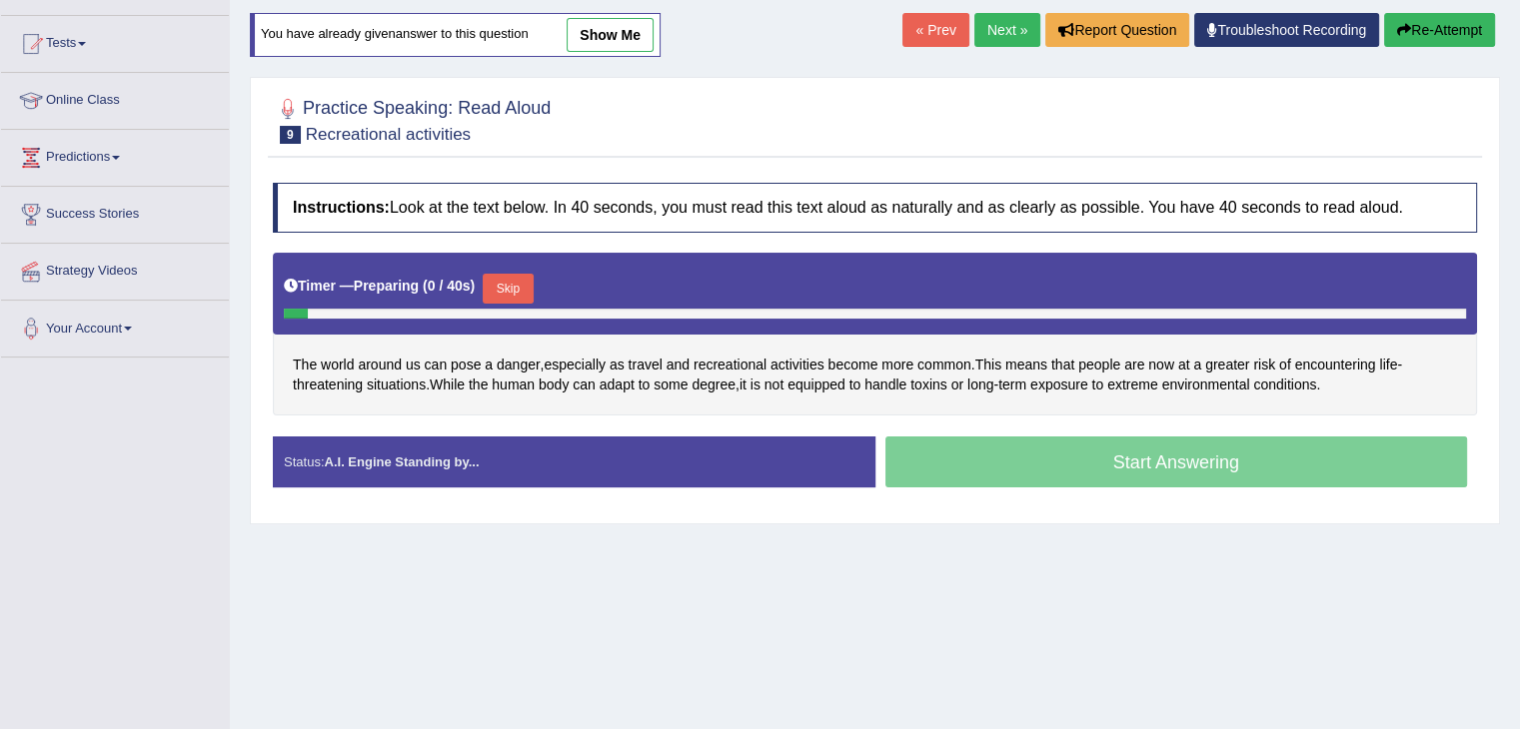
scroll to position [320, 0]
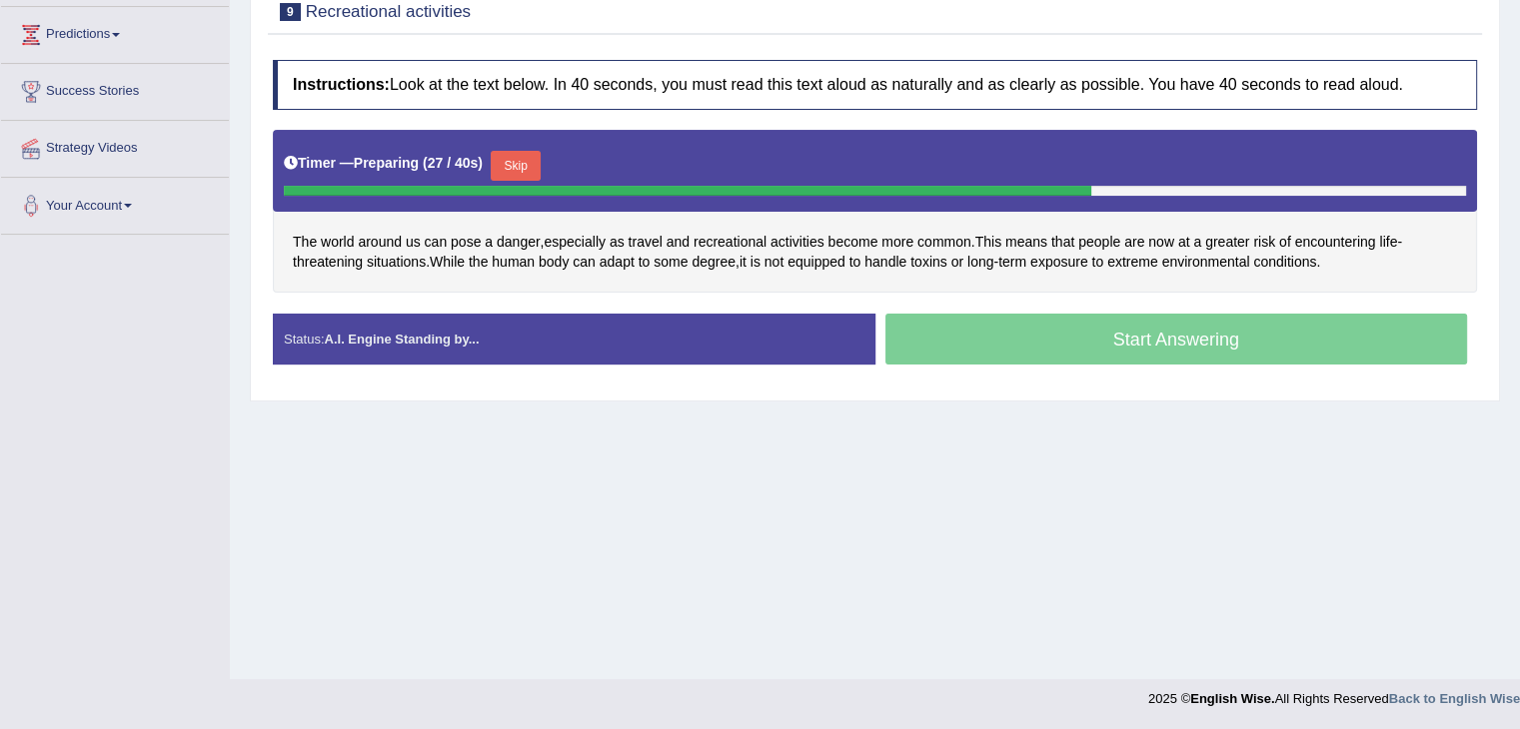
click at [525, 156] on button "Skip" at bounding box center [516, 166] width 50 height 30
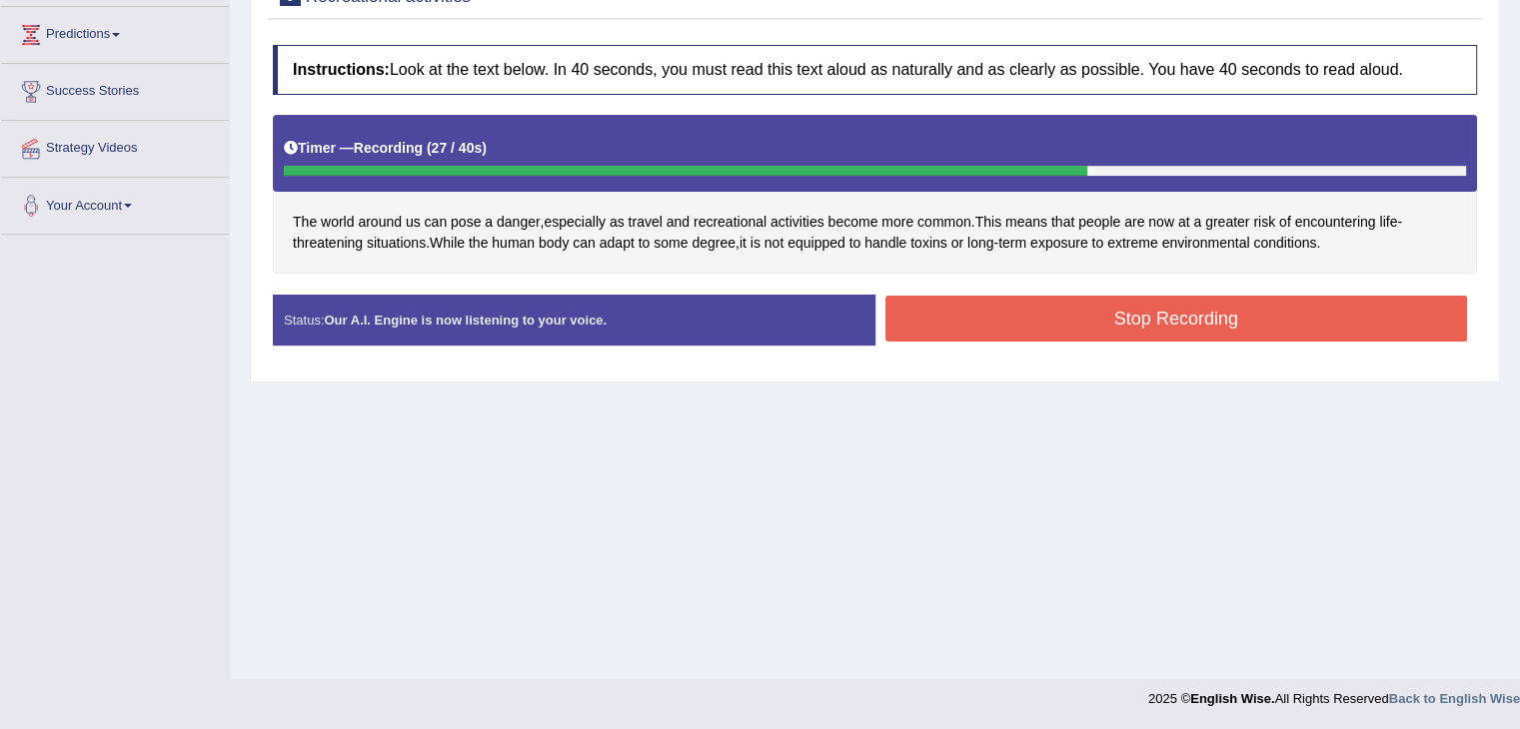
click at [1201, 314] on button "Stop Recording" at bounding box center [1176, 319] width 583 height 46
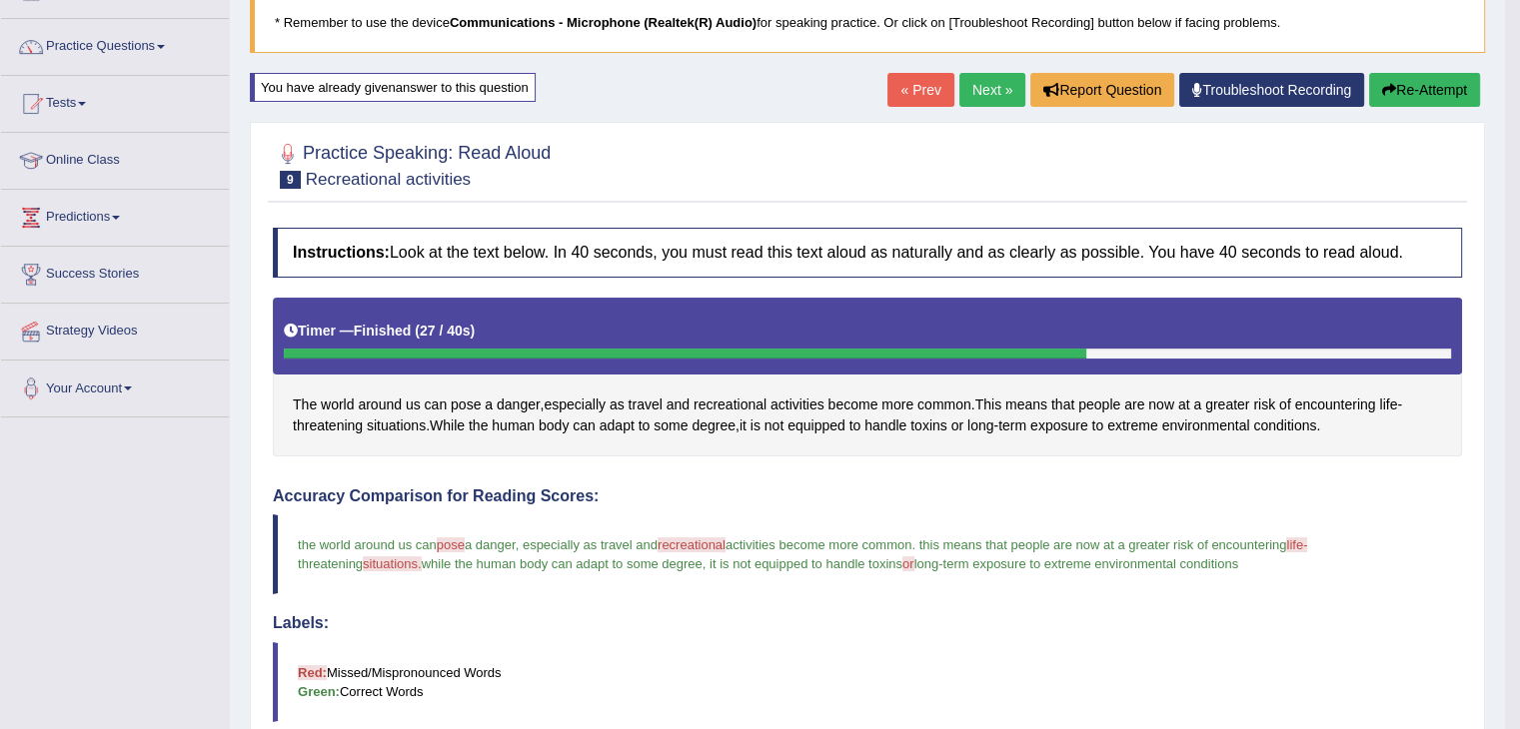
scroll to position [0, 0]
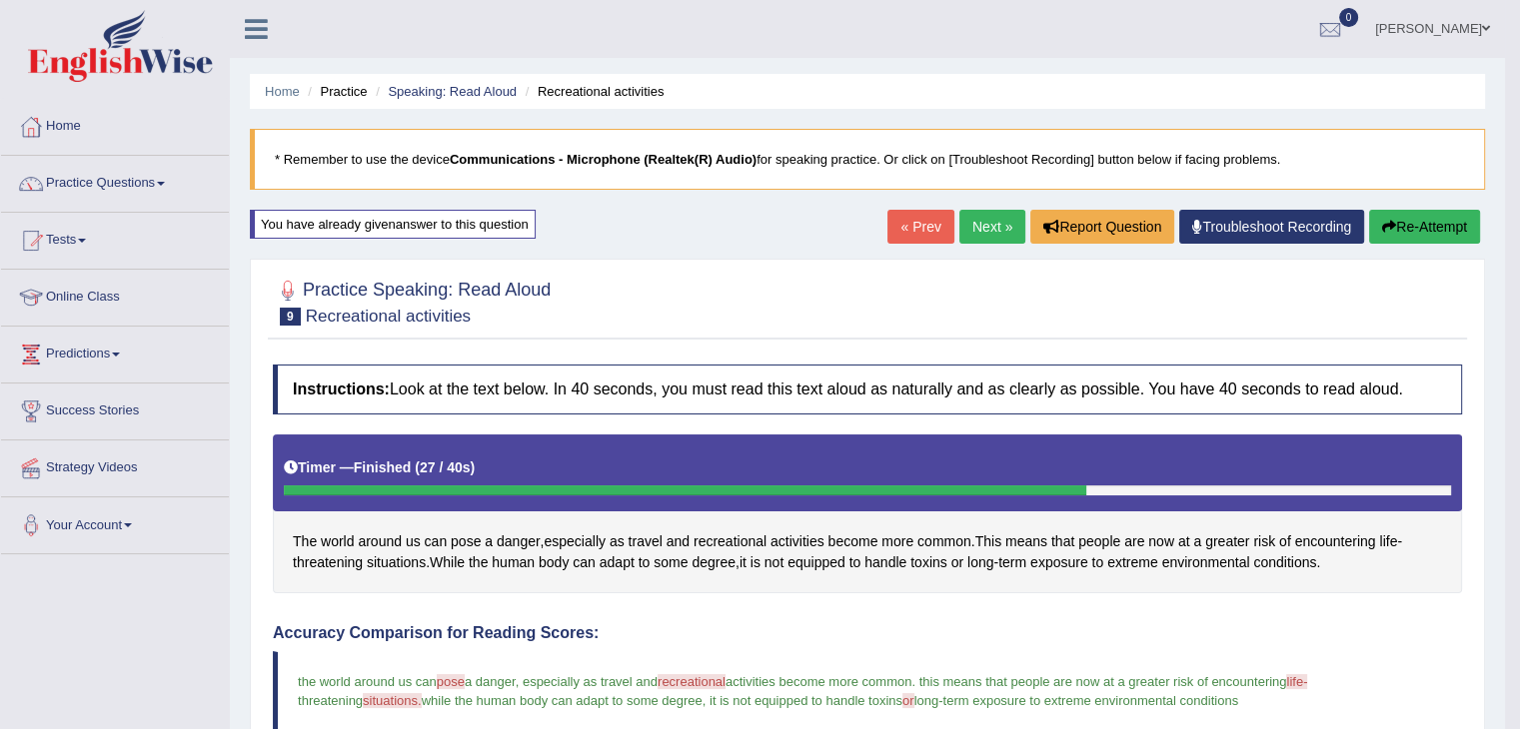
click at [992, 237] on link "Next »" at bounding box center [992, 227] width 66 height 34
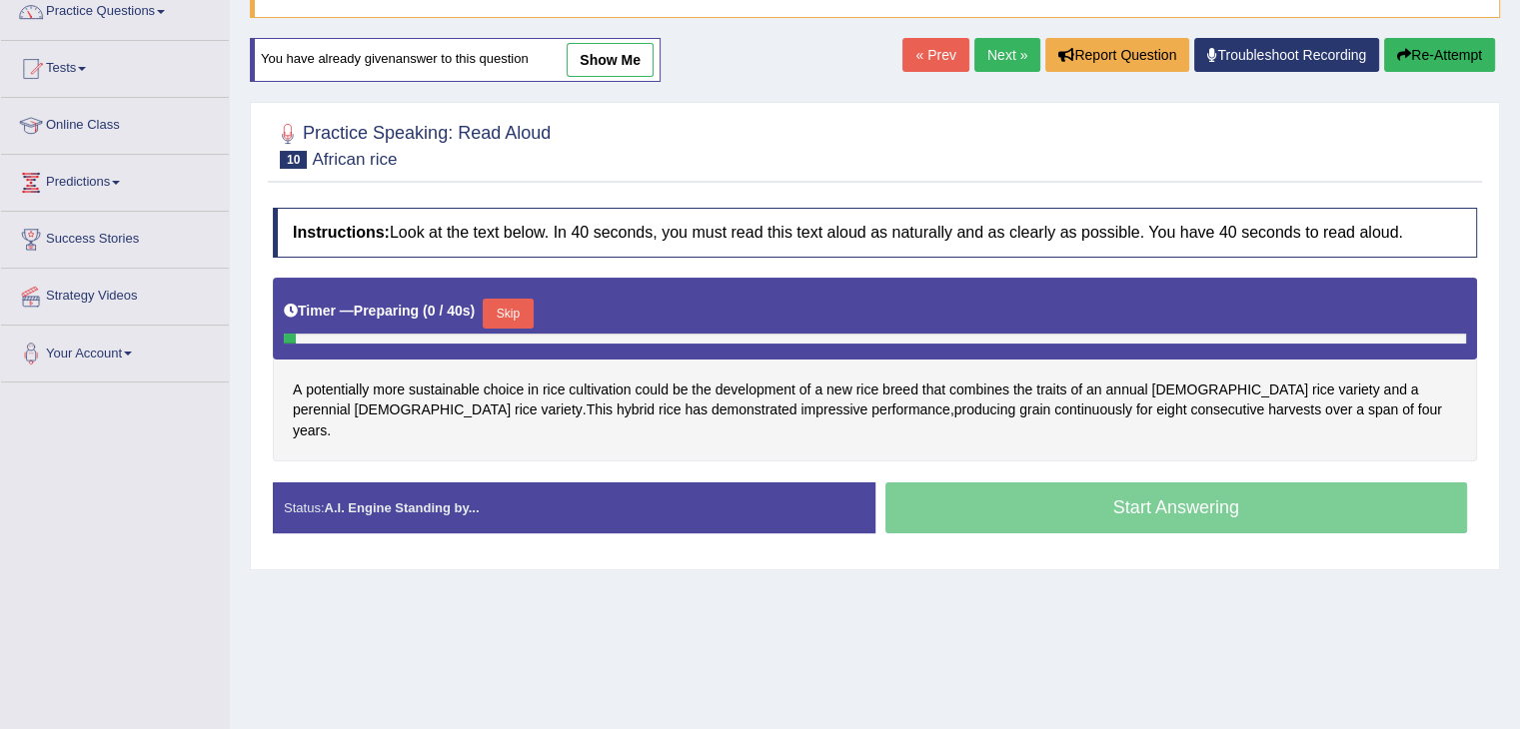
scroll to position [200, 0]
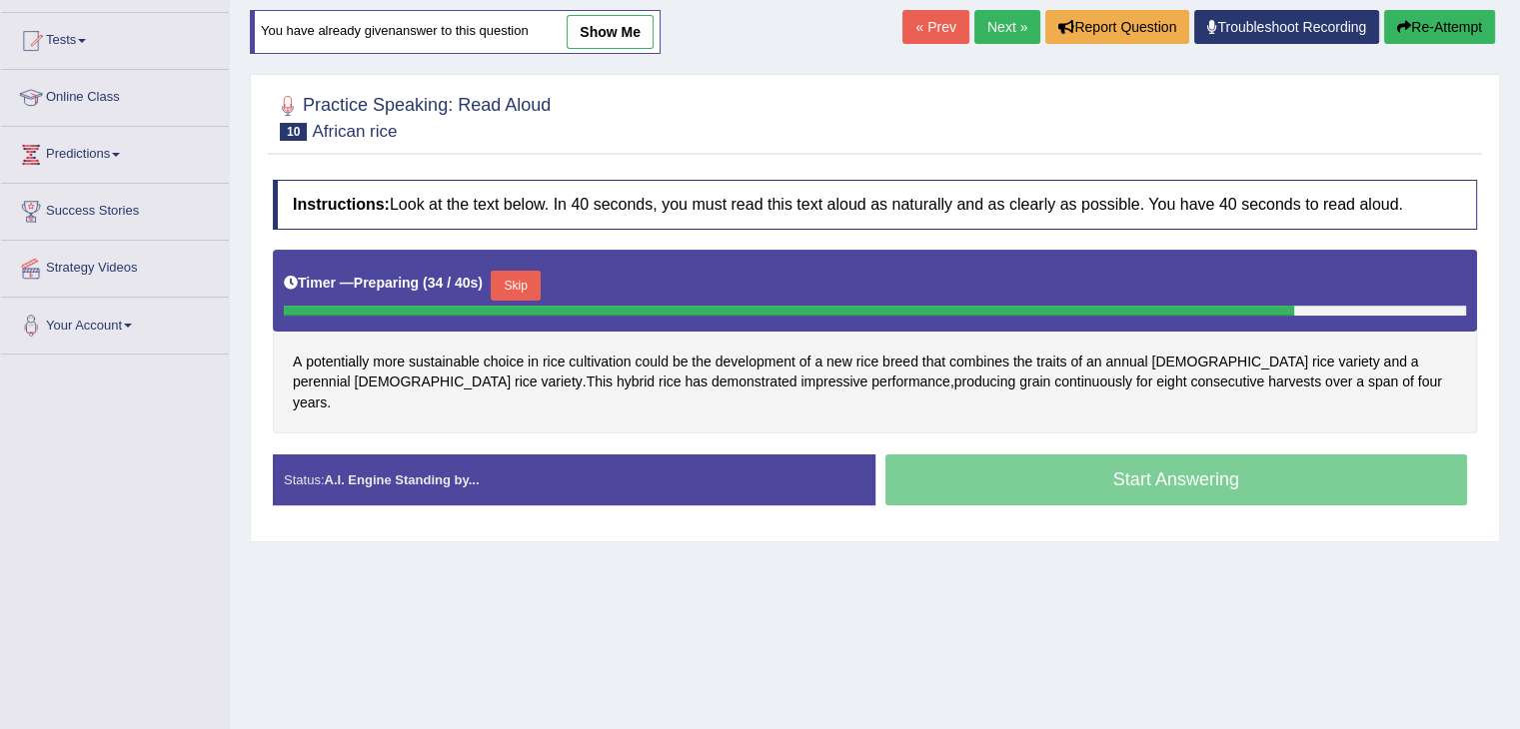
click at [516, 280] on button "Skip" at bounding box center [516, 286] width 50 height 30
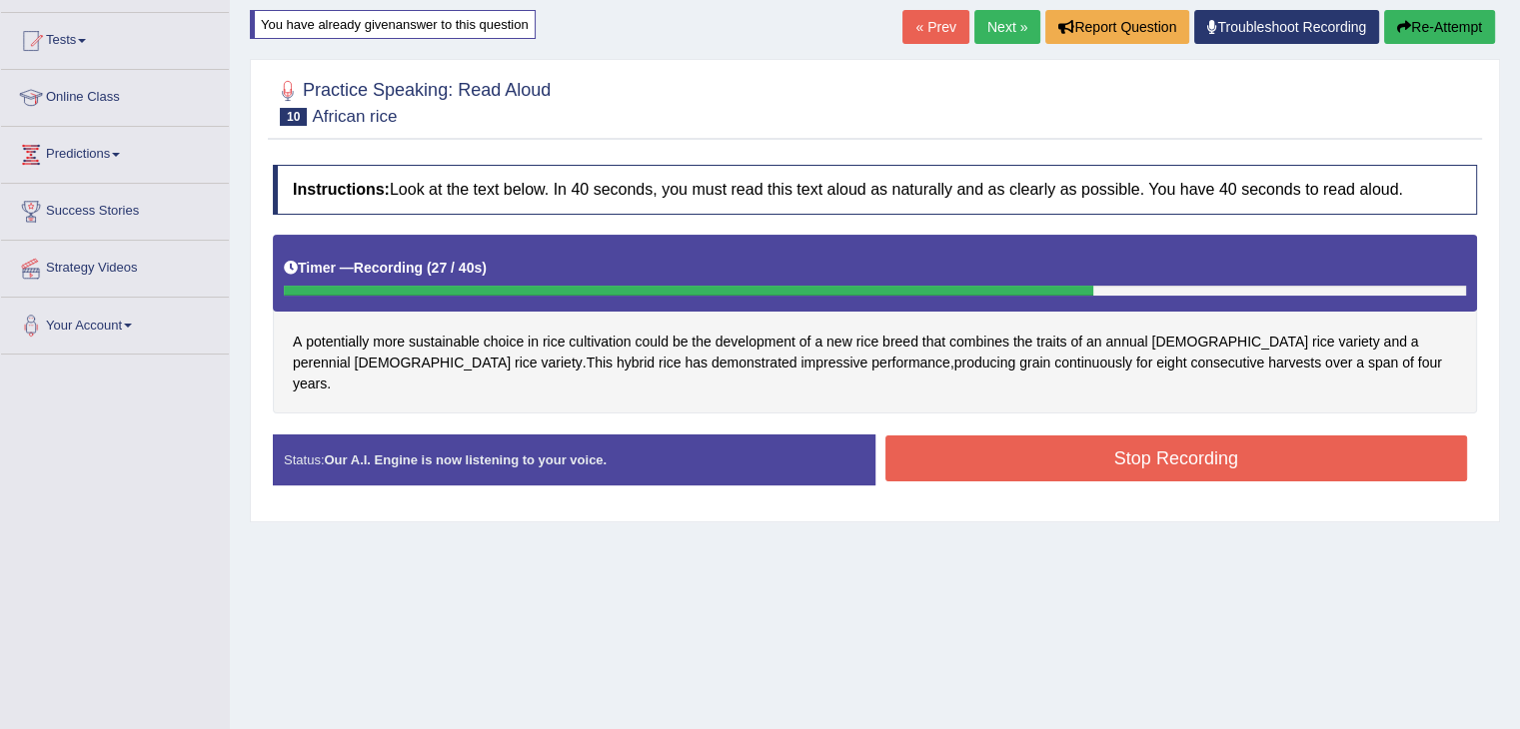
click at [1243, 436] on button "Stop Recording" at bounding box center [1176, 459] width 583 height 46
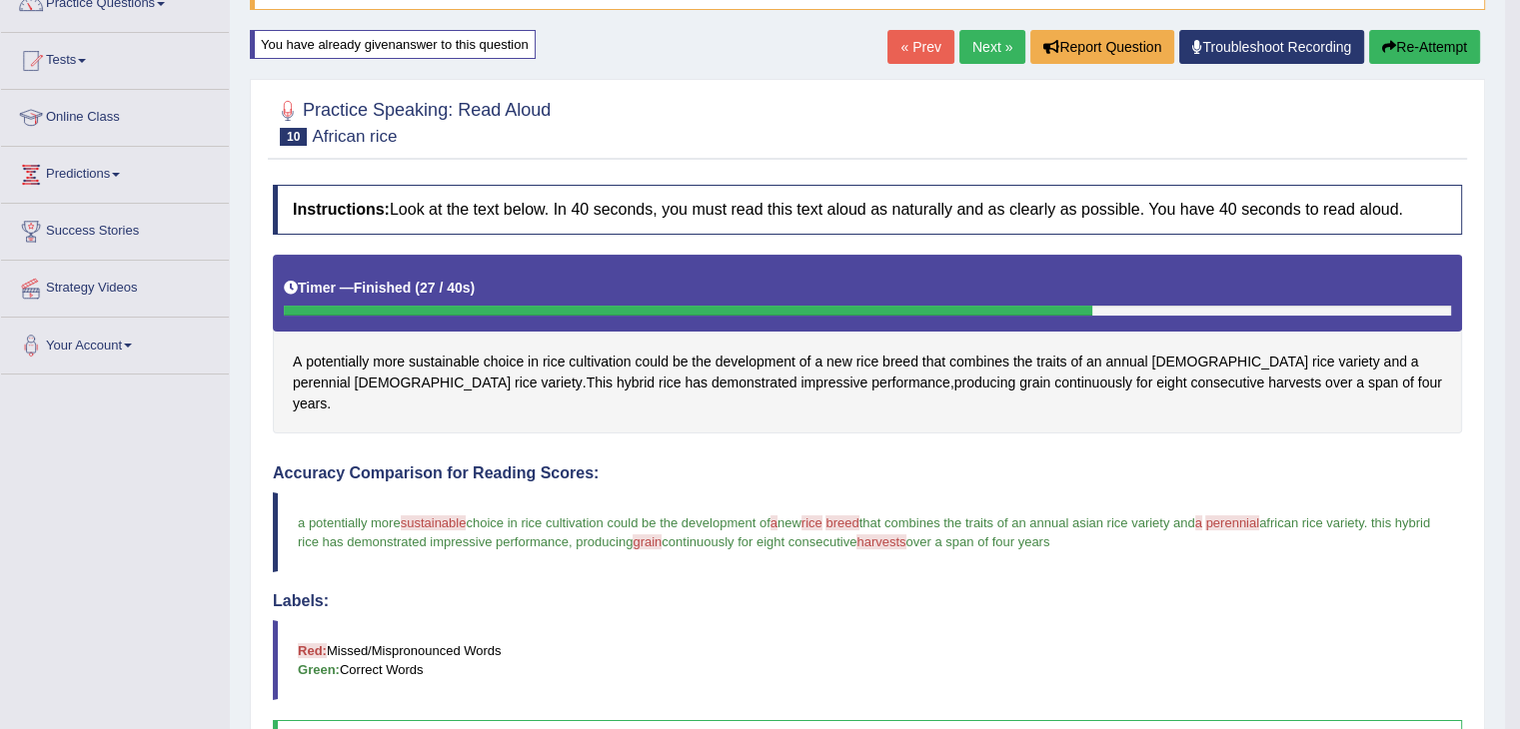
scroll to position [0, 0]
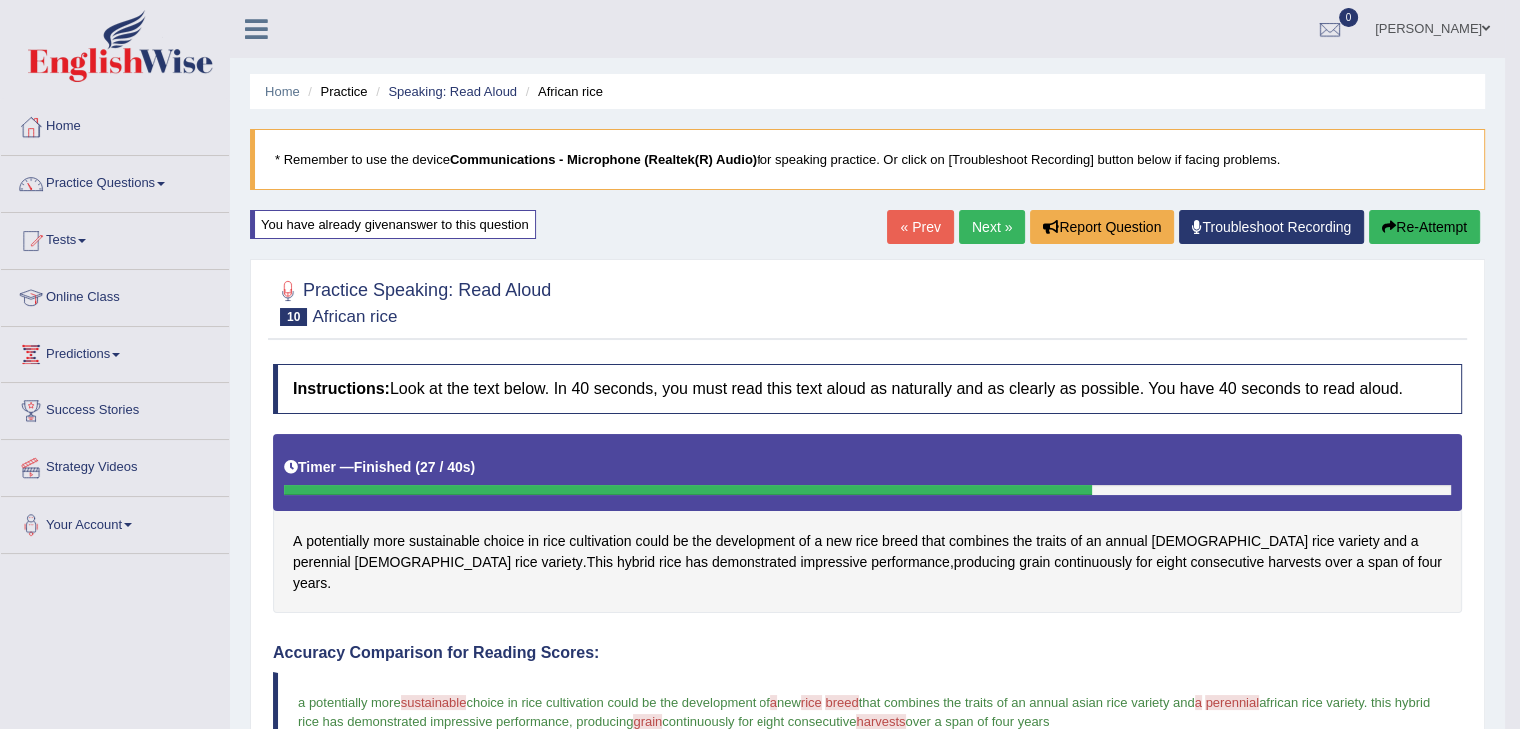
click at [987, 230] on link "Next »" at bounding box center [992, 227] width 66 height 34
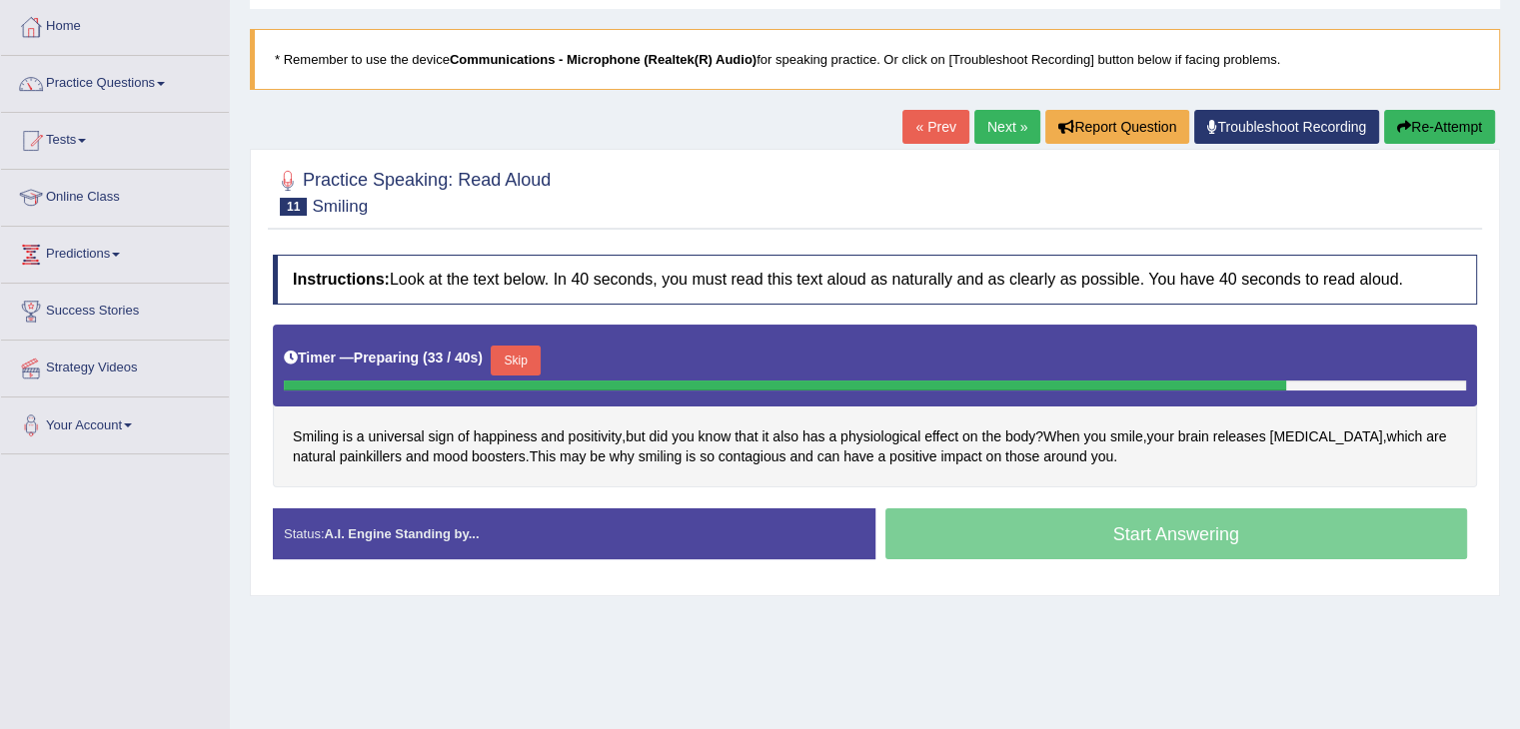
click at [513, 358] on button "Skip" at bounding box center [516, 361] width 50 height 30
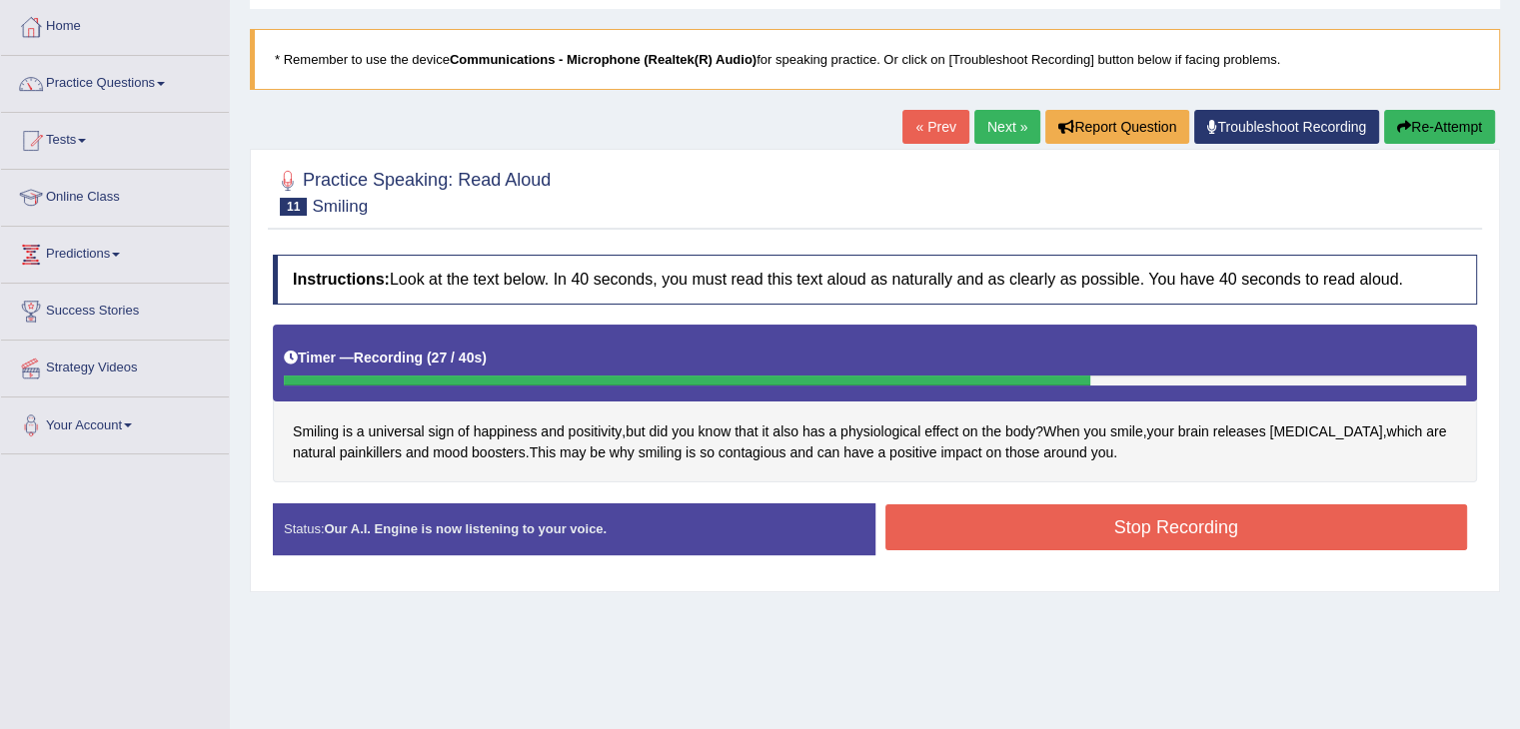
click at [1223, 530] on button "Stop Recording" at bounding box center [1176, 528] width 583 height 46
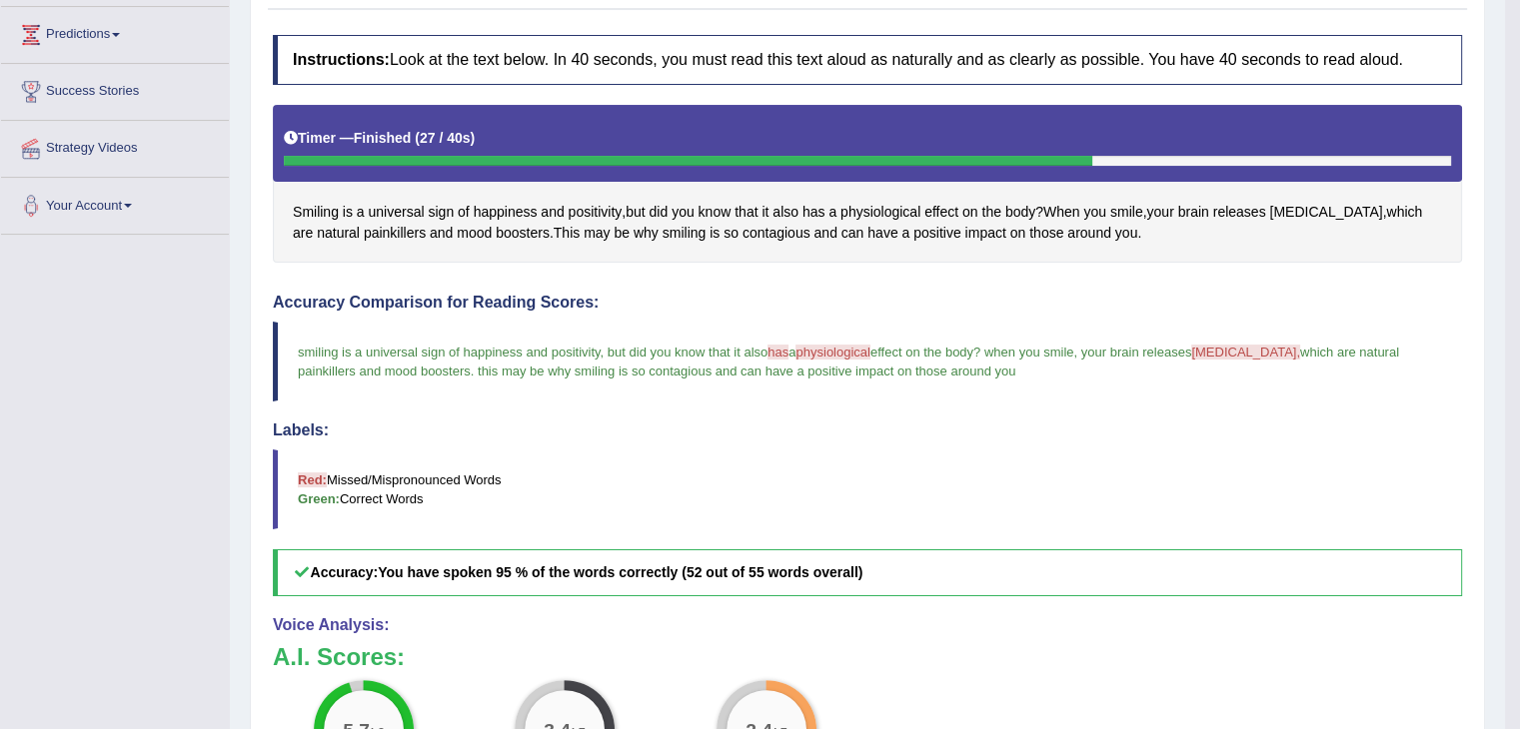
scroll to position [100, 0]
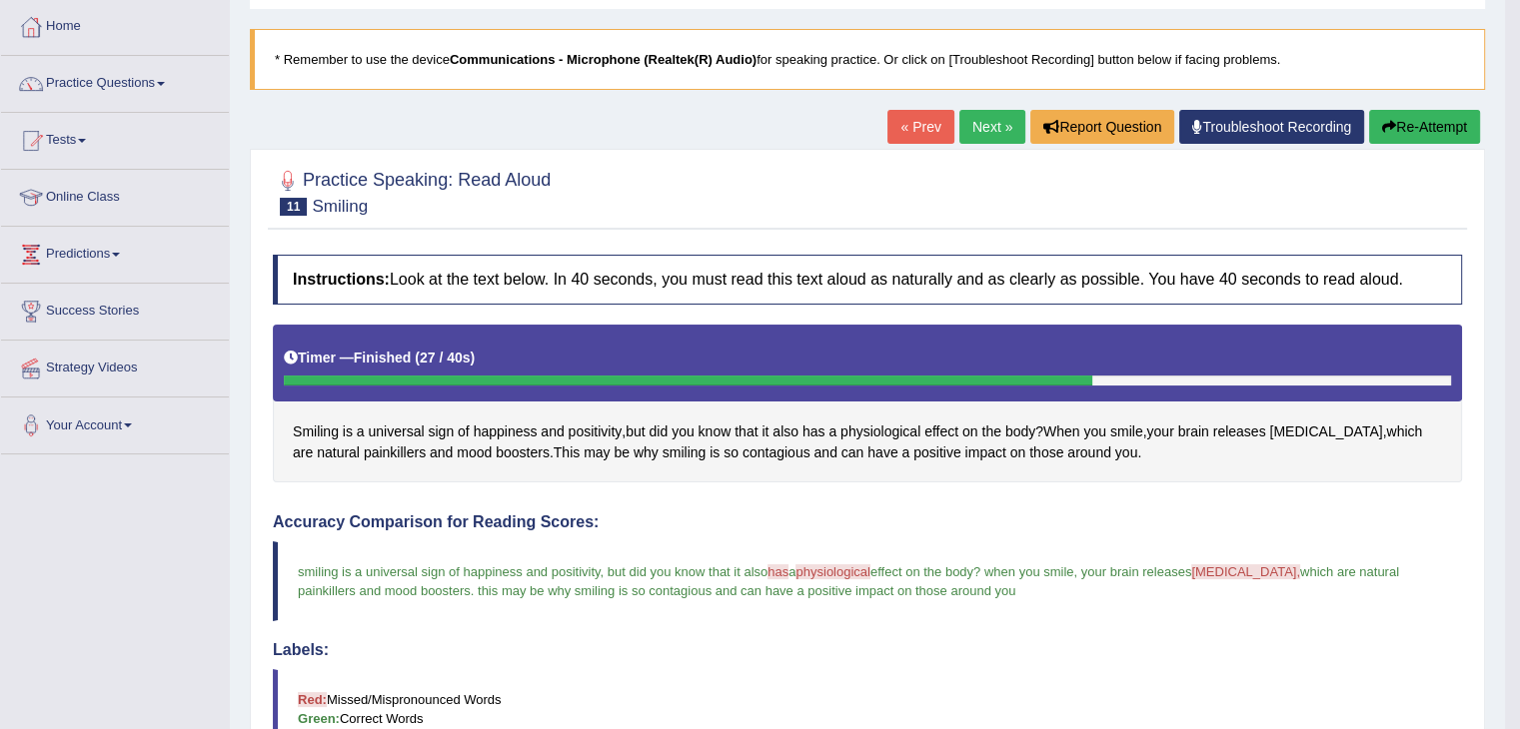
click at [987, 126] on link "Next »" at bounding box center [992, 127] width 66 height 34
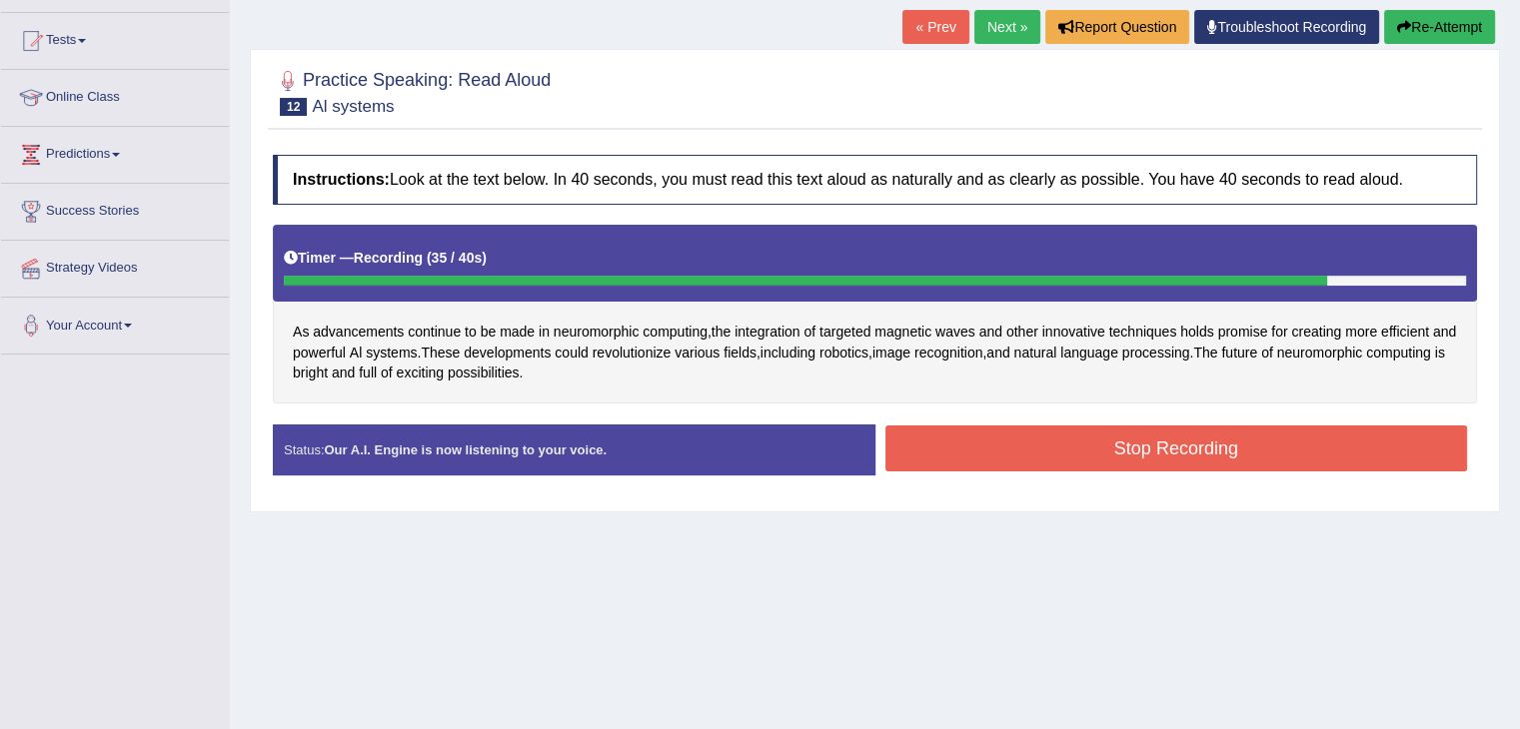
click at [1038, 453] on button "Stop Recording" at bounding box center [1176, 449] width 583 height 46
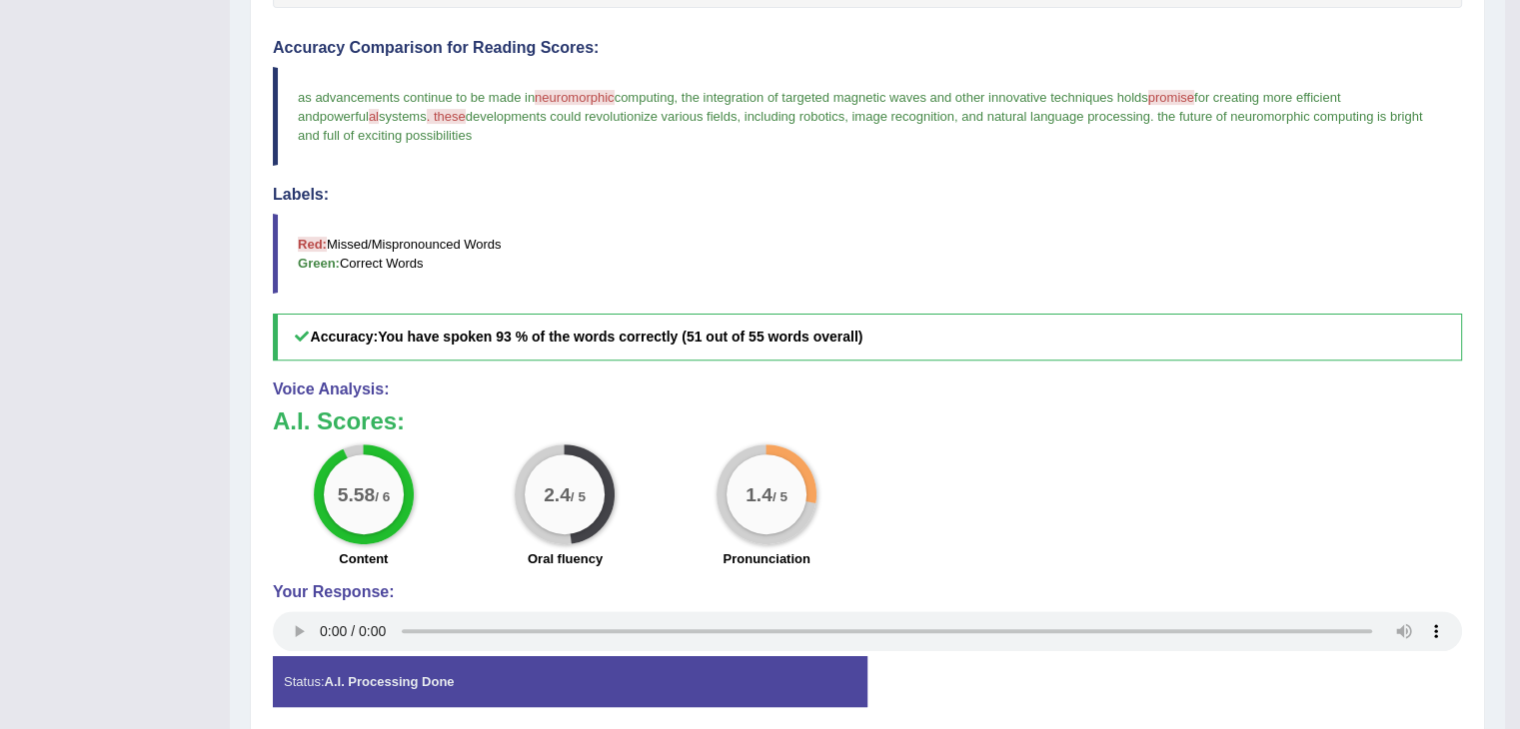
scroll to position [599, 0]
